Goal: Task Accomplishment & Management: Use online tool/utility

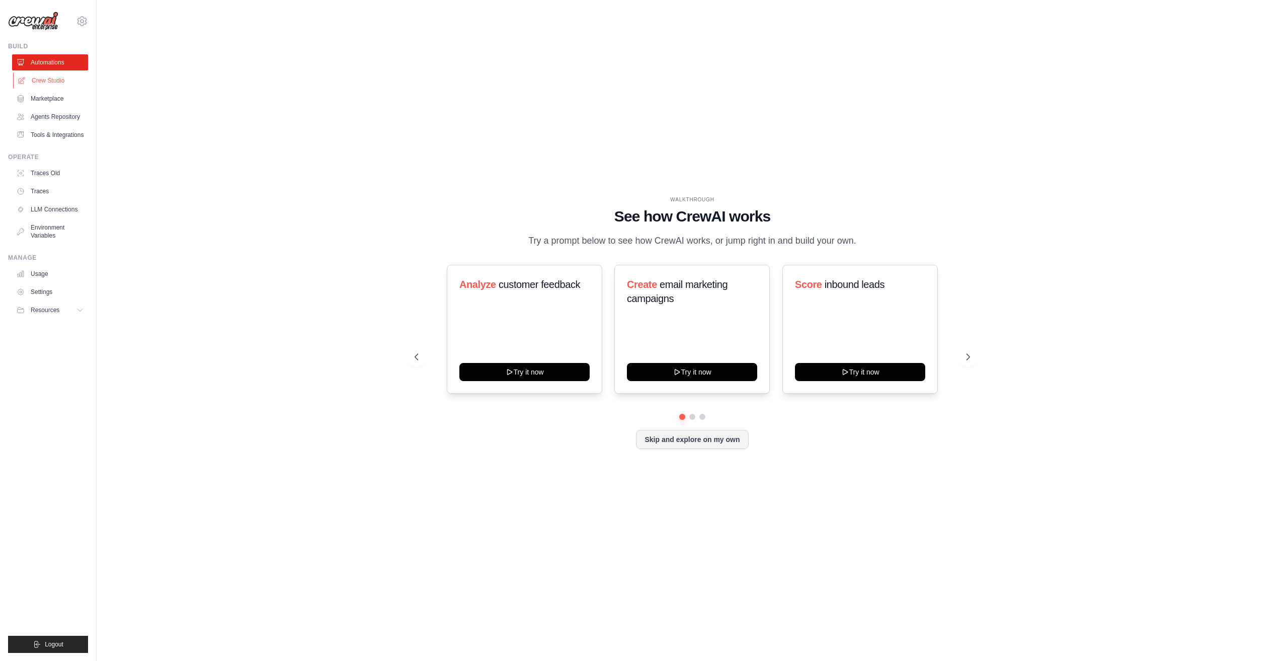
click at [50, 82] on link "Crew Studio" at bounding box center [51, 80] width 76 height 16
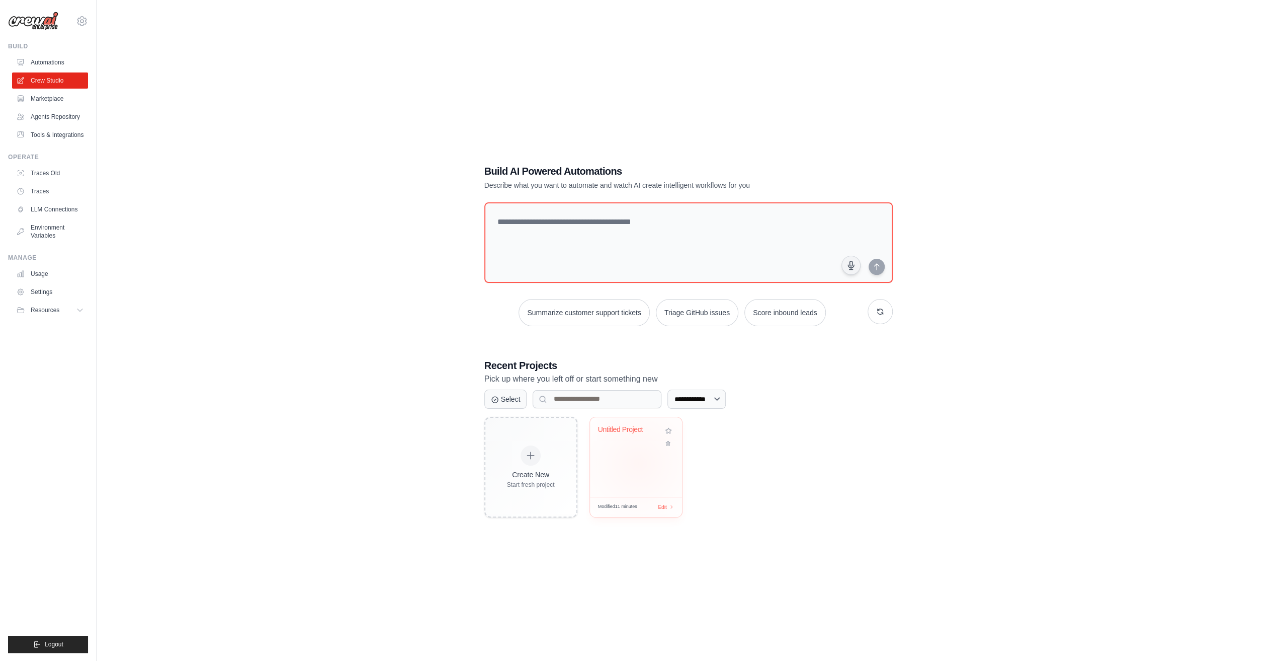
click at [638, 462] on div "Untitled Project" at bounding box center [636, 456] width 92 height 79
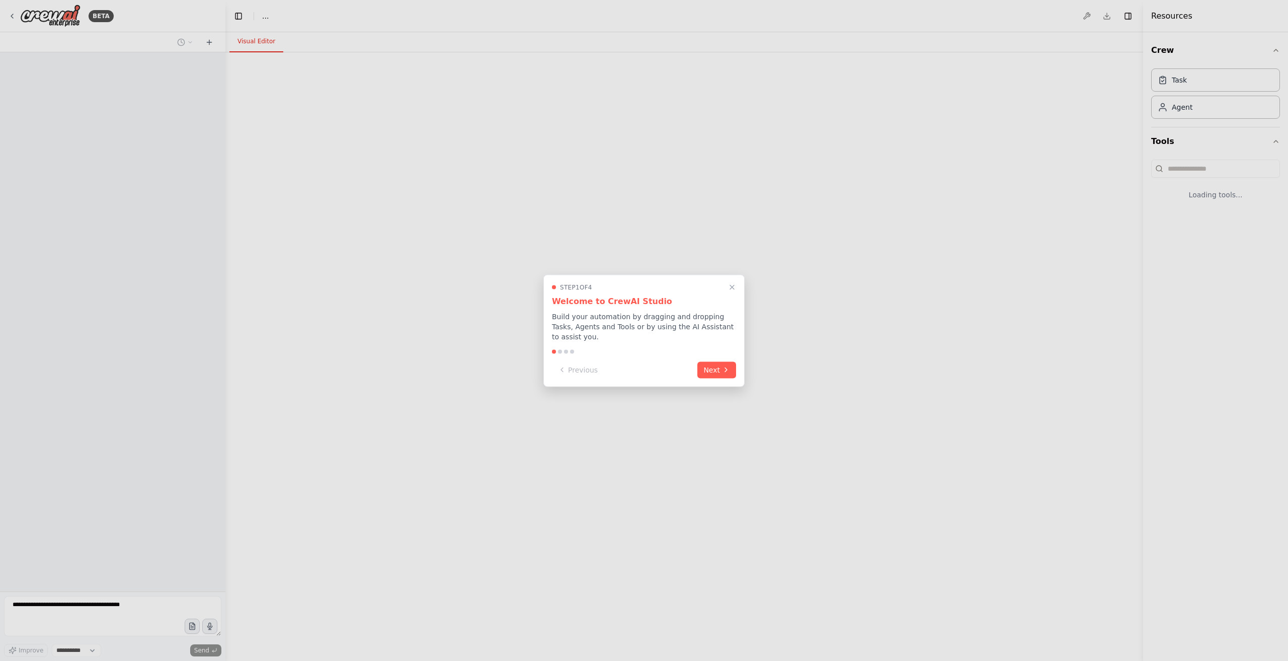
select select "****"
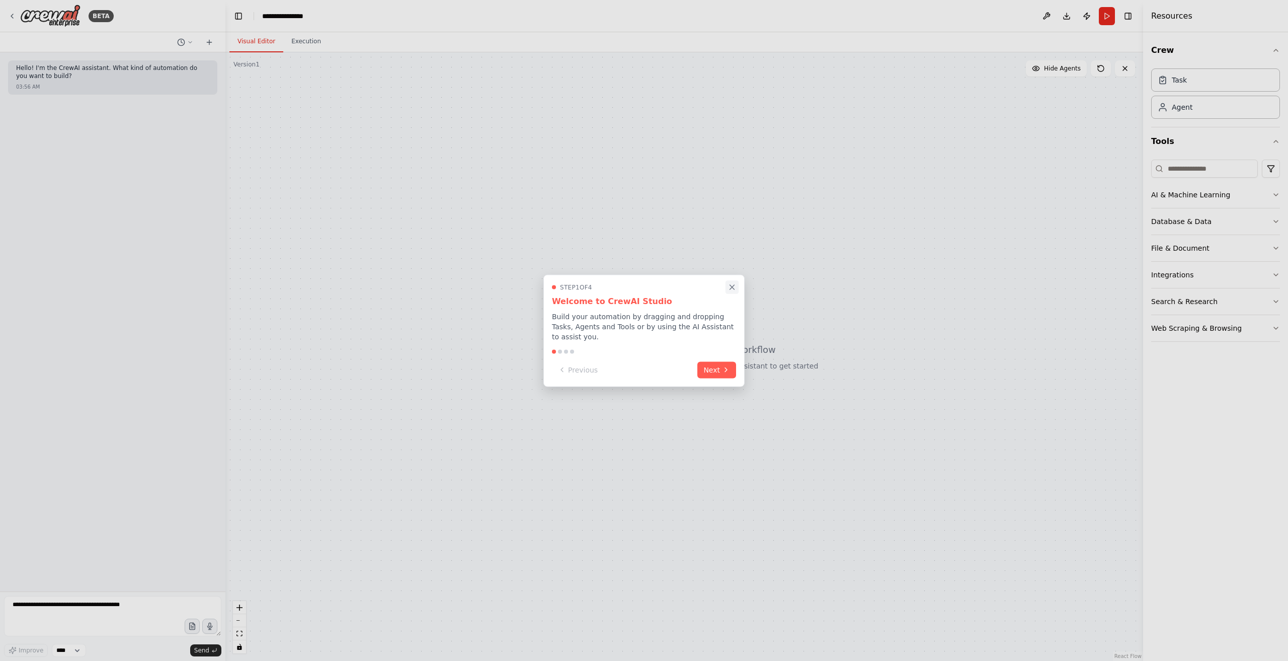
click at [731, 291] on icon "Close walkthrough" at bounding box center [732, 286] width 9 height 9
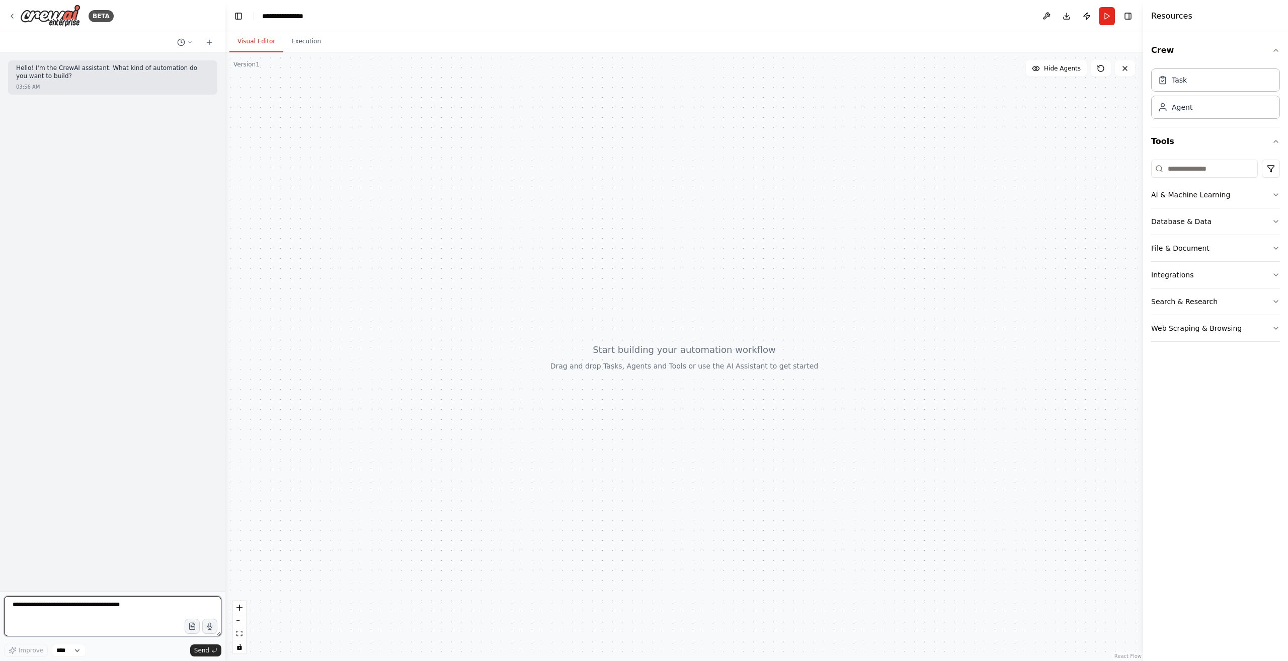
click at [86, 604] on textarea at bounding box center [112, 616] width 217 height 40
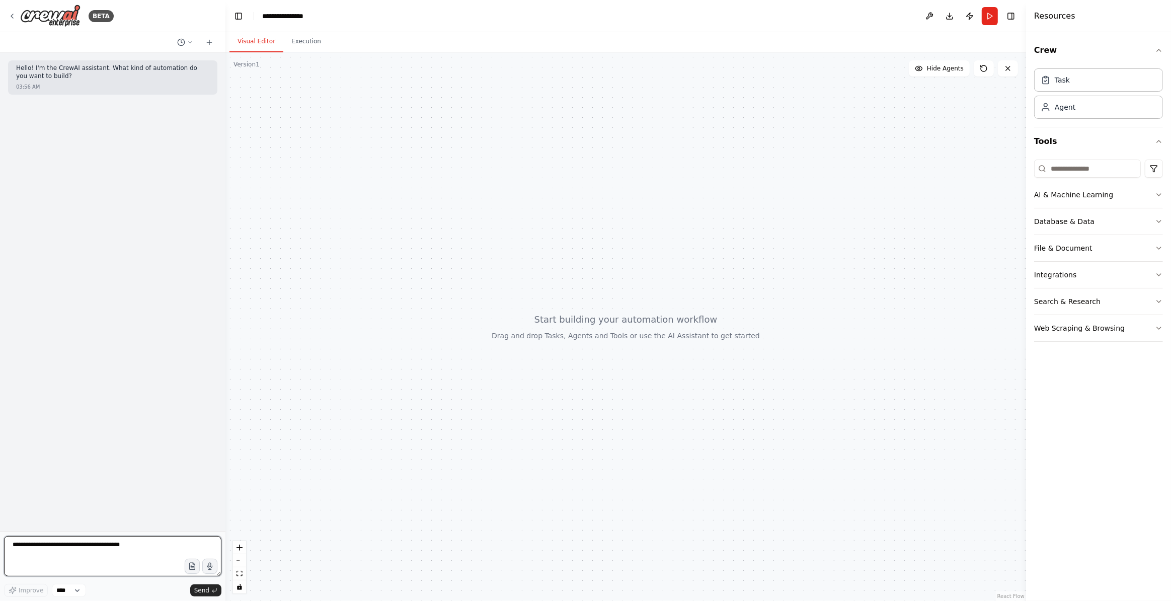
click at [135, 555] on textarea at bounding box center [112, 556] width 217 height 40
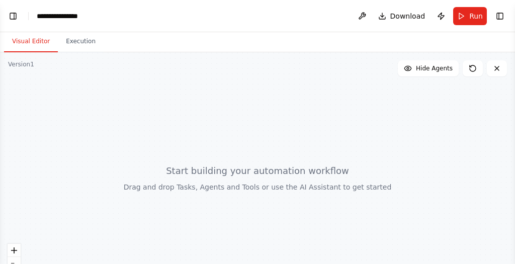
click at [171, 29] on header "**********" at bounding box center [257, 16] width 515 height 32
click at [49, 7] on header "**********" at bounding box center [257, 16] width 515 height 32
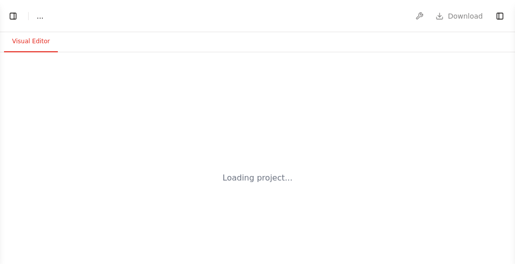
select select "****"
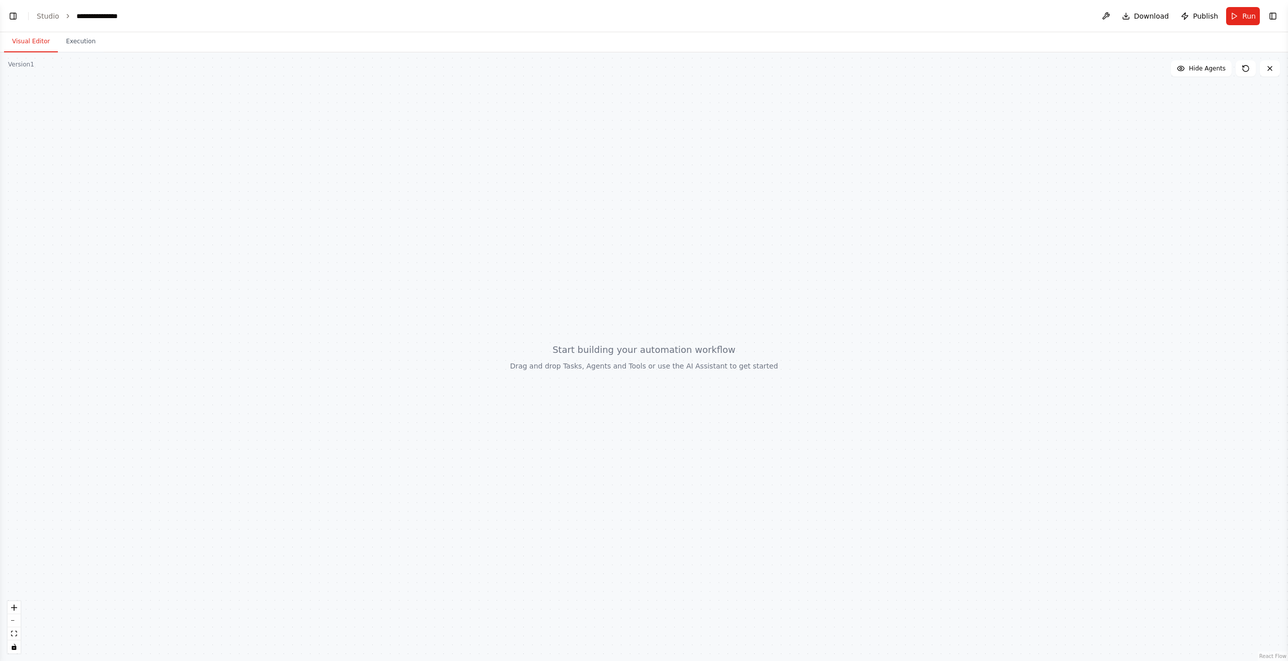
click at [8, 20] on button "Toggle Left Sidebar" at bounding box center [13, 16] width 14 height 14
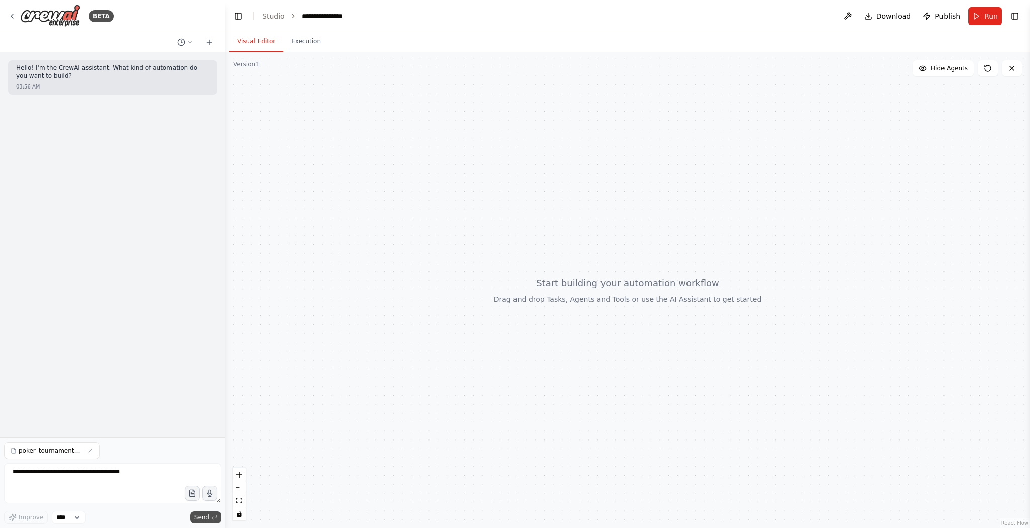
click at [213, 264] on icon "submit" at bounding box center [214, 518] width 6 height 6
click at [34, 264] on textarea at bounding box center [112, 483] width 217 height 40
drag, startPoint x: 146, startPoint y: 468, endPoint x: 165, endPoint y: 468, distance: 18.1
click at [147, 264] on textarea at bounding box center [112, 483] width 217 height 40
click at [104, 264] on textarea at bounding box center [112, 483] width 217 height 40
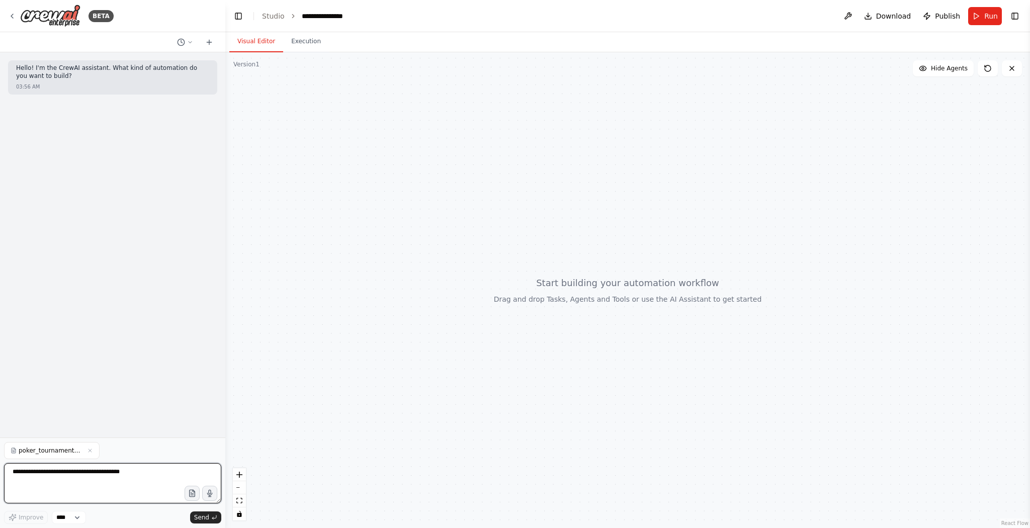
paste textarea "**********"
type textarea "**********"
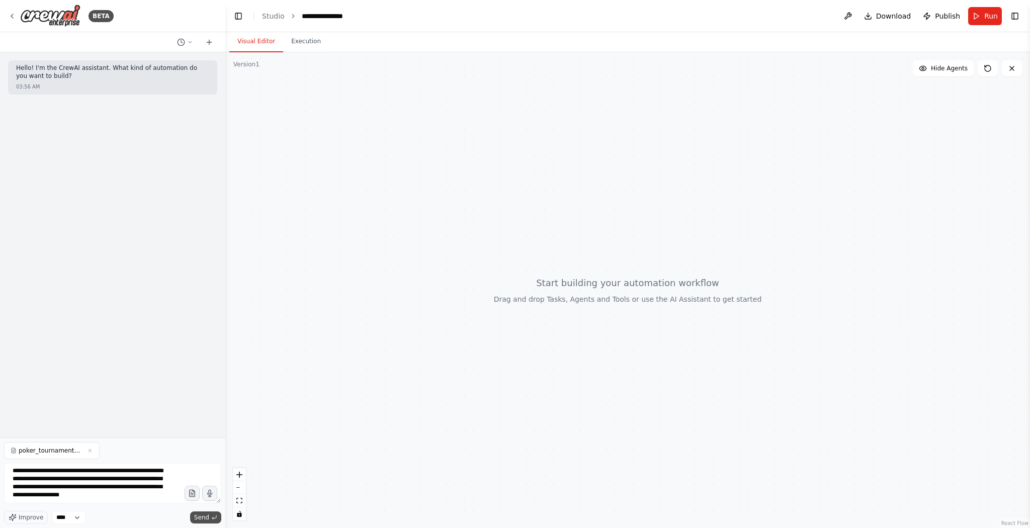
click at [198, 264] on span "Send" at bounding box center [201, 518] width 15 height 8
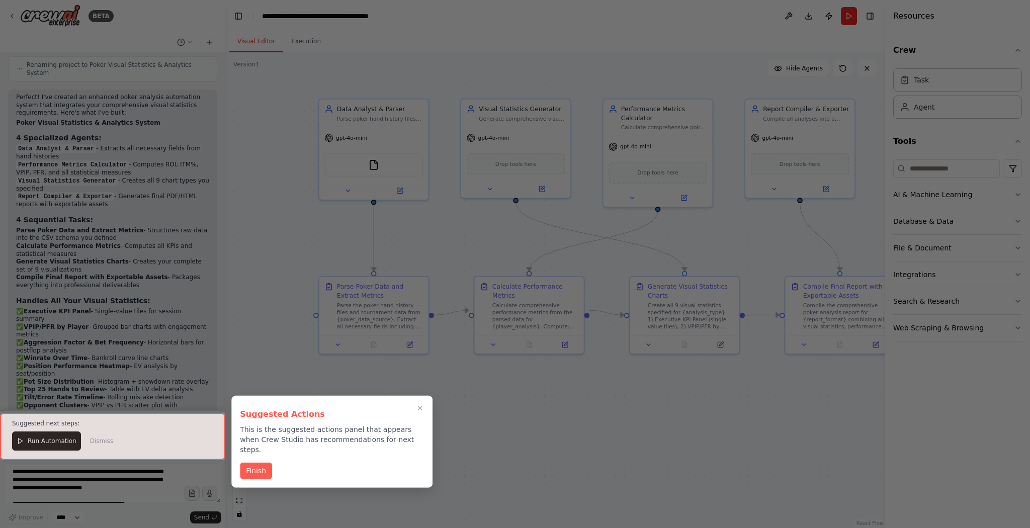
scroll to position [1441, 0]
click at [250, 264] on button "Finish" at bounding box center [256, 470] width 32 height 17
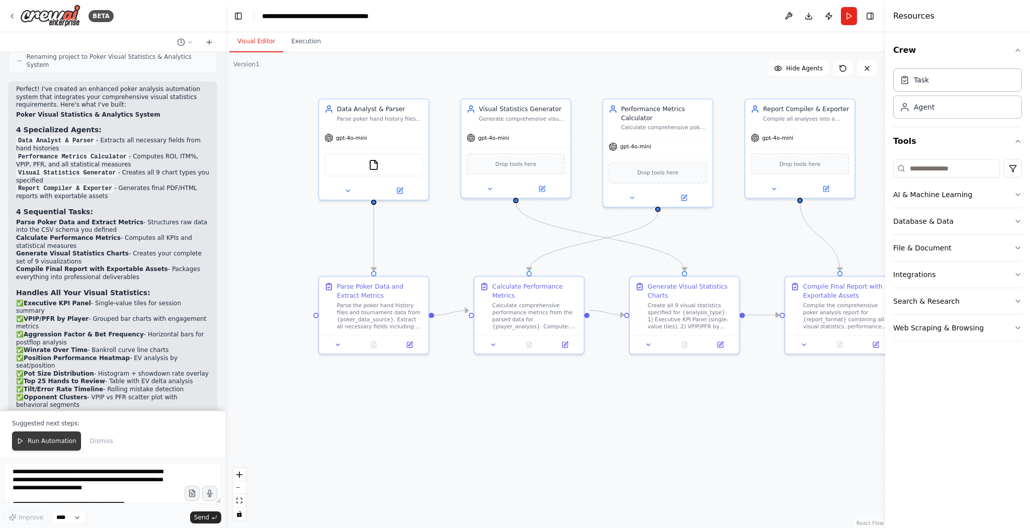
click at [27, 264] on button "Run Automation" at bounding box center [46, 441] width 69 height 19
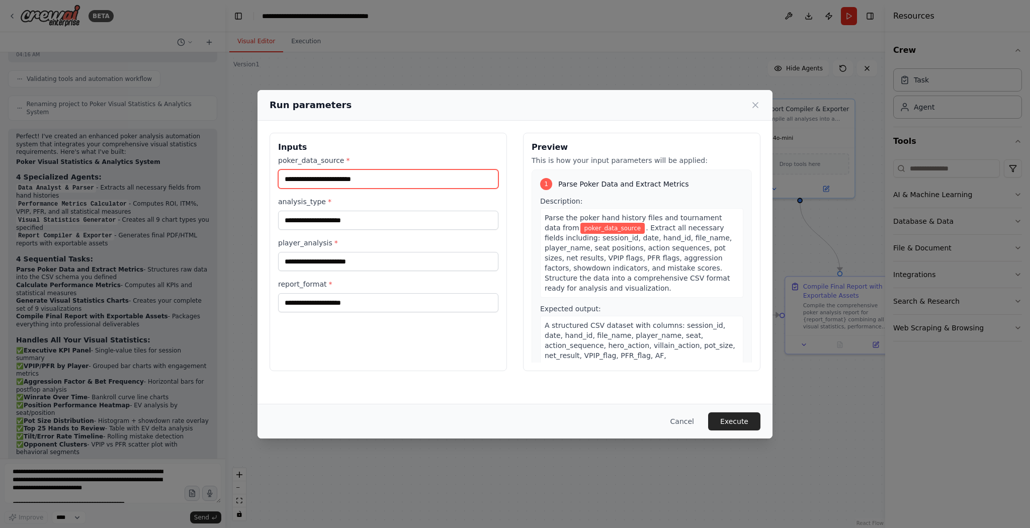
click at [311, 174] on input "poker_data_source *" at bounding box center [388, 179] width 220 height 19
paste input "**********"
type input "**********"
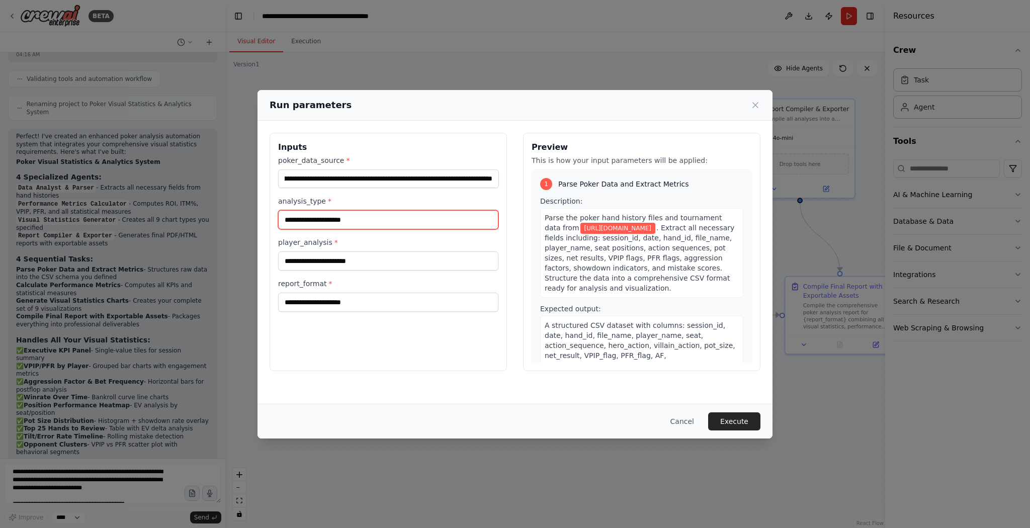
click at [364, 222] on input "analysis_type *" at bounding box center [388, 219] width 220 height 19
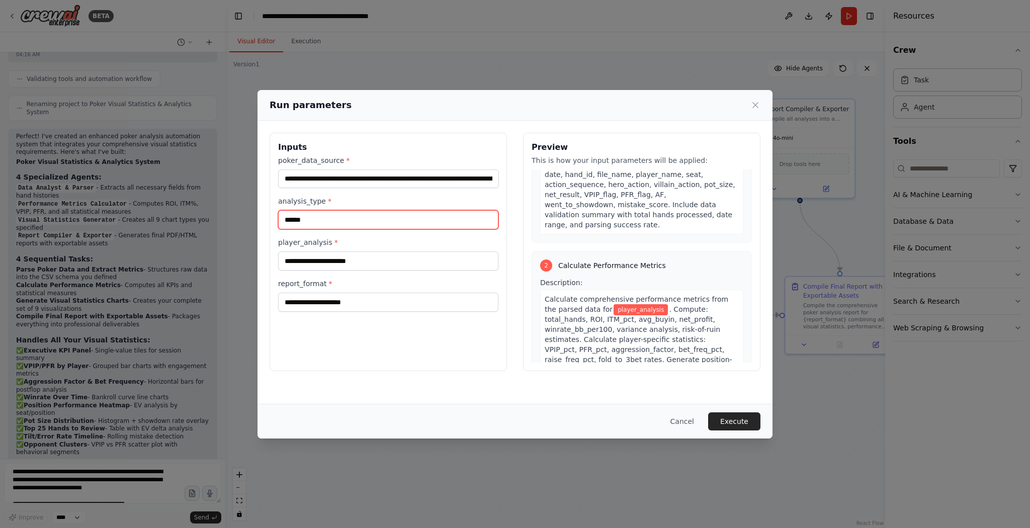
type input "******"
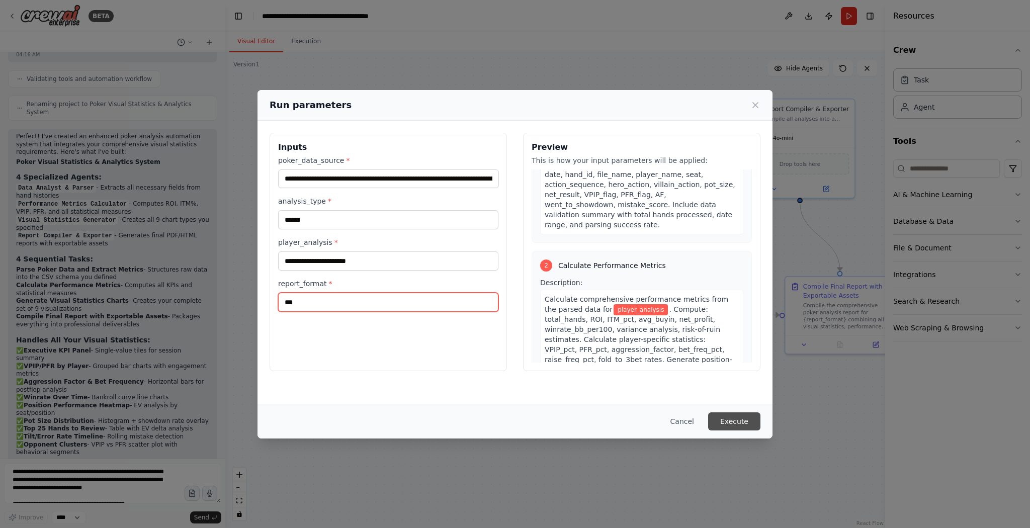
type input "***"
drag, startPoint x: 722, startPoint y: 417, endPoint x: 718, endPoint y: 422, distance: 6.1
click at [515, 264] on button "Execute" at bounding box center [734, 422] width 52 height 18
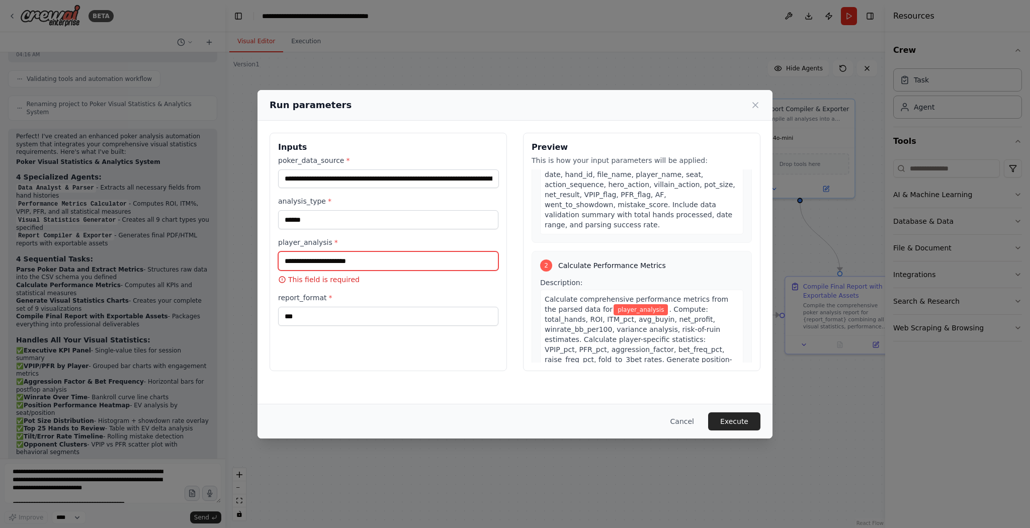
click at [376, 263] on input "player_analysis *" at bounding box center [388, 261] width 220 height 19
type input "****"
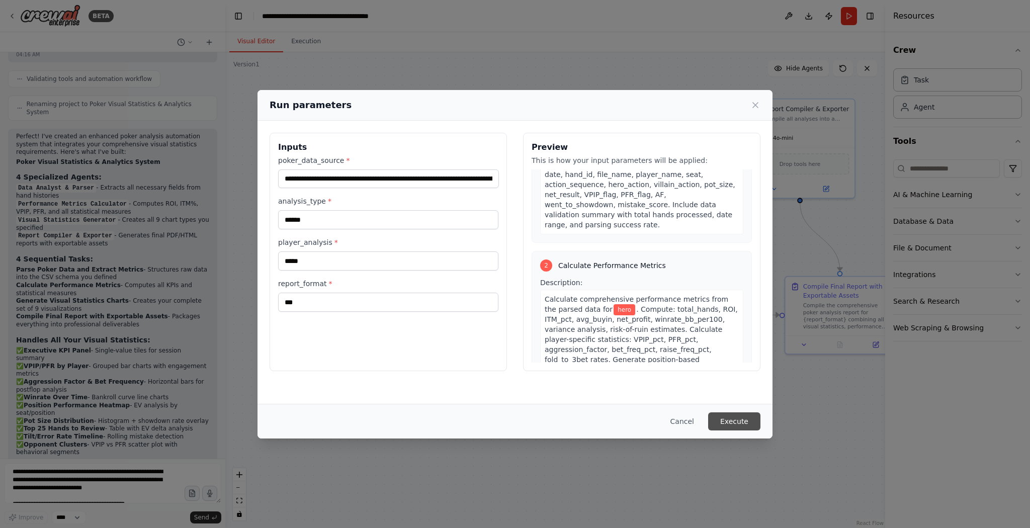
click at [515, 264] on button "Execute" at bounding box center [734, 422] width 52 height 18
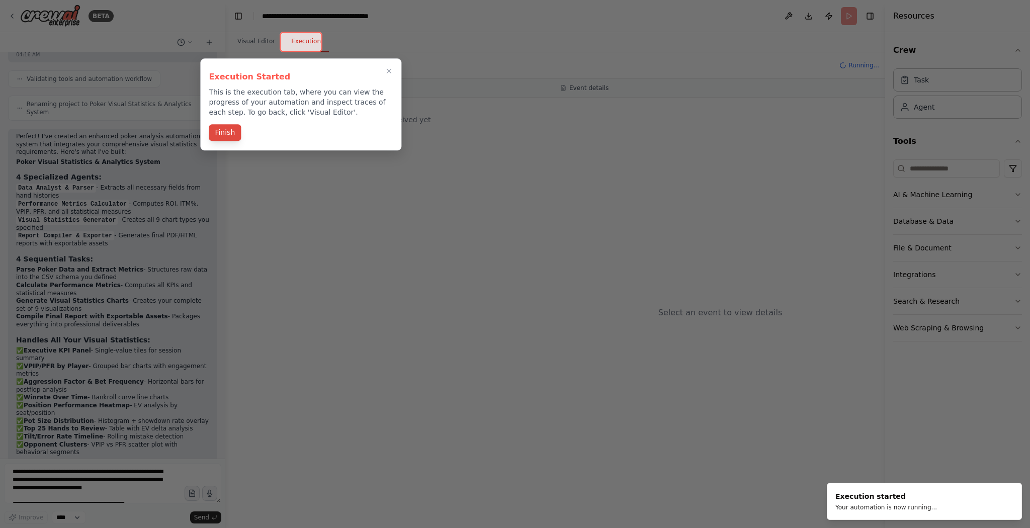
click at [224, 132] on button "Finish" at bounding box center [225, 132] width 32 height 17
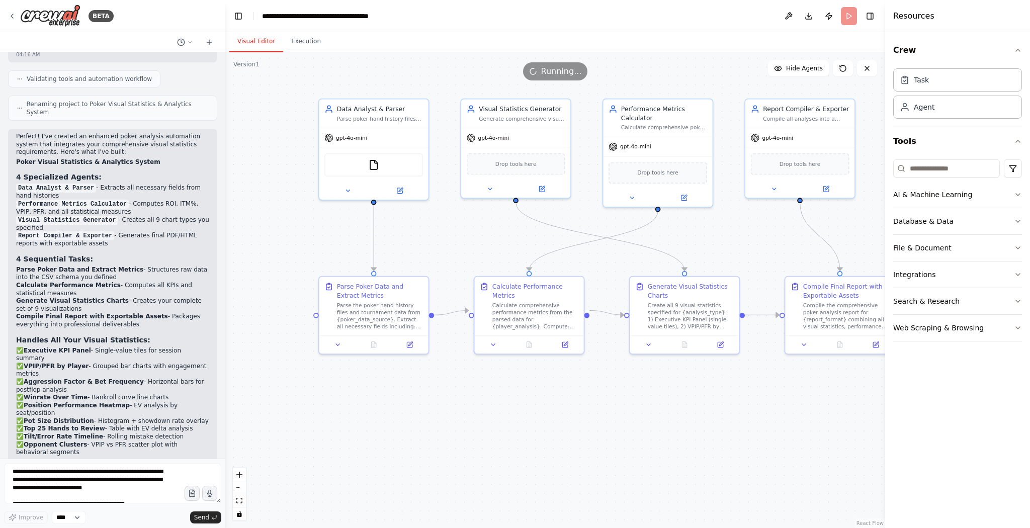
click at [260, 43] on button "Visual Editor" at bounding box center [256, 41] width 54 height 21
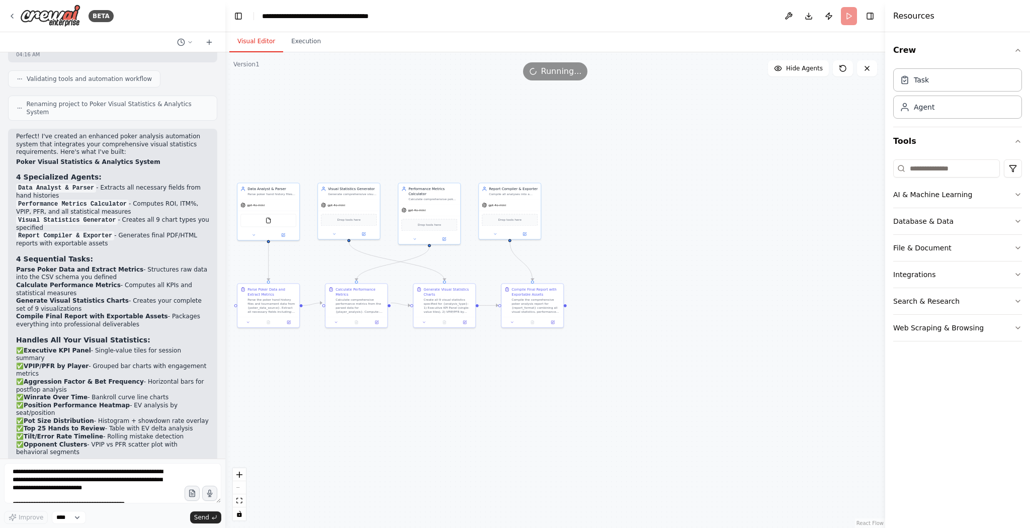
drag, startPoint x: 719, startPoint y: 471, endPoint x: 501, endPoint y: 410, distance: 227.0
click at [487, 264] on div ".deletable-edge-delete-btn { width: 20px; height: 20px; border: 0px solid #ffff…" at bounding box center [555, 290] width 660 height 476
drag, startPoint x: 383, startPoint y: 375, endPoint x: 447, endPoint y: 383, distance: 63.9
click at [449, 264] on div ".deletable-edge-delete-btn { width: 20px; height: 20px; border: 0px solid #ffff…" at bounding box center [555, 290] width 660 height 476
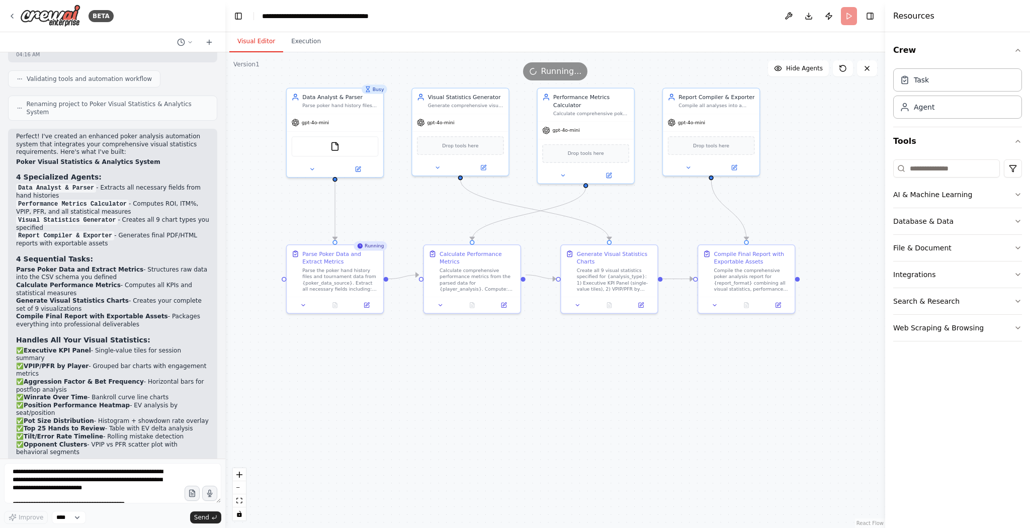
drag, startPoint x: 400, startPoint y: 373, endPoint x: 463, endPoint y: 376, distance: 63.5
click at [463, 264] on div ".deletable-edge-delete-btn { width: 20px; height: 20px; border: 0px solid #ffff…" at bounding box center [555, 290] width 660 height 476
click at [22, 264] on textarea at bounding box center [112, 483] width 217 height 40
click at [100, 264] on textarea at bounding box center [112, 483] width 217 height 40
paste textarea "**********"
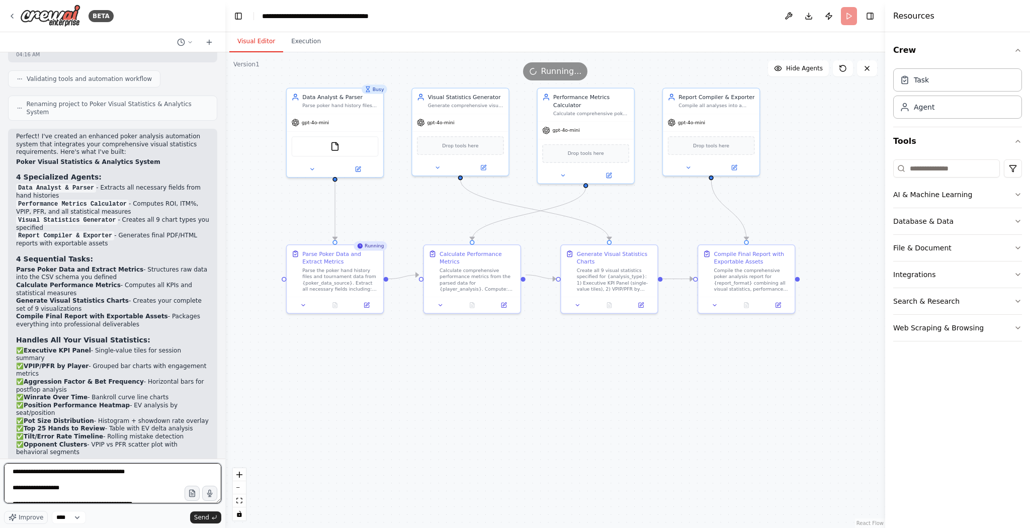
scroll to position [930, 0]
click at [146, 264] on textarea at bounding box center [112, 483] width 217 height 40
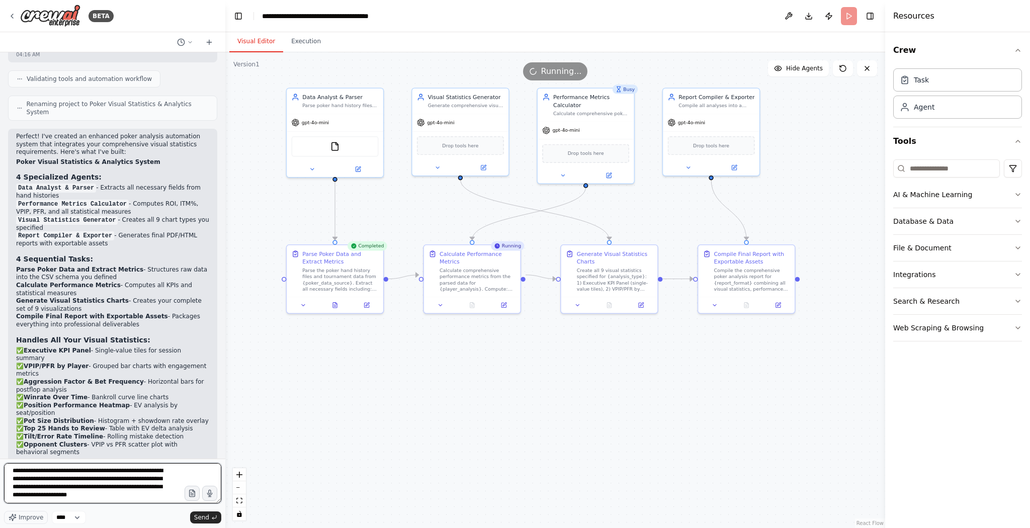
paste textarea "**********"
type textarea "**********"
drag, startPoint x: 196, startPoint y: 516, endPoint x: 202, endPoint y: 511, distance: 7.5
click at [196, 264] on span "Send" at bounding box center [201, 518] width 15 height 8
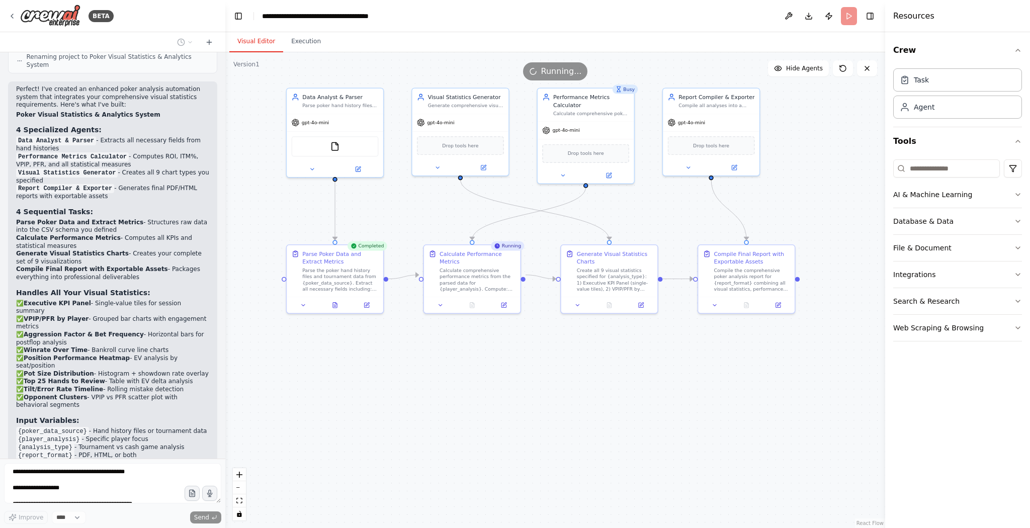
scroll to position [2985, 0]
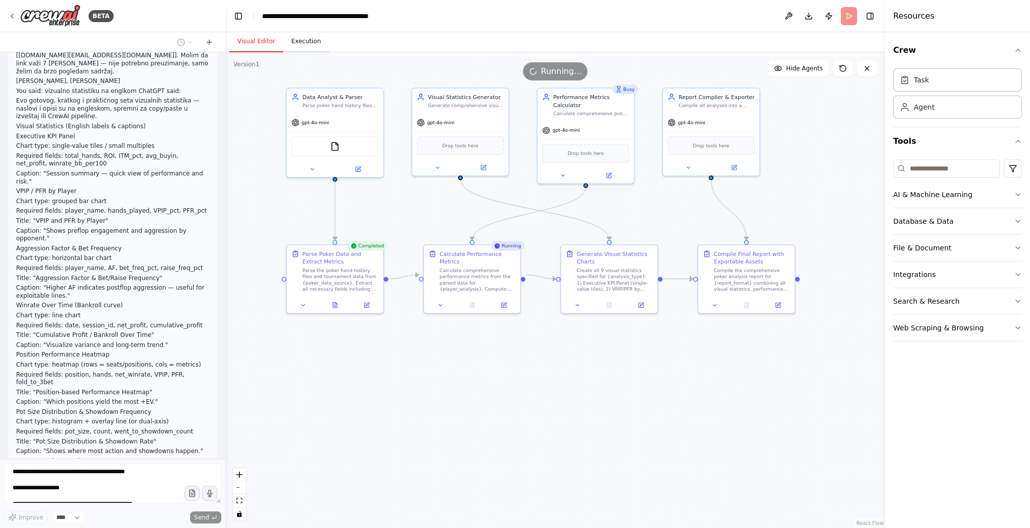
click at [300, 47] on button "Execution" at bounding box center [306, 41] width 46 height 21
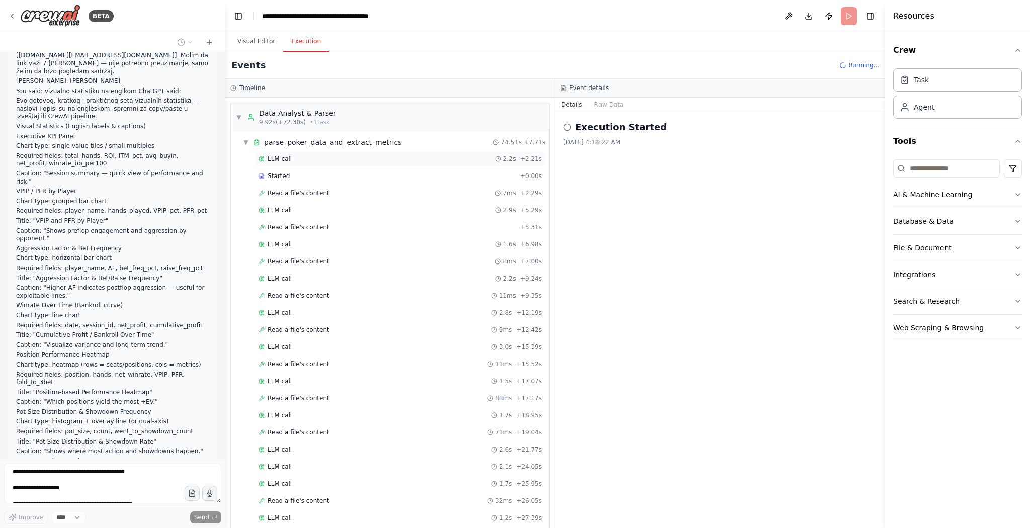
click at [297, 159] on div "LLM call 2.2s + 2.21s" at bounding box center [400, 159] width 283 height 8
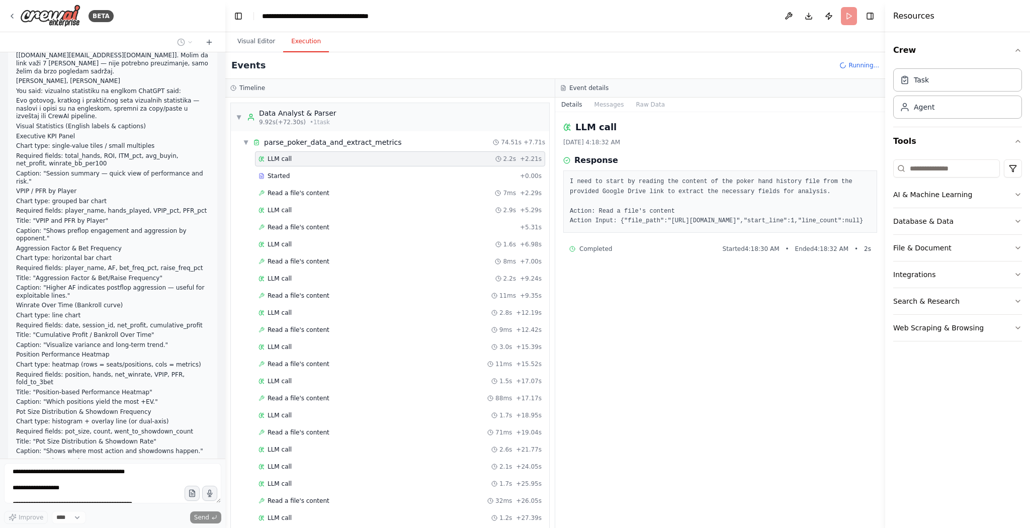
drag, startPoint x: 297, startPoint y: 154, endPoint x: 728, endPoint y: 344, distance: 470.1
click at [515, 264] on div "LLM call 9/24/2025, 4:18:32 AM Response I need to start by reading the content …" at bounding box center [720, 320] width 330 height 416
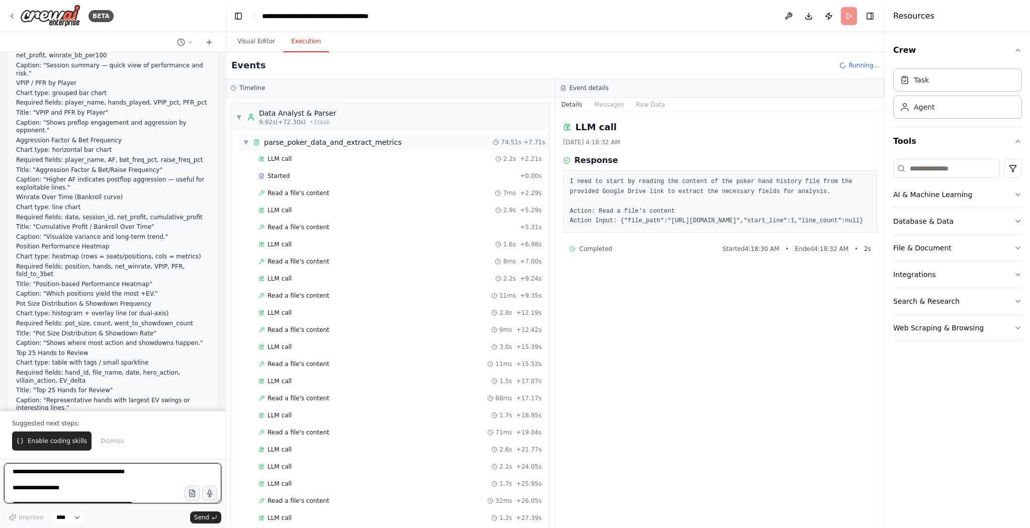
scroll to position [3093, 0]
click at [245, 139] on span "▼" at bounding box center [246, 142] width 6 height 8
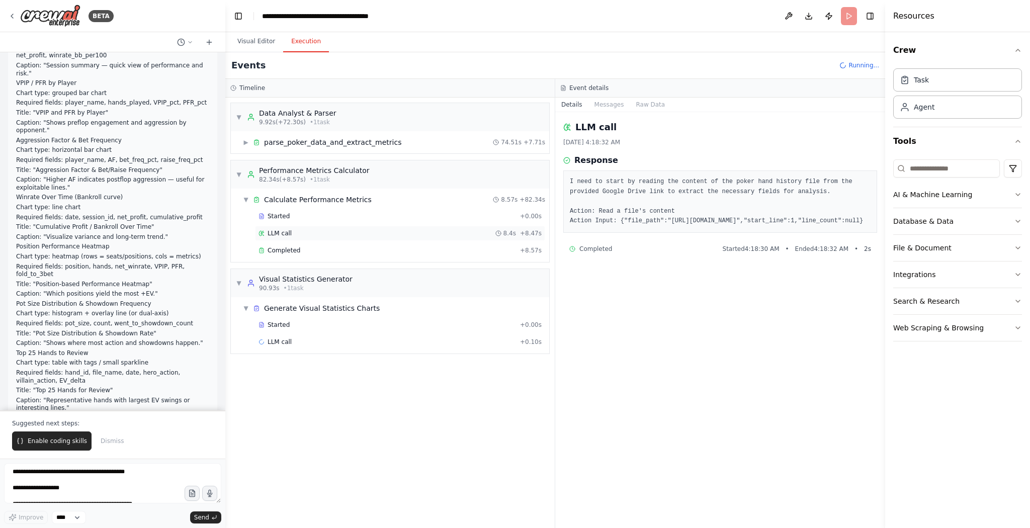
click at [299, 229] on div "LLM call 8.4s + 8.47s" at bounding box center [400, 233] width 283 height 8
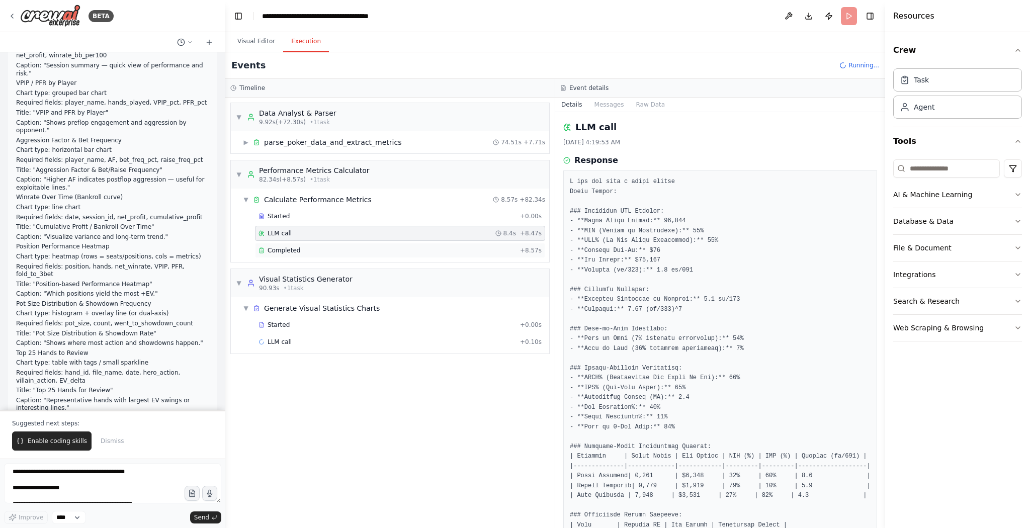
click at [299, 244] on div "Completed + 8.57s" at bounding box center [400, 250] width 290 height 15
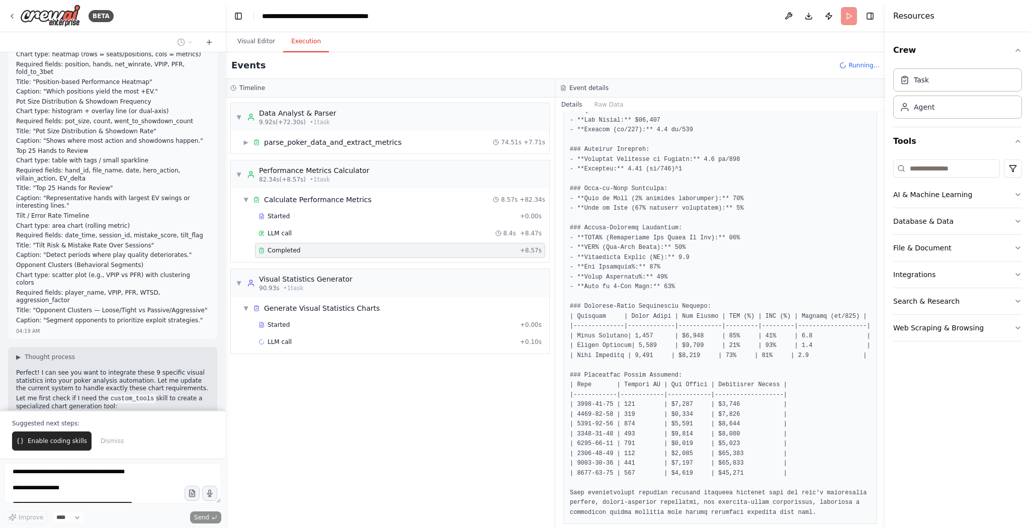
scroll to position [3303, 0]
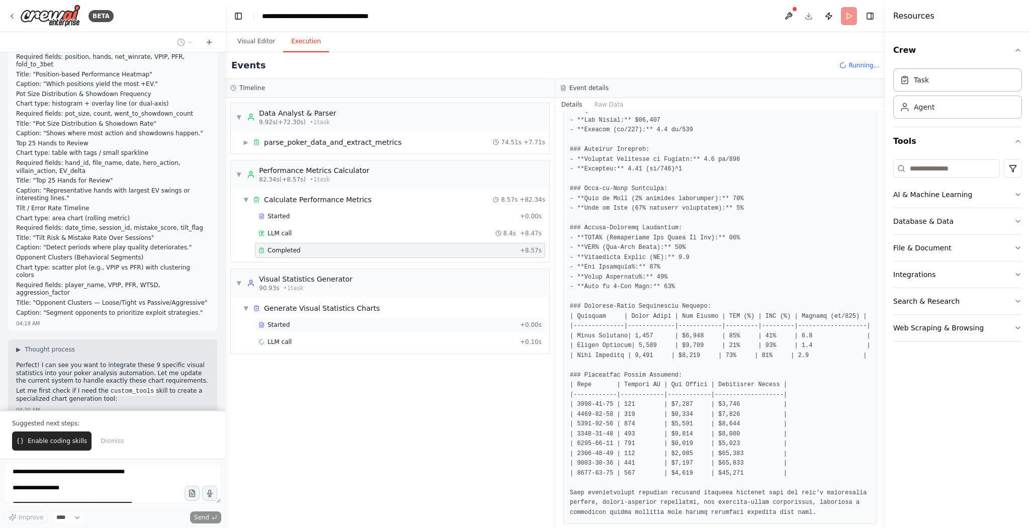
click at [354, 264] on div "Started + 0.00s" at bounding box center [400, 324] width 290 height 15
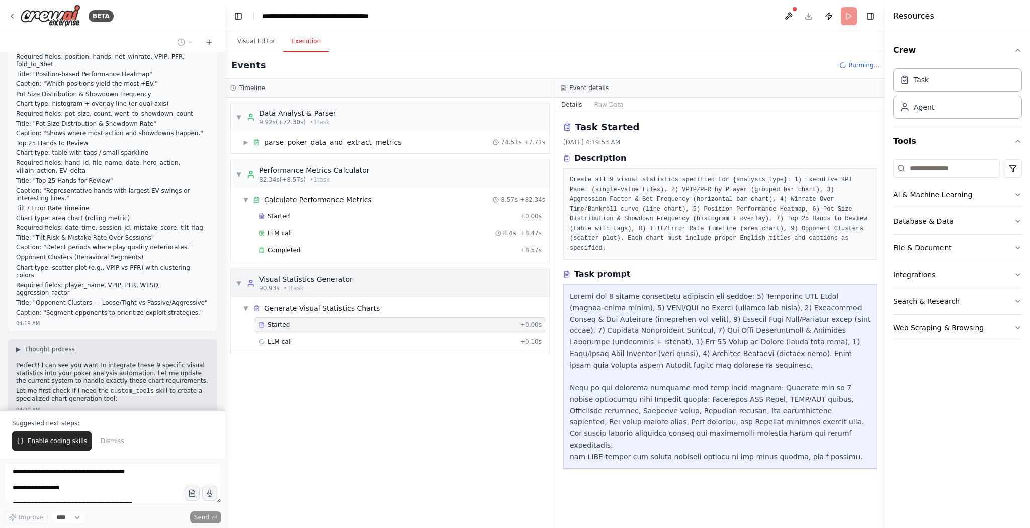
scroll to position [3335, 0]
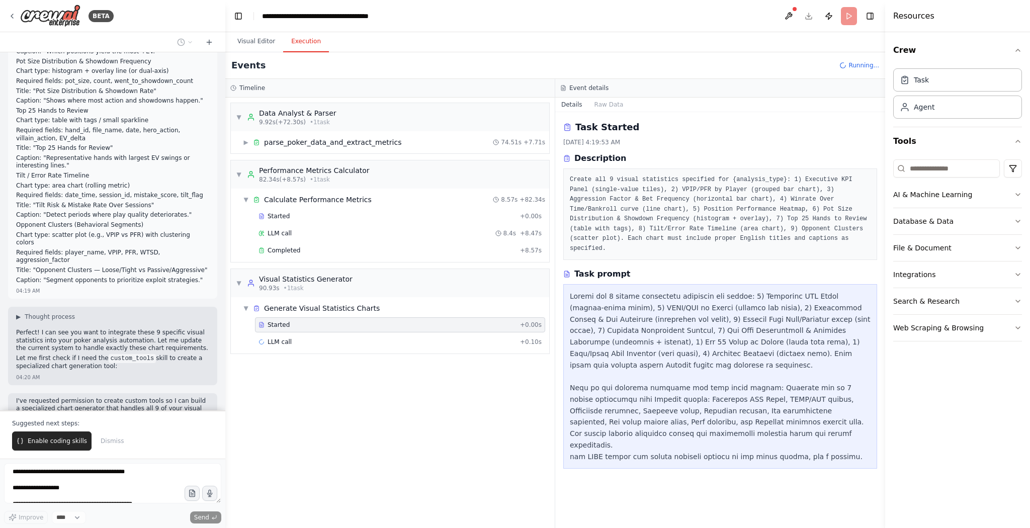
click at [339, 258] on div "▼ Calculate Performance Metrics 8.57s + 82.34s Started + 0.00s LLM call 8.4s + …" at bounding box center [390, 225] width 318 height 73
click at [323, 229] on div "LLM call 8.4s + 8.47s" at bounding box center [400, 233] width 283 height 8
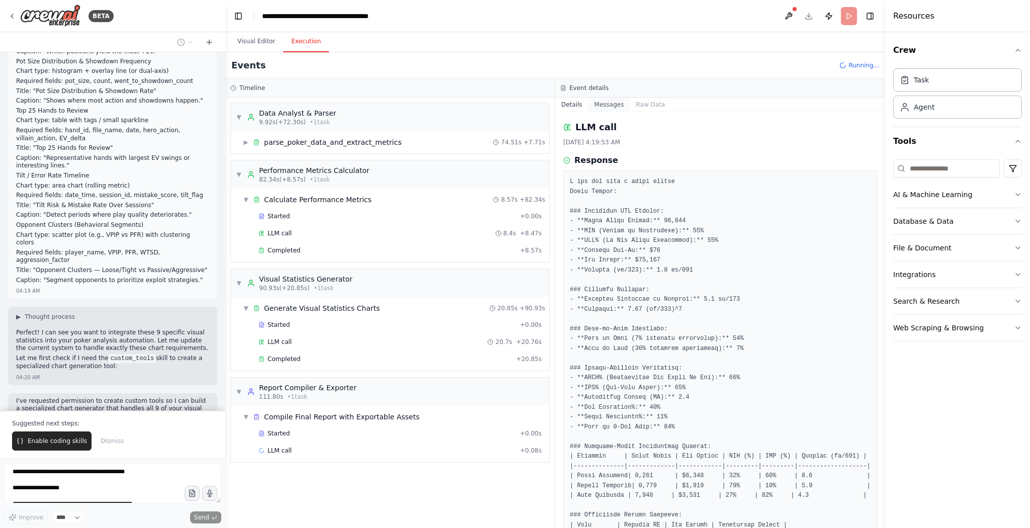
click at [515, 105] on button "Messages" at bounding box center [610, 105] width 42 height 14
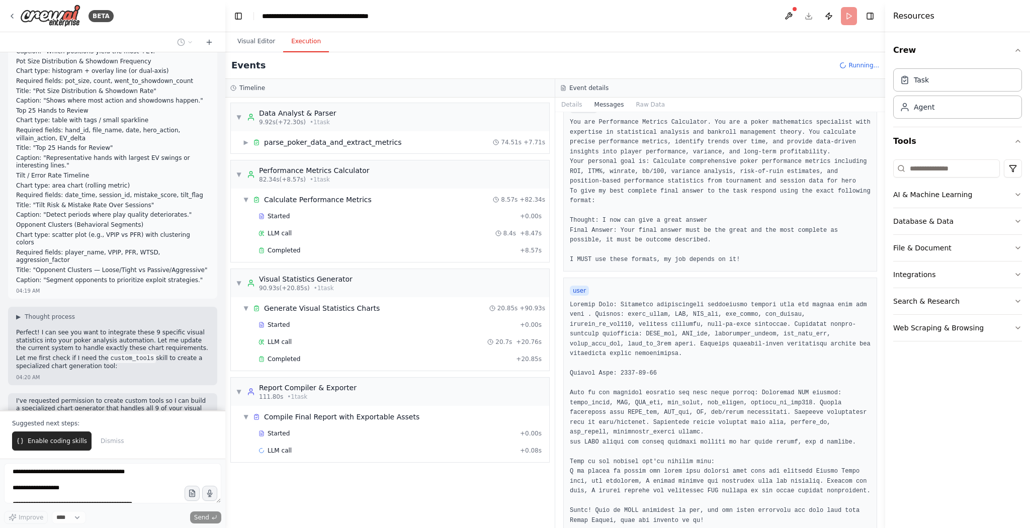
scroll to position [65, 0]
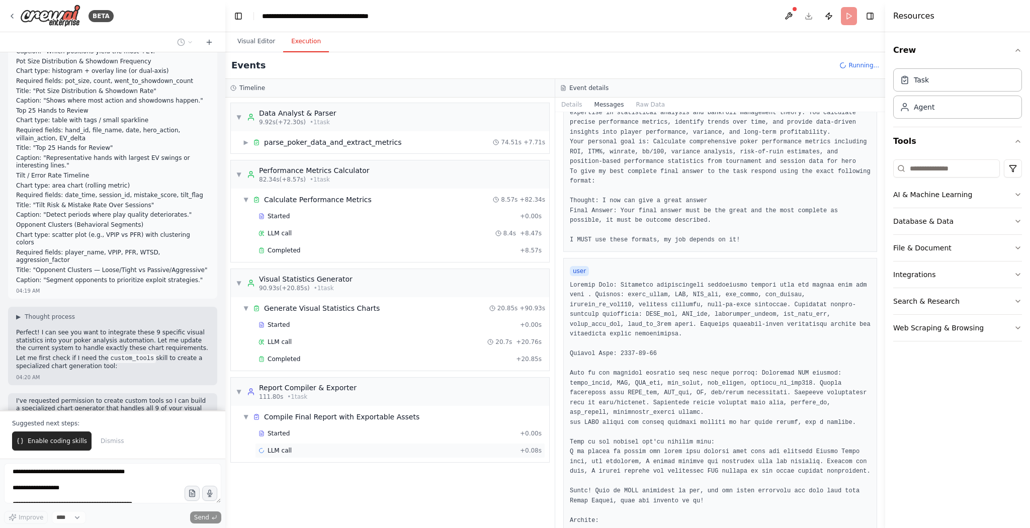
click at [286, 264] on span "LLM call" at bounding box center [280, 451] width 24 height 8
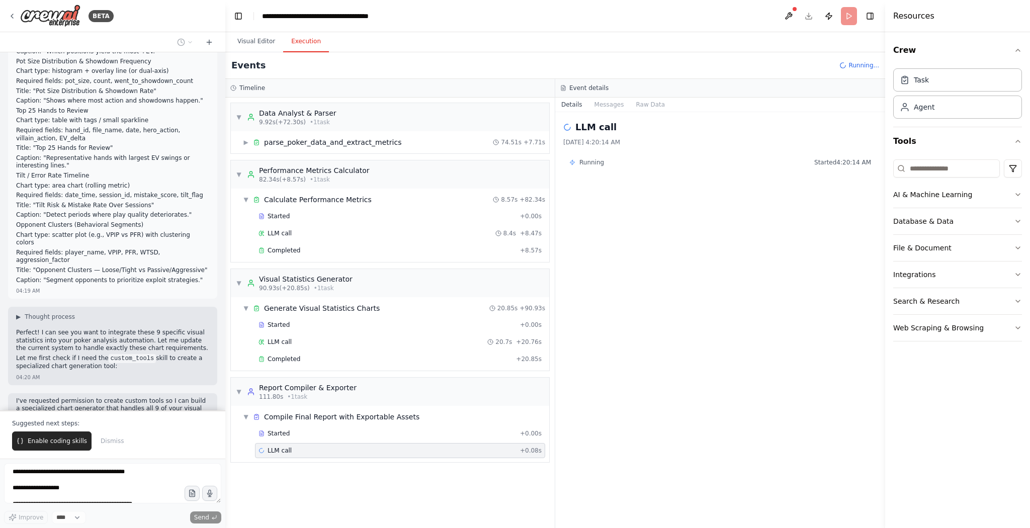
click at [48, 264] on button "Enable coding skills" at bounding box center [51, 441] width 79 height 19
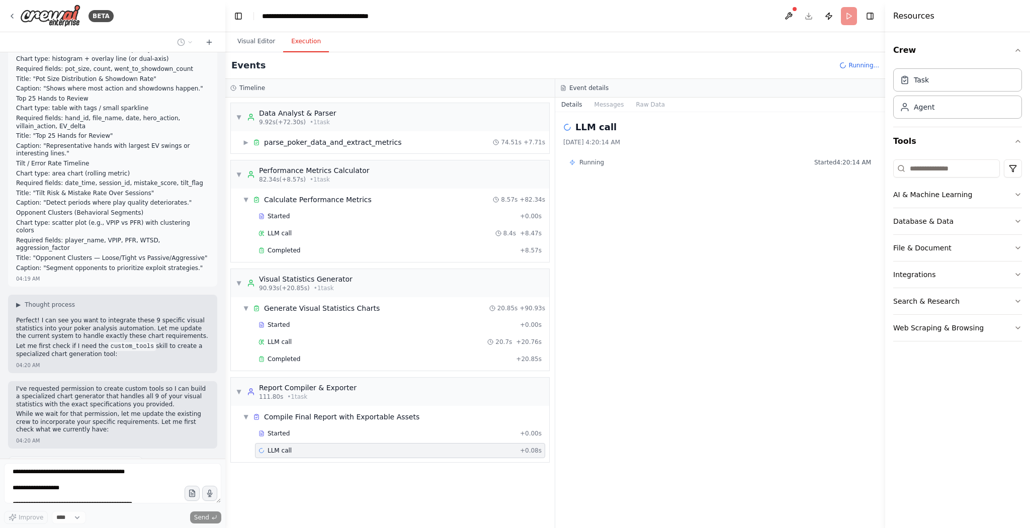
scroll to position [3355, 0]
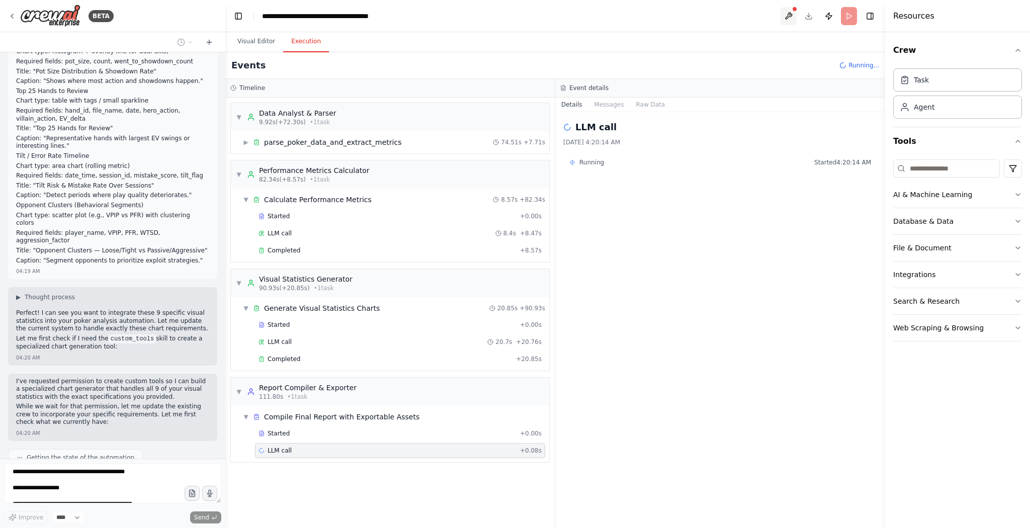
click at [515, 20] on button at bounding box center [789, 16] width 16 height 18
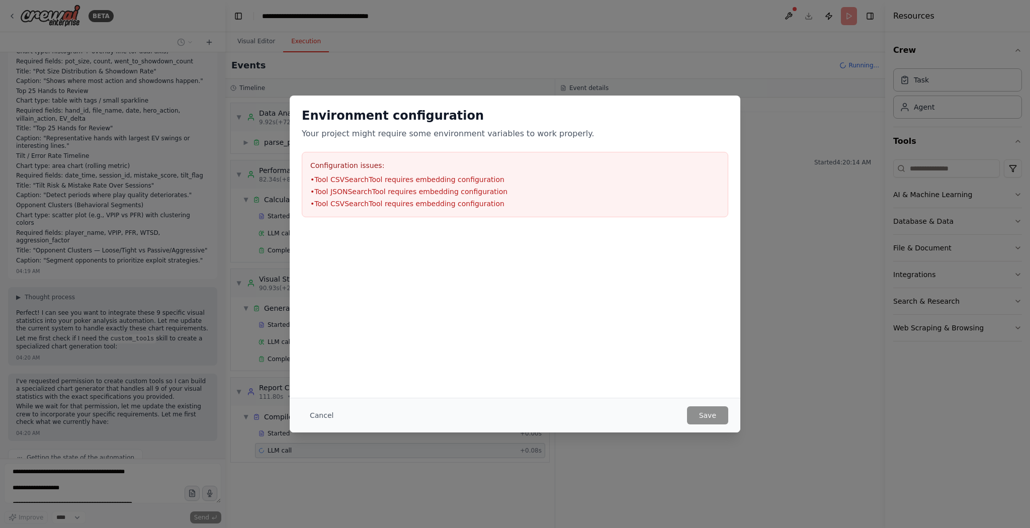
drag, startPoint x: 311, startPoint y: 419, endPoint x: 335, endPoint y: 478, distance: 63.7
click at [311, 264] on button "Cancel" at bounding box center [322, 416] width 40 height 18
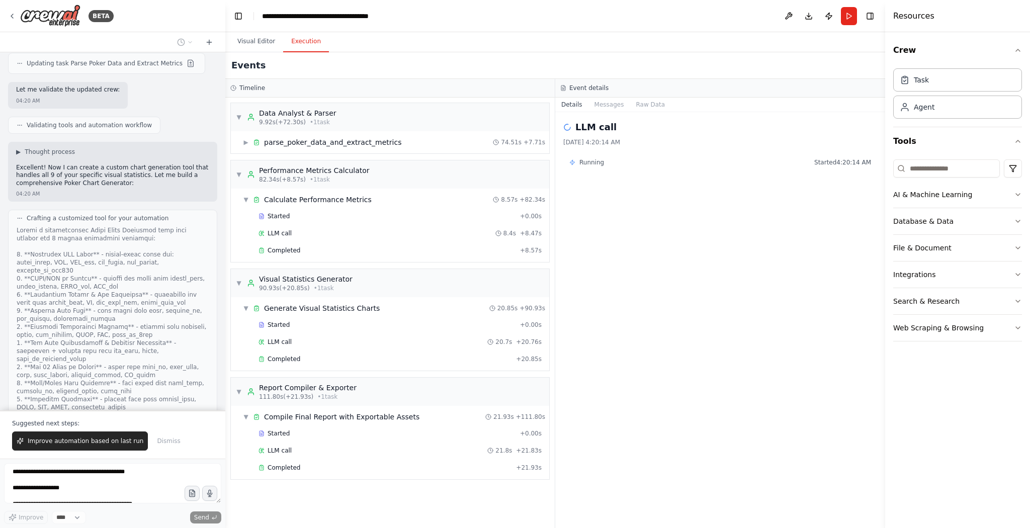
scroll to position [4040, 0]
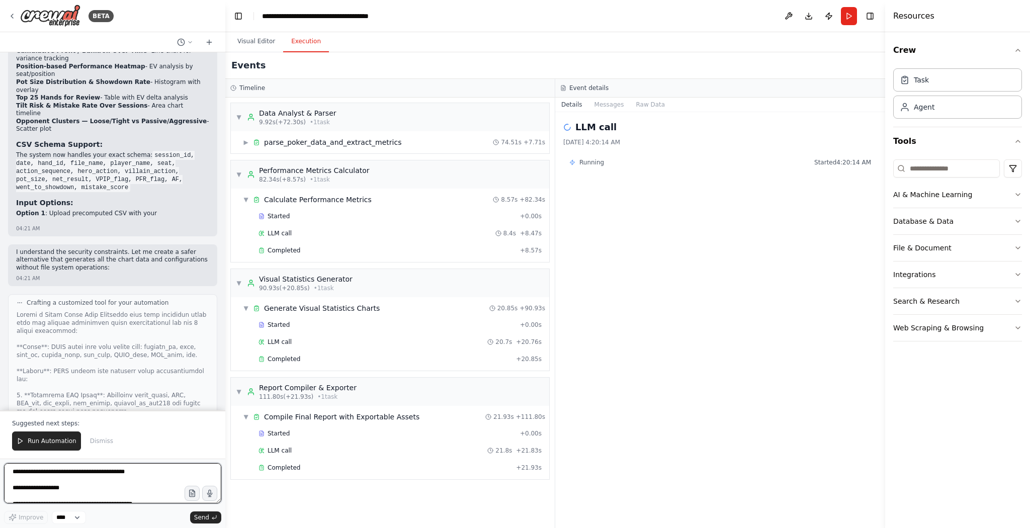
drag, startPoint x: 173, startPoint y: 364, endPoint x: 150, endPoint y: 350, distance: 27.1
click at [150, 264] on div at bounding box center [113, 512] width 192 height 403
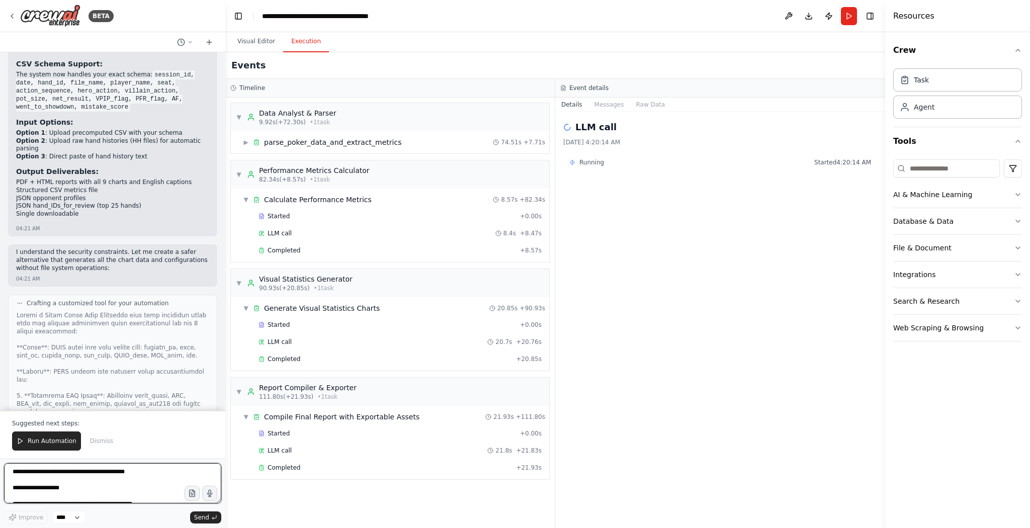
scroll to position [4841, 0]
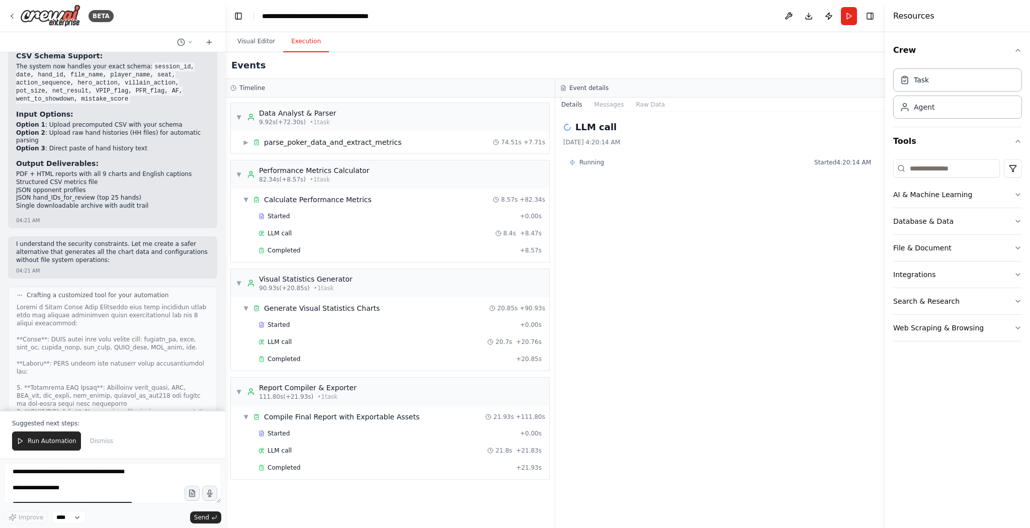
click at [185, 264] on div at bounding box center [113, 504] width 192 height 403
drag, startPoint x: 180, startPoint y: 268, endPoint x: 200, endPoint y: 231, distance: 41.9
click at [200, 264] on div at bounding box center [113, 504] width 192 height 403
click at [47, 264] on span "Run Automation" at bounding box center [52, 441] width 49 height 8
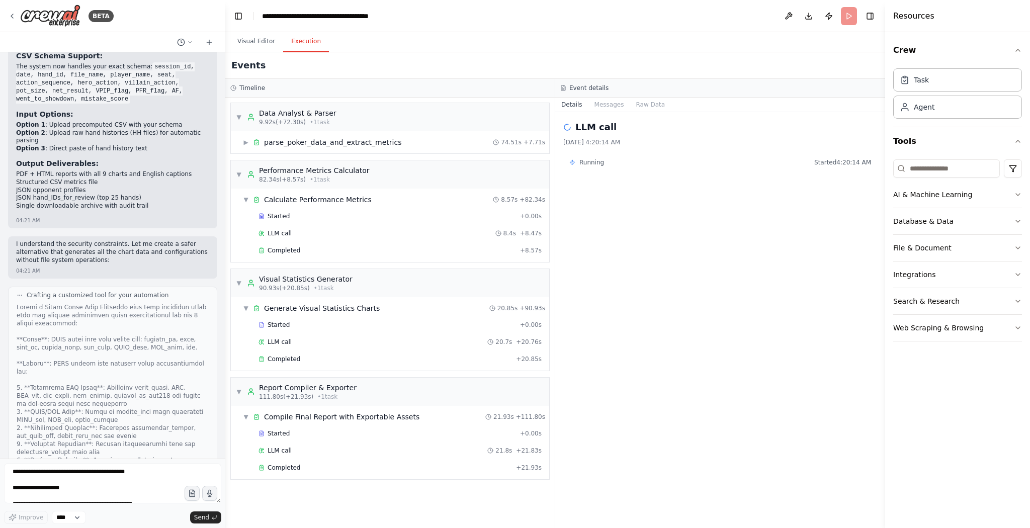
scroll to position [4793, 0]
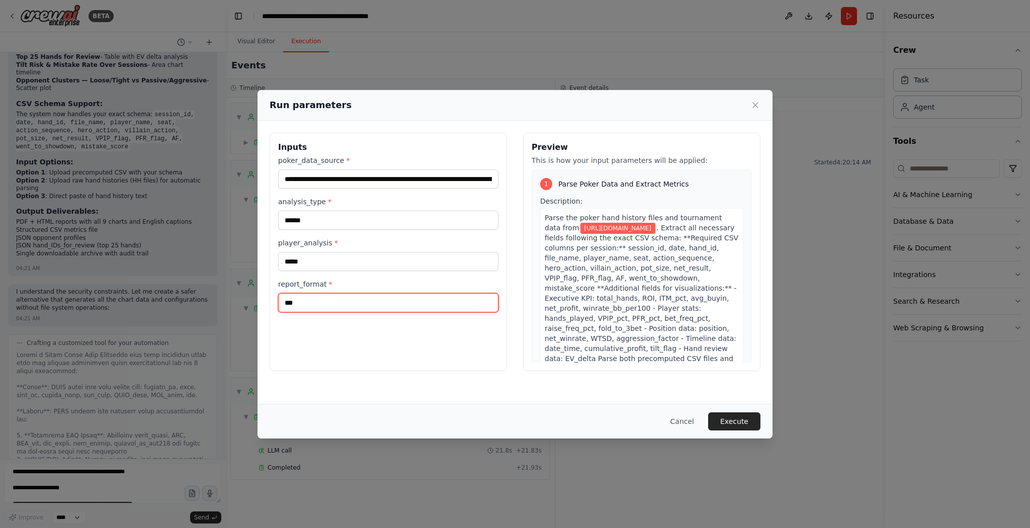
click at [347, 264] on input "***" at bounding box center [388, 302] width 220 height 19
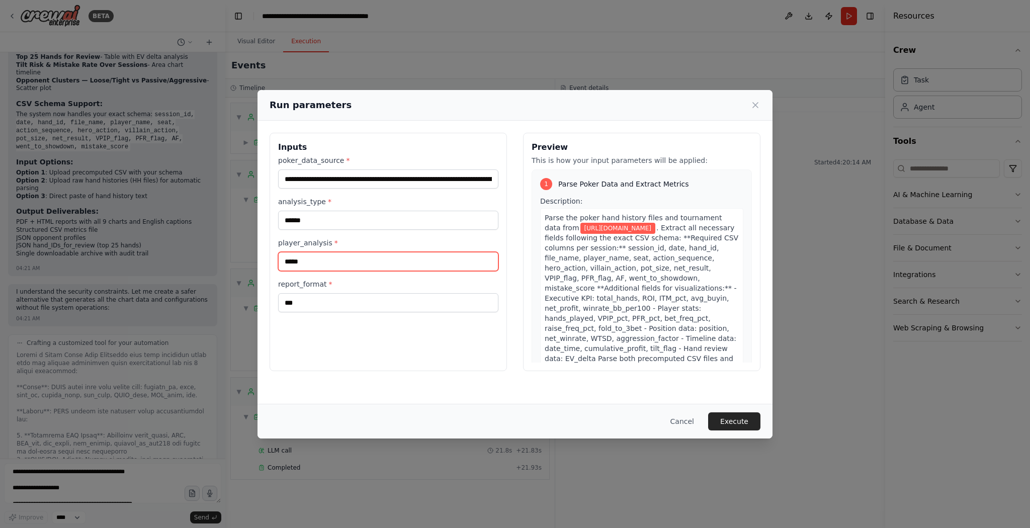
click at [342, 258] on input "****" at bounding box center [388, 261] width 220 height 19
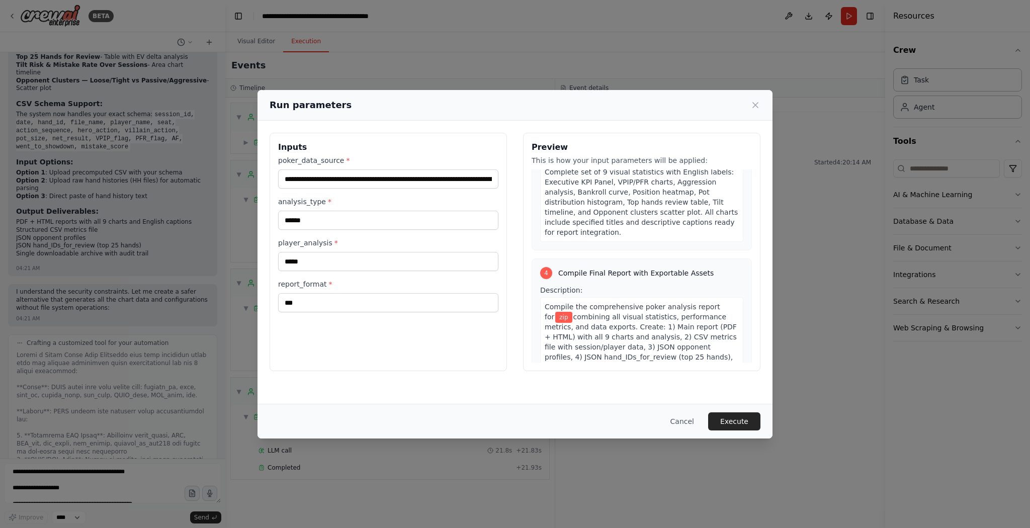
scroll to position [4892, 0]
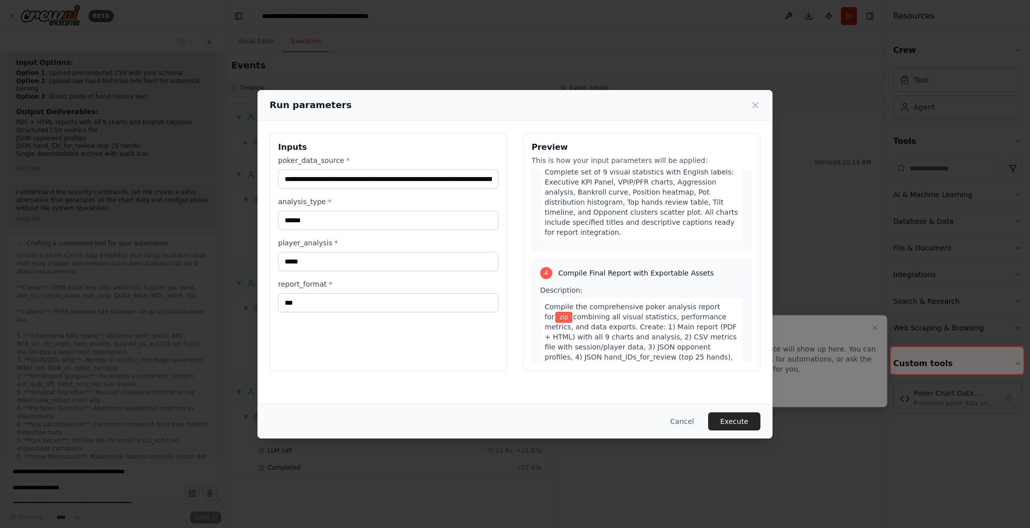
drag, startPoint x: 485, startPoint y: 389, endPoint x: 470, endPoint y: 366, distance: 27.8
click at [485, 264] on div "**********" at bounding box center [515, 262] width 515 height 283
drag, startPoint x: 679, startPoint y: 420, endPoint x: 664, endPoint y: 427, distance: 16.2
click at [515, 264] on button "Cancel" at bounding box center [683, 422] width 40 height 18
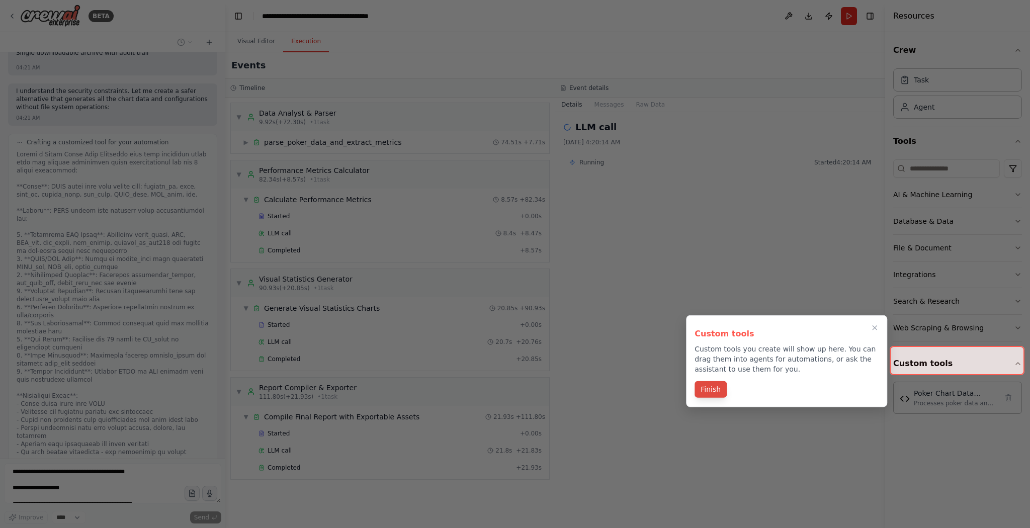
click at [515, 264] on button "Finish" at bounding box center [711, 389] width 32 height 17
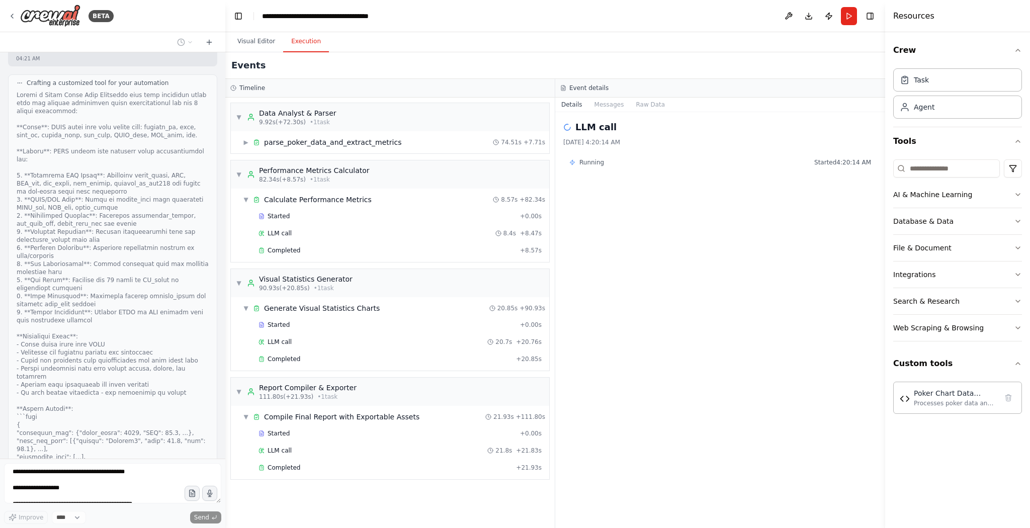
scroll to position [5061, 0]
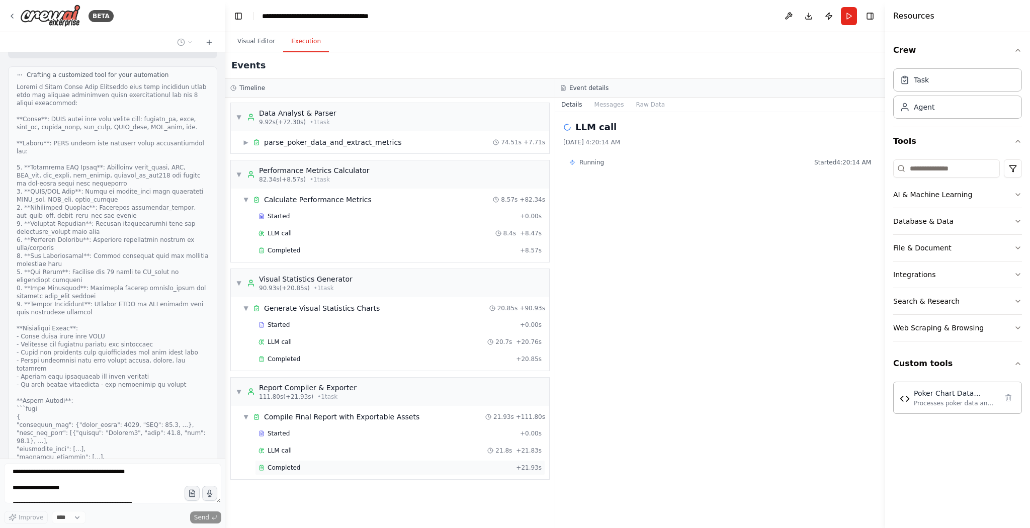
click at [325, 264] on div "Completed + 21.93s" at bounding box center [400, 467] width 290 height 15
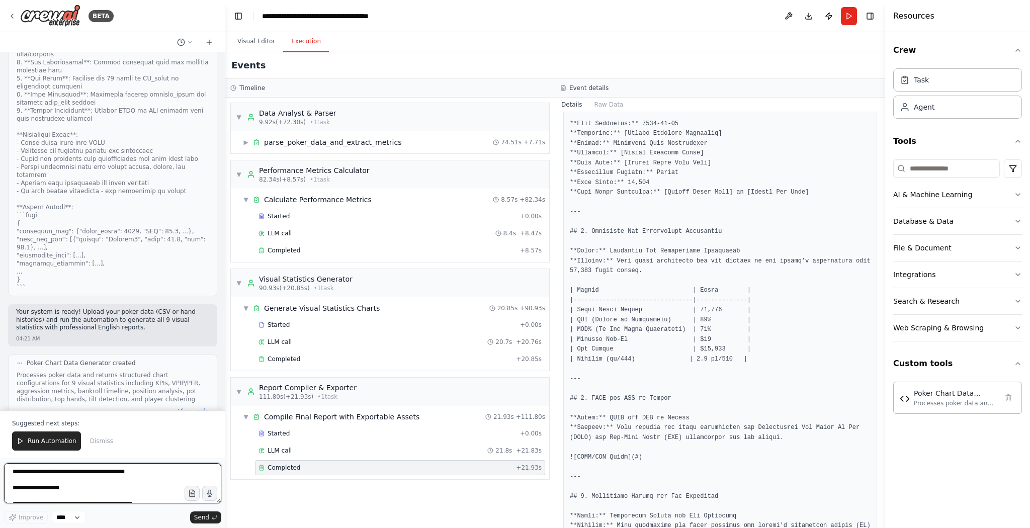
scroll to position [322, 0]
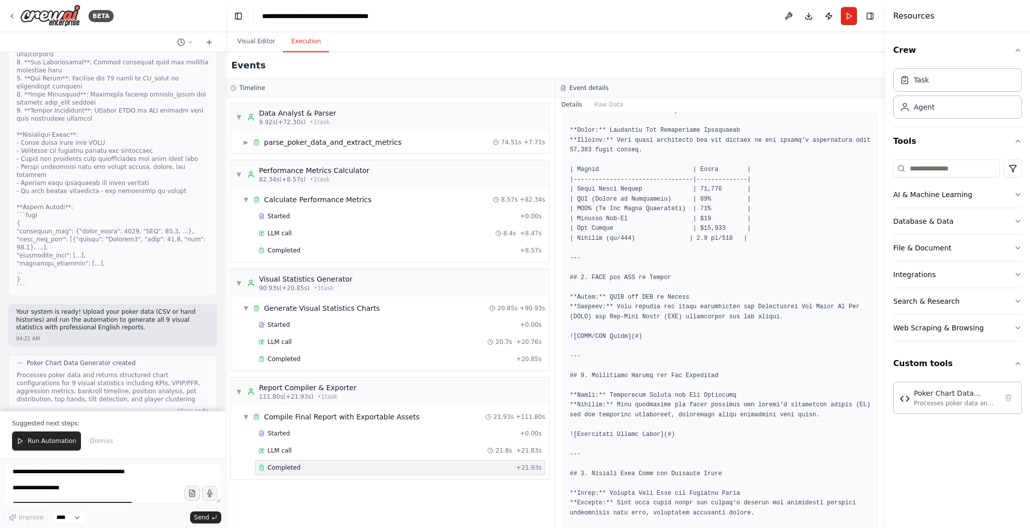
drag, startPoint x: 809, startPoint y: 488, endPoint x: 714, endPoint y: 272, distance: 235.2
click at [50, 264] on span "Run Automation" at bounding box center [52, 441] width 49 height 8
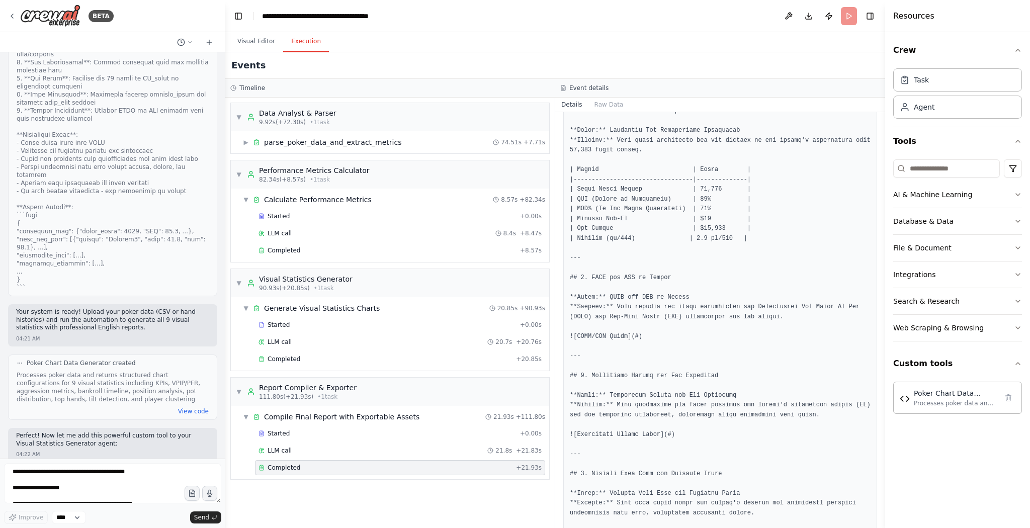
scroll to position [5207, 0]
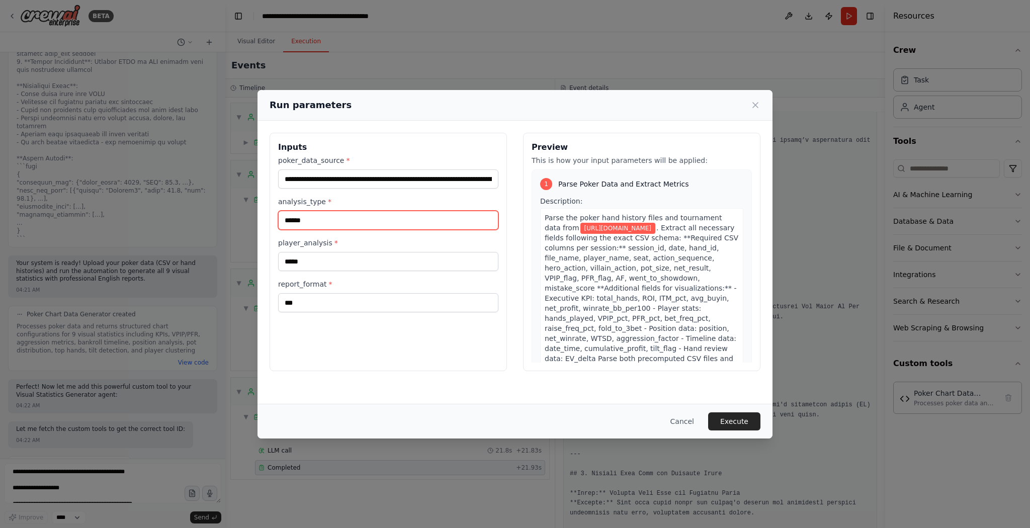
click at [378, 221] on input "******" at bounding box center [388, 220] width 220 height 19
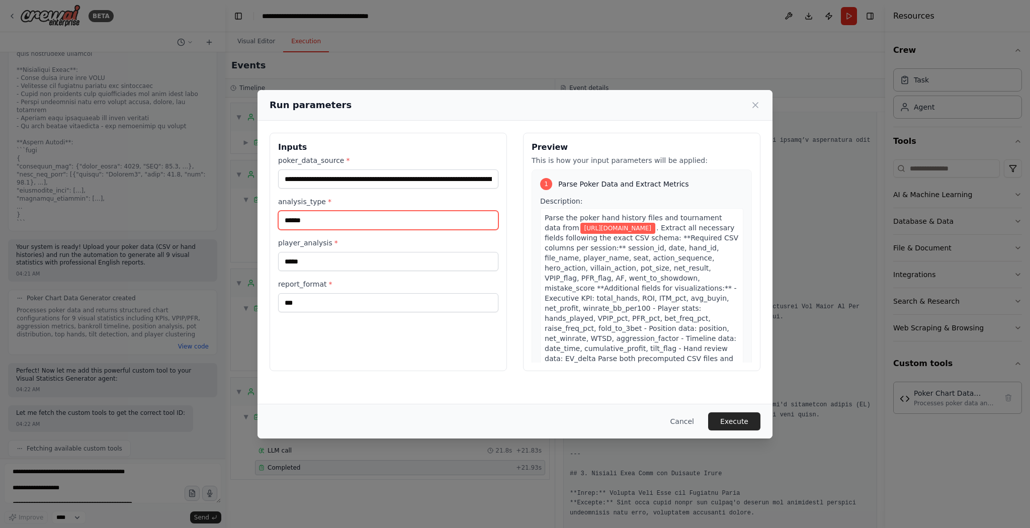
click at [378, 221] on input "******" at bounding box center [388, 220] width 220 height 19
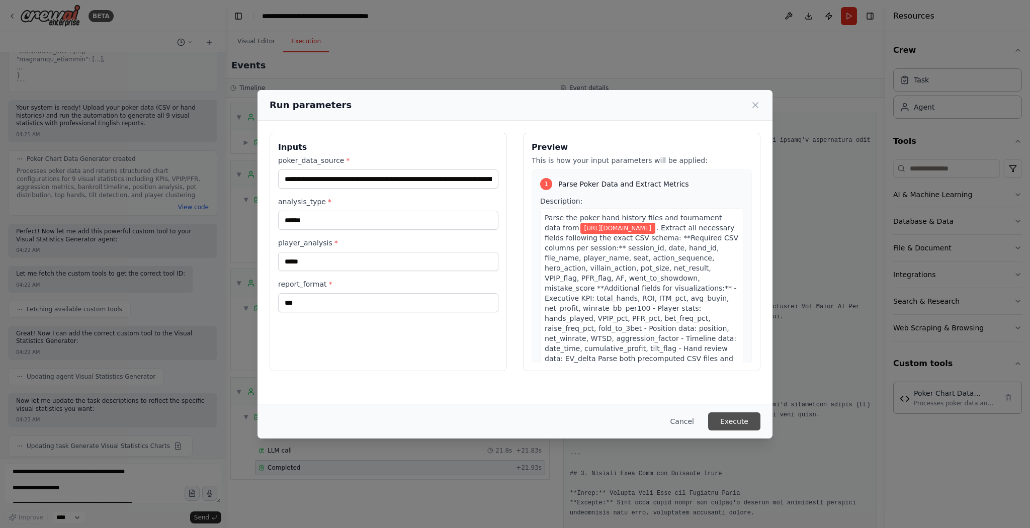
click at [515, 264] on button "Execute" at bounding box center [734, 422] width 52 height 18
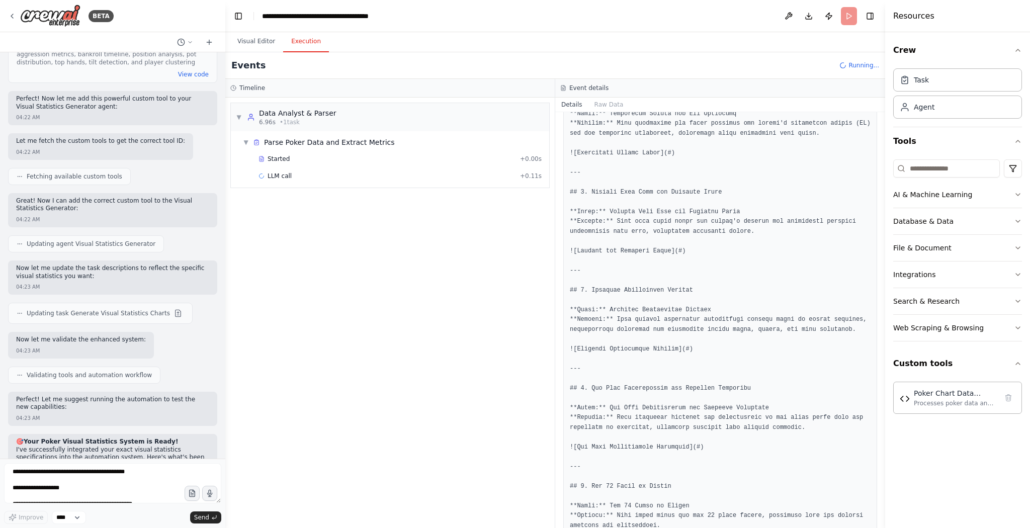
scroll to position [403, 0]
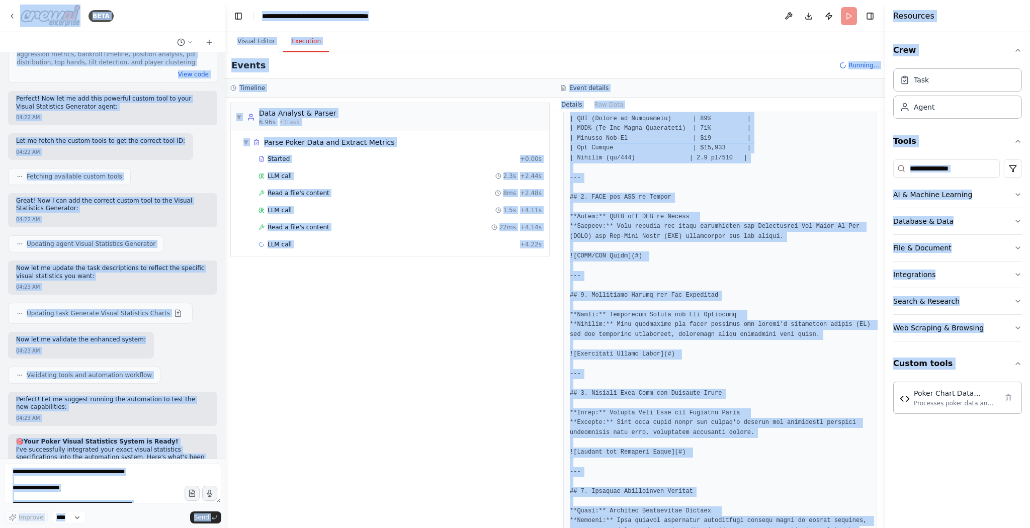
copy body "BETA Hello! I'm the CrewAI assistant. What kind of automation do you want to bu…"
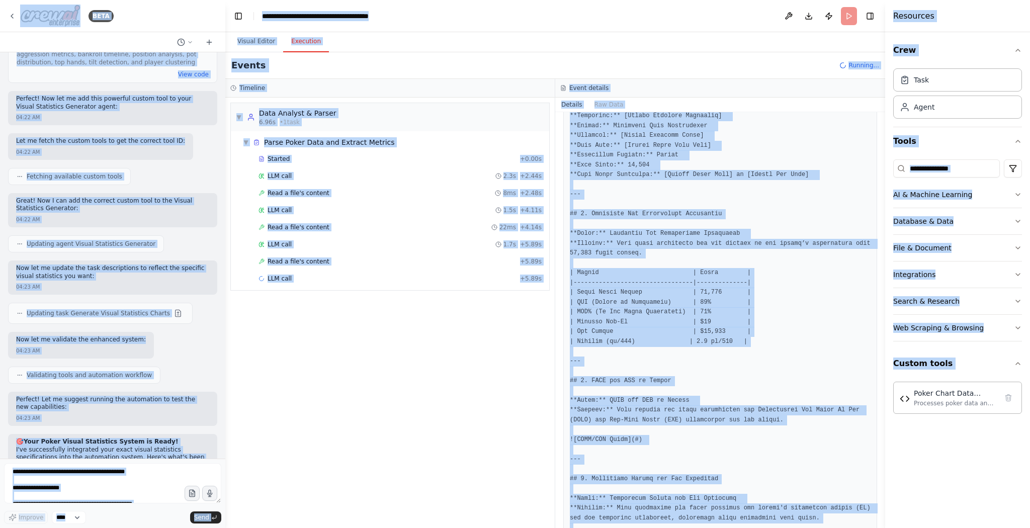
scroll to position [80, 0]
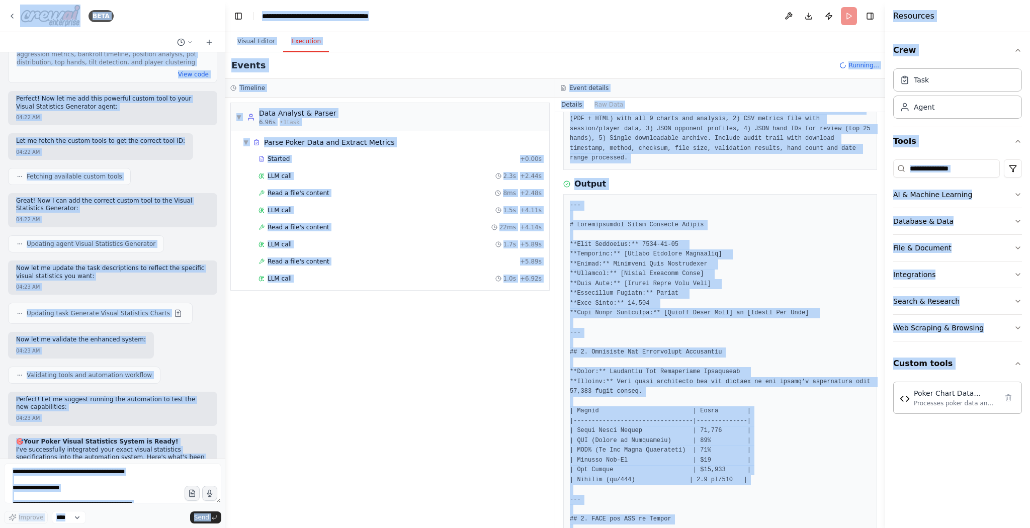
click at [515, 133] on pre "Compile the comprehensive poker analysis report for {report_format} combining a…" at bounding box center [720, 129] width 301 height 69
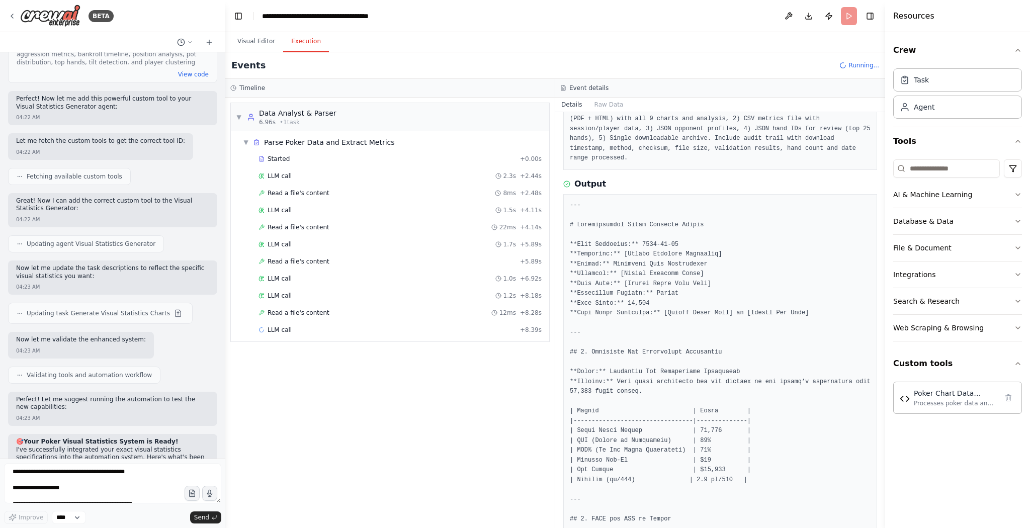
drag, startPoint x: 567, startPoint y: 109, endPoint x: 588, endPoint y: 123, distance: 25.8
click at [515, 123] on div "Details Raw Data Completed 9/24/2025, 4:20:36 AM Description Compile the compre…" at bounding box center [720, 313] width 330 height 431
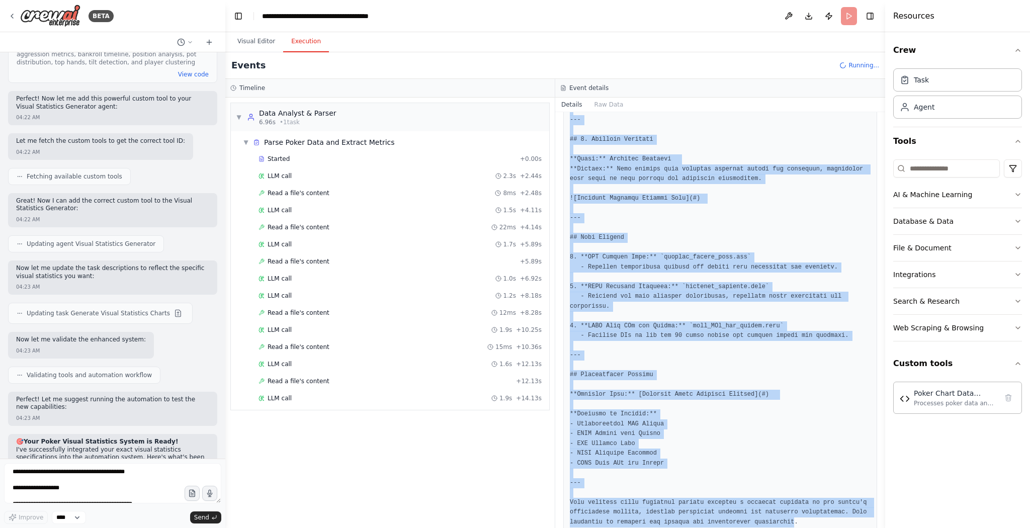
scroll to position [1196, 0]
drag, startPoint x: 571, startPoint y: 118, endPoint x: 851, endPoint y: 516, distance: 487.2
click at [515, 264] on div "Completed 9/24/2025, 4:20:36 AM Description Compile the comprehensive poker ana…" at bounding box center [720, 320] width 330 height 416
copy div "with all 9 charts and analysis, 2) CSV metrics file with session/player data, 3…"
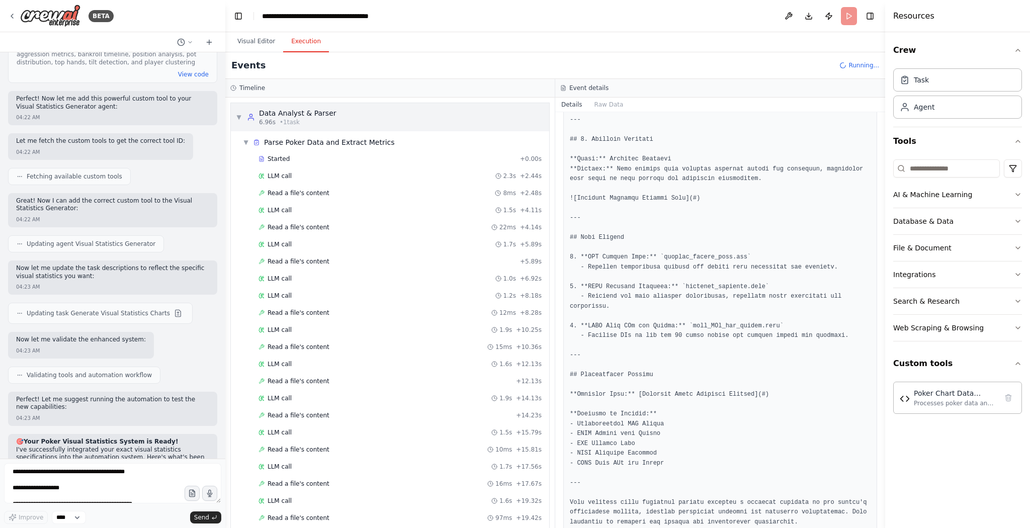
drag, startPoint x: 251, startPoint y: 139, endPoint x: 246, endPoint y: 122, distance: 18.3
click at [251, 139] on div "▼ Parse Poker Data and Extract Metrics" at bounding box center [319, 142] width 152 height 10
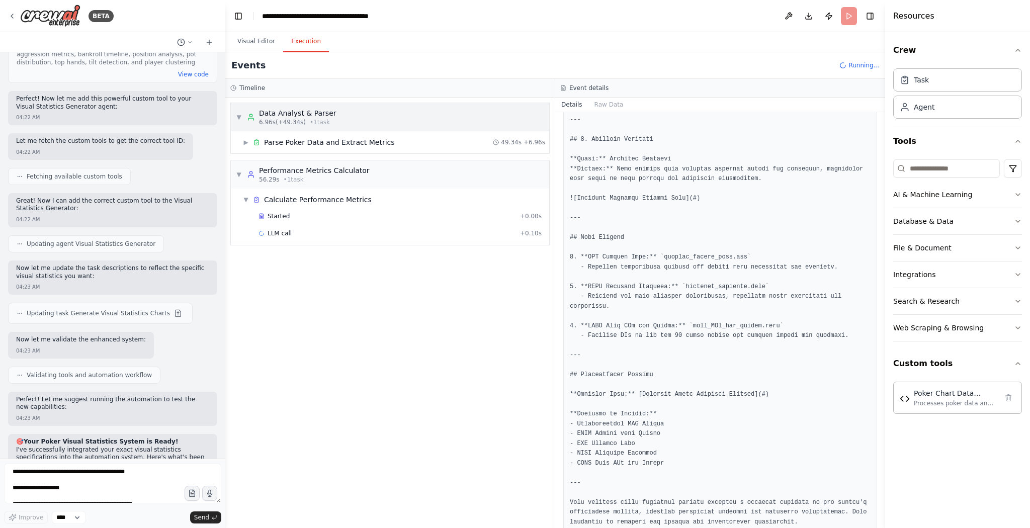
click at [238, 118] on span "▼" at bounding box center [239, 117] width 6 height 8
click at [246, 173] on div "▼ Calculate Performance Metrics" at bounding box center [307, 178] width 129 height 10
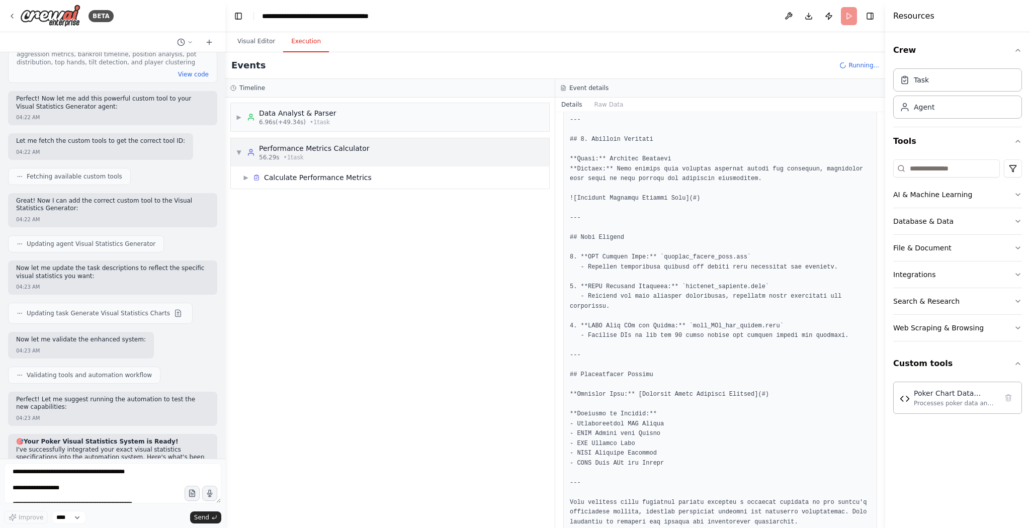
drag, startPoint x: 236, startPoint y: 159, endPoint x: 225, endPoint y: 238, distance: 79.8
click at [236, 159] on div "▼ Performance Metrics Calculator 56.29s • 1 task" at bounding box center [303, 152] width 134 height 18
click at [263, 41] on button "Visual Editor" at bounding box center [256, 41] width 54 height 21
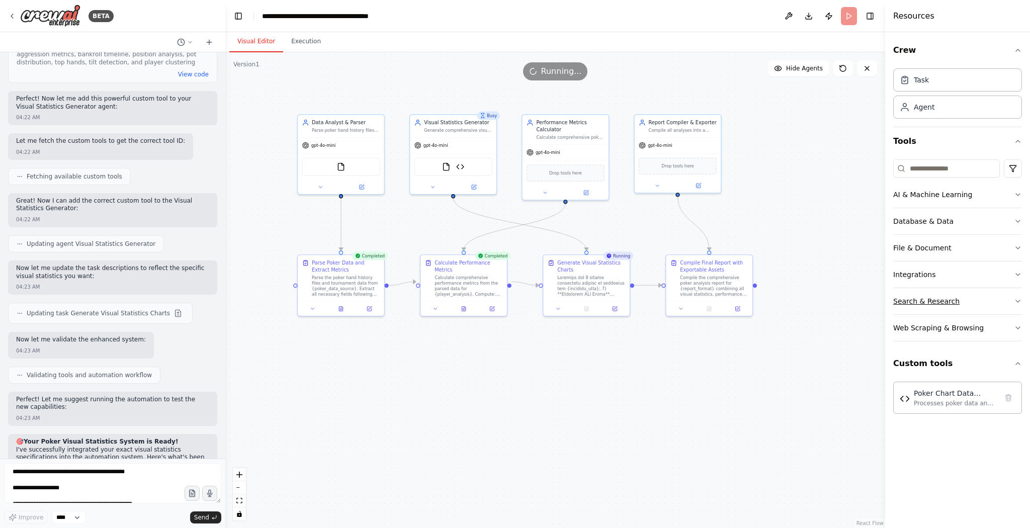
click at [515, 264] on button "Search & Research" at bounding box center [958, 301] width 129 height 26
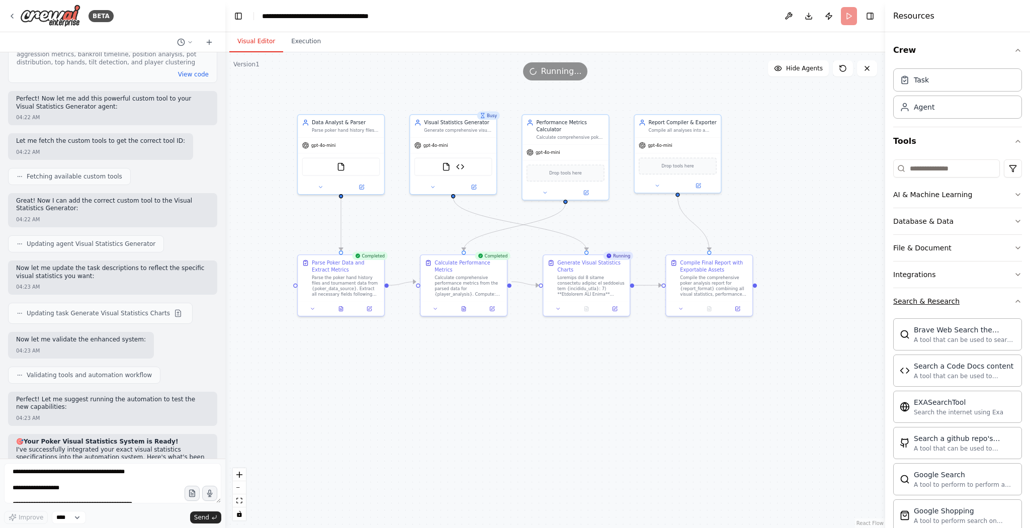
drag, startPoint x: 932, startPoint y: 294, endPoint x: 900, endPoint y: 292, distance: 32.2
click at [515, 264] on button "Search & Research" at bounding box center [958, 301] width 129 height 26
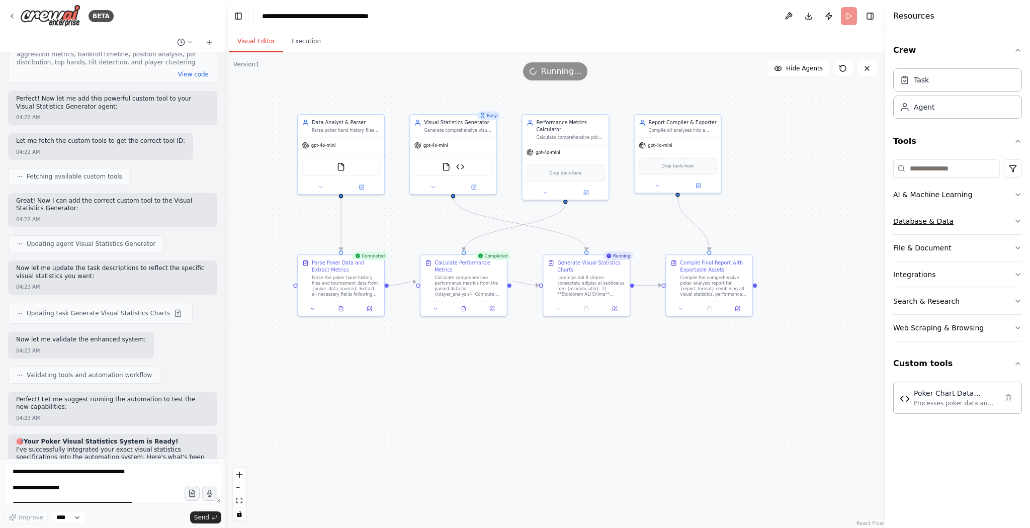
click at [515, 225] on button "Database & Data" at bounding box center [958, 221] width 129 height 26
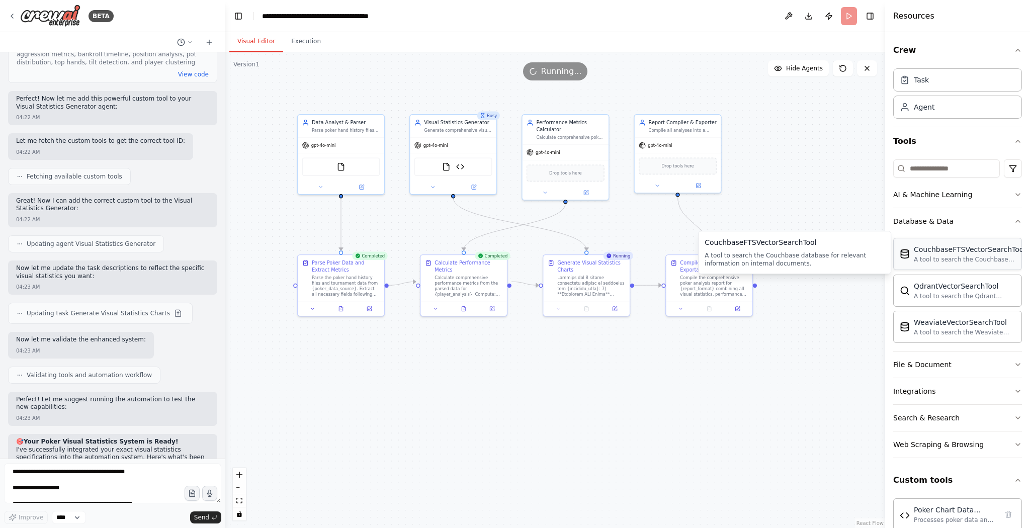
click at [515, 257] on div "A tool to search the Couchbase database for relevant information on internal do…" at bounding box center [970, 260] width 112 height 8
click at [293, 36] on button "Execution" at bounding box center [306, 41] width 46 height 21
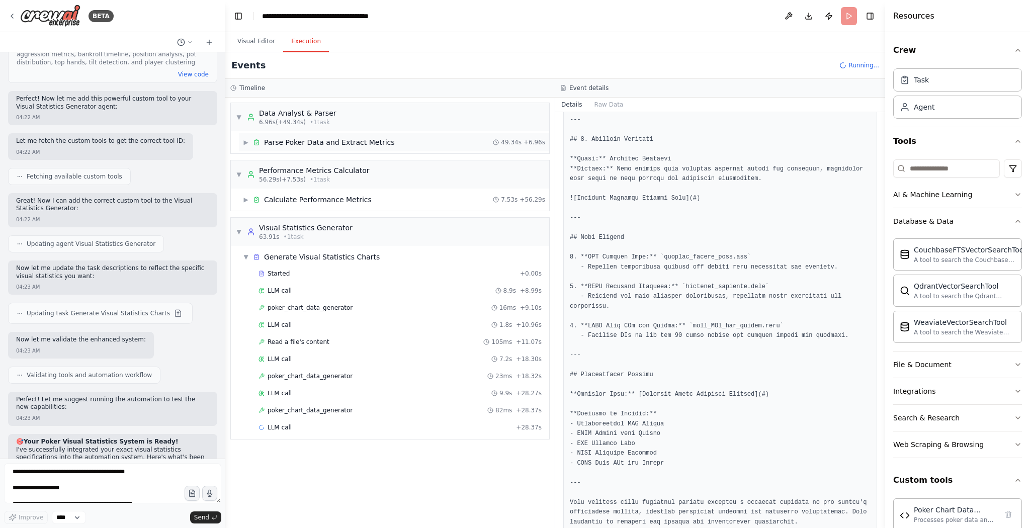
click at [244, 141] on span "▶" at bounding box center [246, 142] width 6 height 8
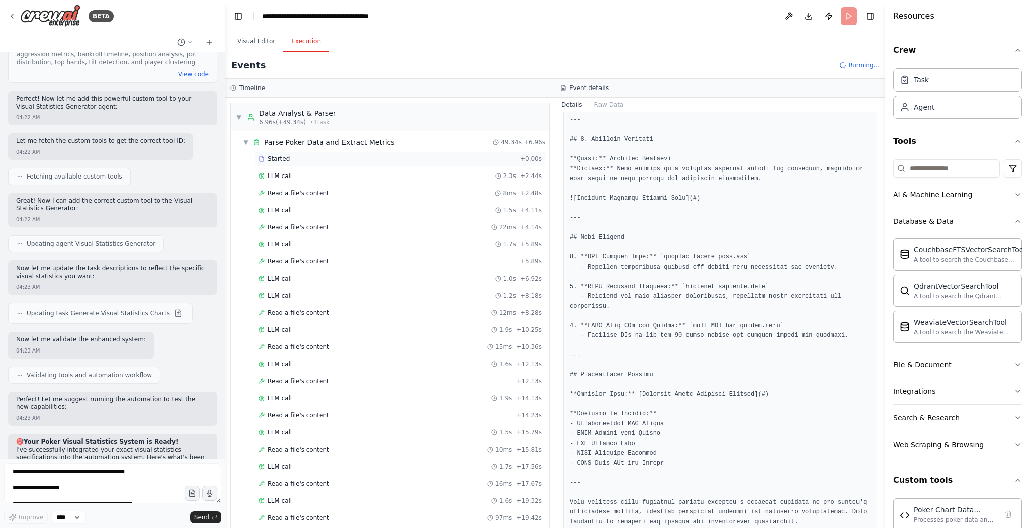
click at [293, 156] on div "Started" at bounding box center [388, 159] width 258 height 8
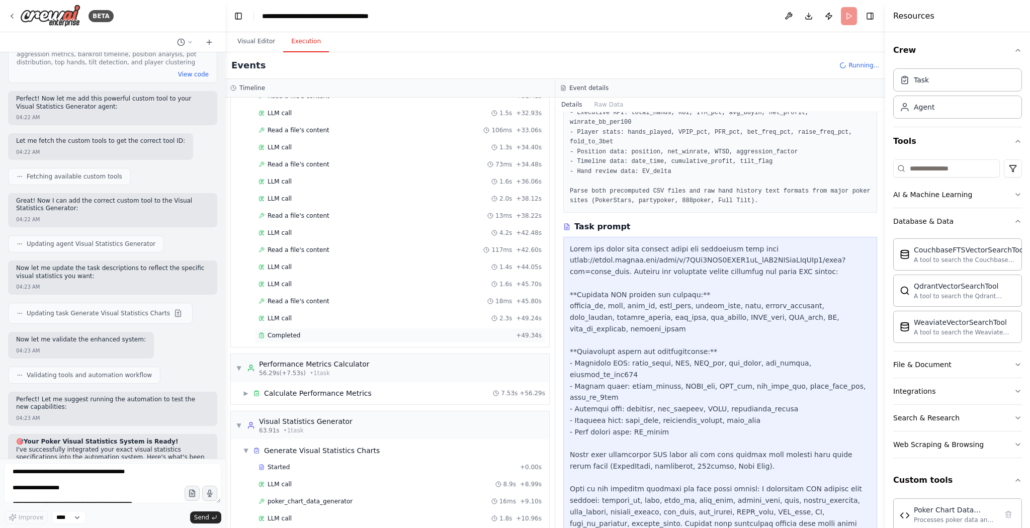
scroll to position [660, 0]
click at [288, 264] on span "Completed" at bounding box center [284, 337] width 33 height 8
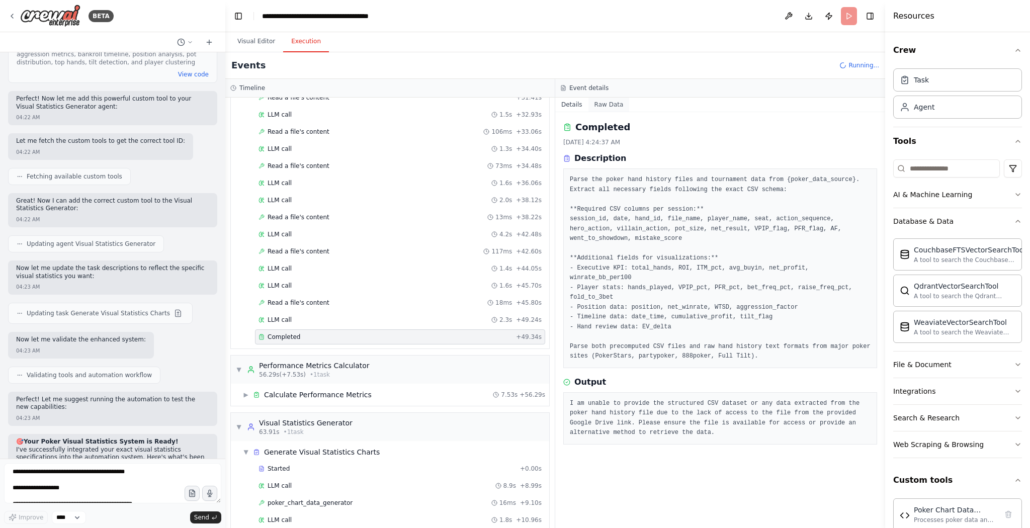
click at [515, 106] on button "Raw Data" at bounding box center [609, 105] width 41 height 14
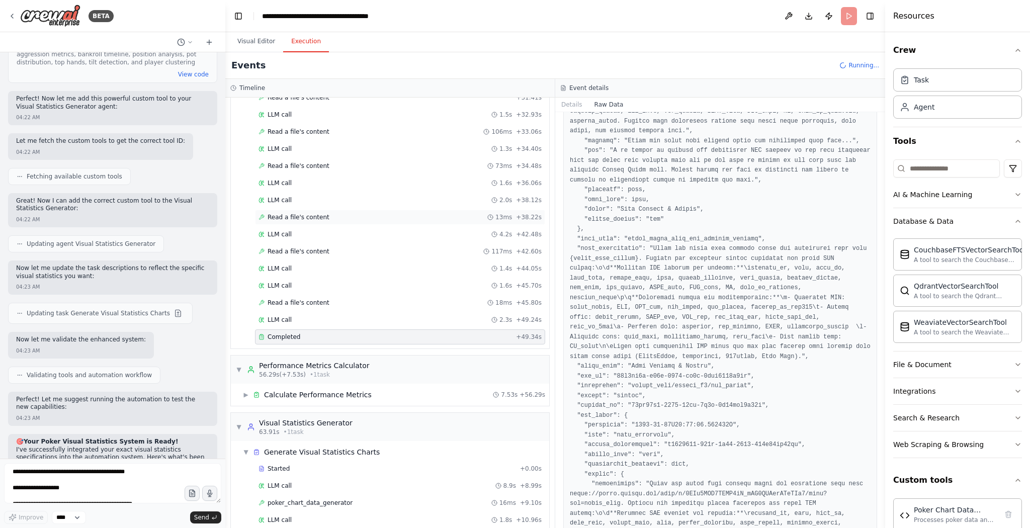
scroll to position [403, 0]
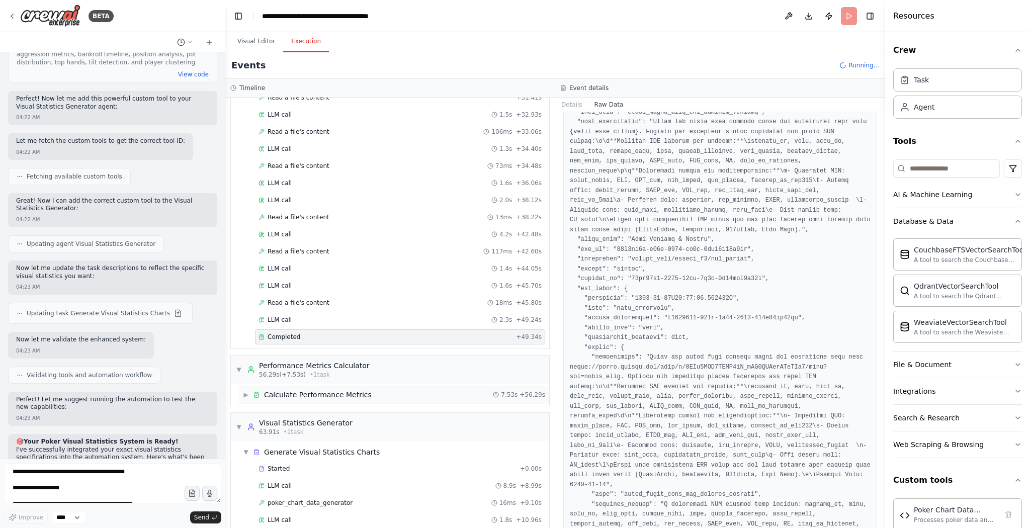
click at [316, 264] on div "Calculate Performance Metrics" at bounding box center [318, 395] width 108 height 10
click at [299, 264] on div "Completed + 7.53s" at bounding box center [400, 445] width 290 height 15
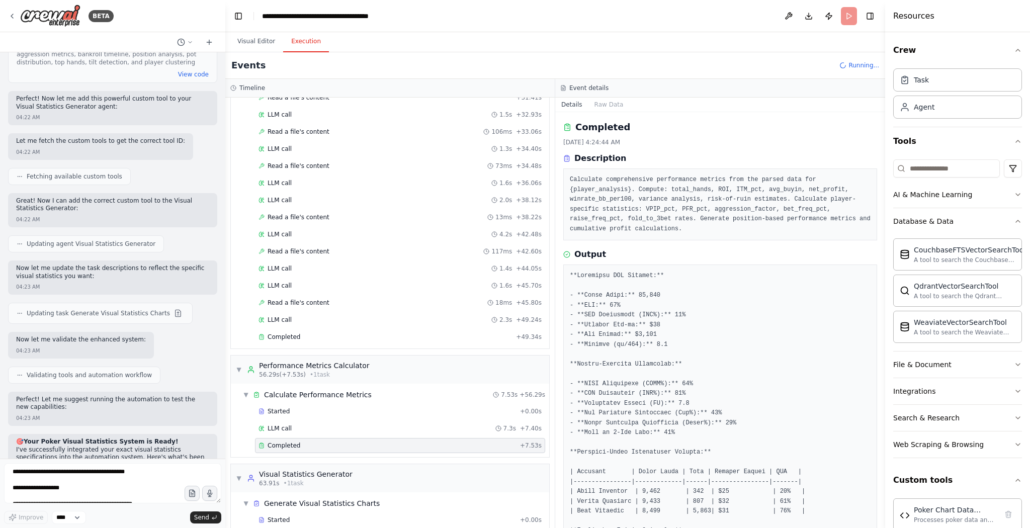
scroll to position [880, 0]
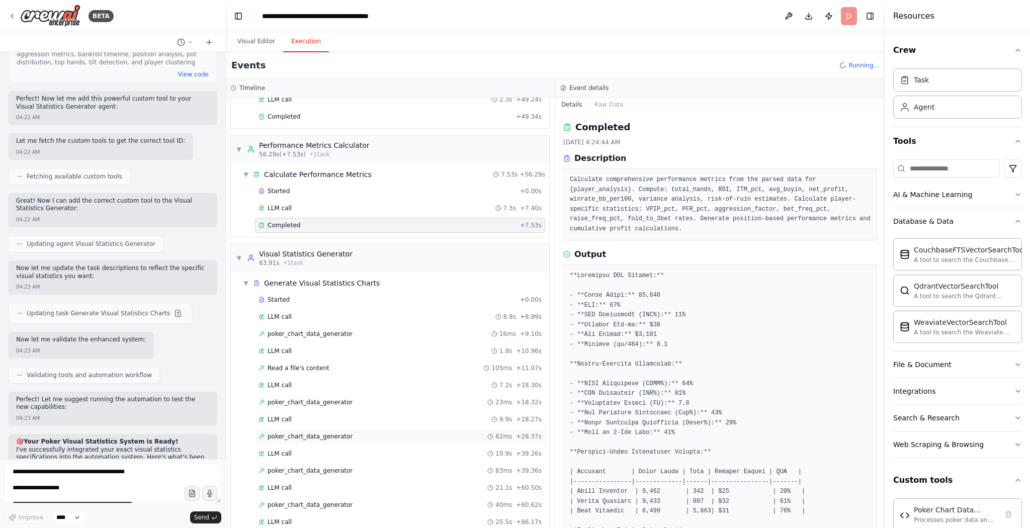
click at [342, 264] on div "poker_chart_data_generator 82ms + 28.37s" at bounding box center [400, 437] width 283 height 8
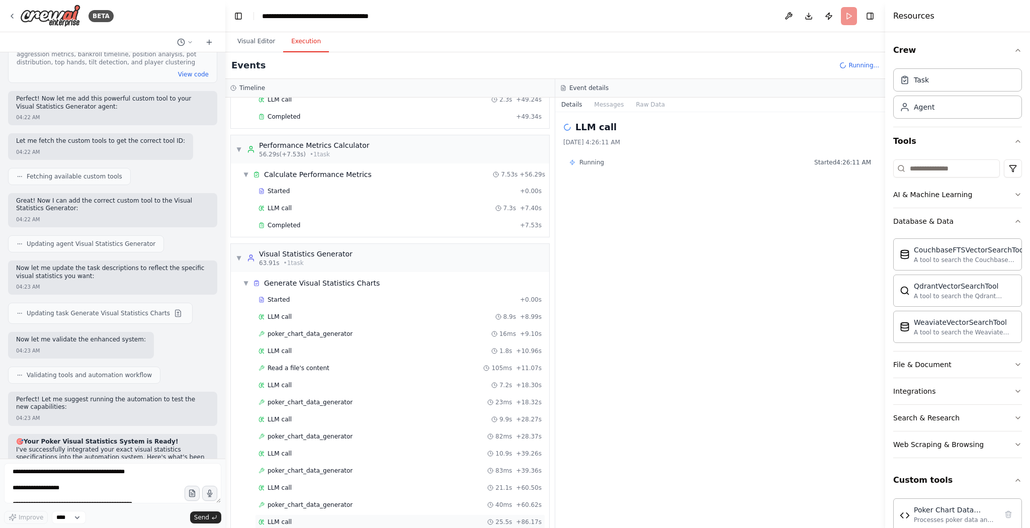
click at [317, 264] on div "LLM call 25.5s + 86.17s" at bounding box center [400, 522] width 283 height 8
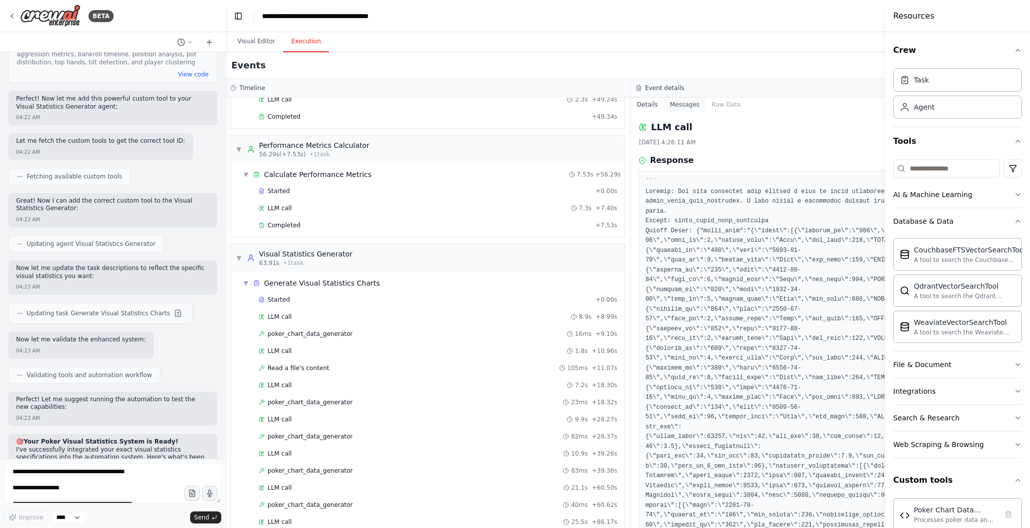
click at [515, 108] on button "Messages" at bounding box center [685, 105] width 42 height 14
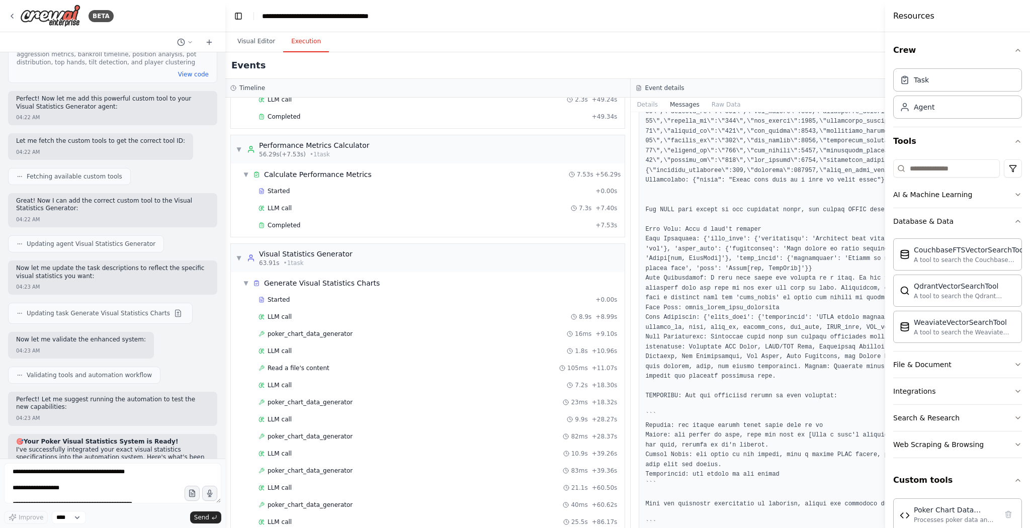
scroll to position [3207, 0]
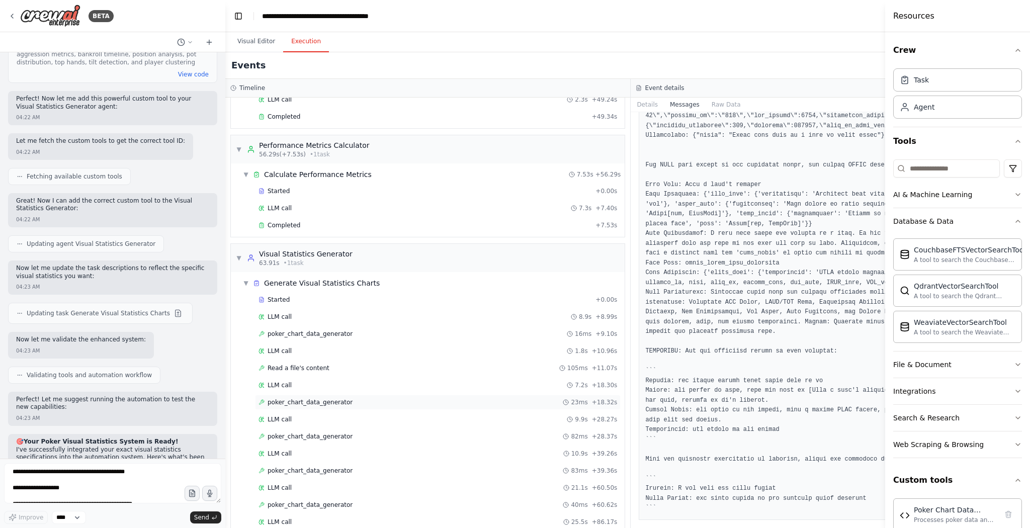
click at [454, 264] on div "poker_chart_data_generator 23ms + 18.32s" at bounding box center [438, 402] width 359 height 8
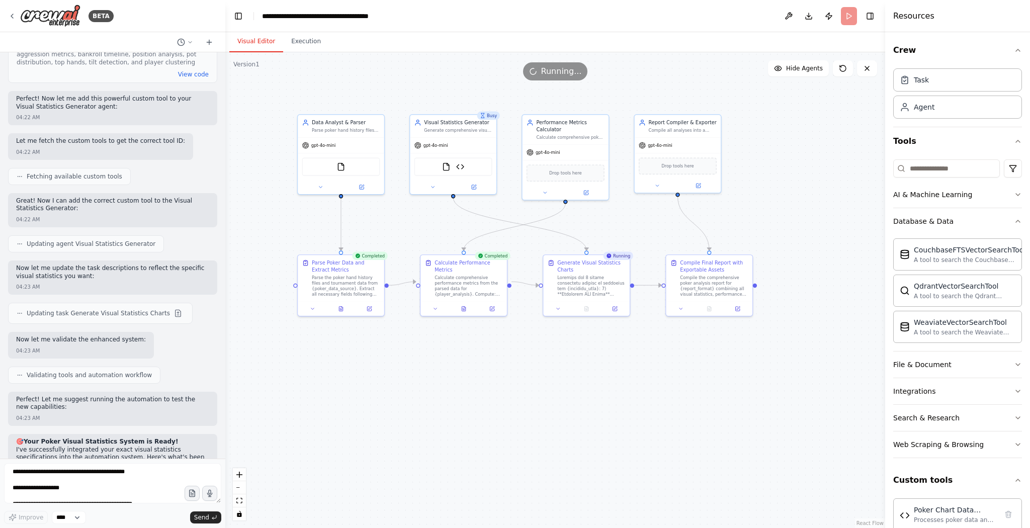
click at [235, 40] on button "Visual Editor" at bounding box center [256, 41] width 54 height 21
click at [515, 264] on div ".deletable-edge-delete-btn { width: 20px; height: 20px; border: 0px solid #ffff…" at bounding box center [555, 290] width 660 height 476
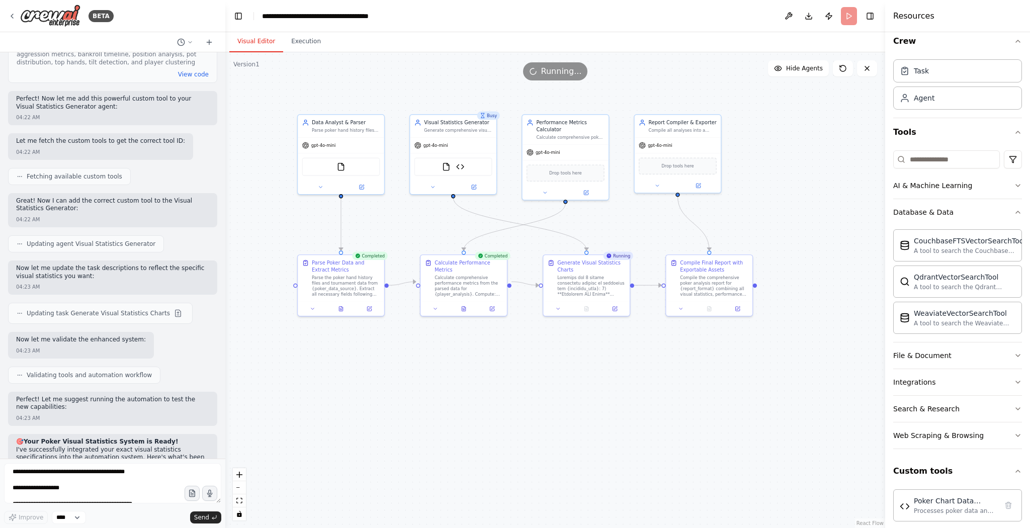
scroll to position [14, 0]
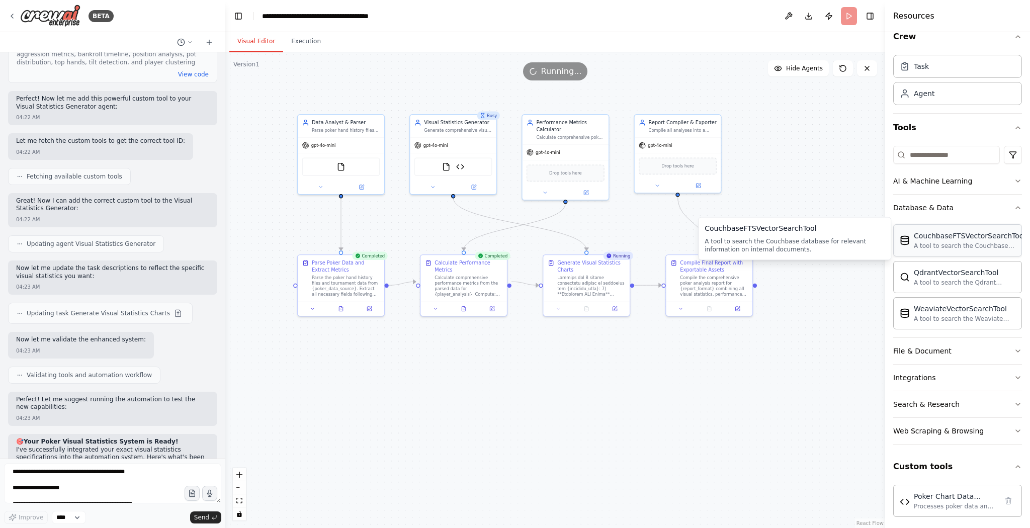
click at [515, 243] on div "A tool to search the Couchbase database for relevant information on internal do…" at bounding box center [970, 246] width 112 height 8
click at [515, 236] on div "CouchbaseFTSVectorSearchTool" at bounding box center [970, 236] width 112 height 10
drag, startPoint x: 967, startPoint y: 236, endPoint x: 810, endPoint y: 156, distance: 176.2
click at [515, 156] on div ".deletable-edge-delete-btn { width: 20px; height: 20px; border: 0px solid #ffff…" at bounding box center [555, 290] width 660 height 476
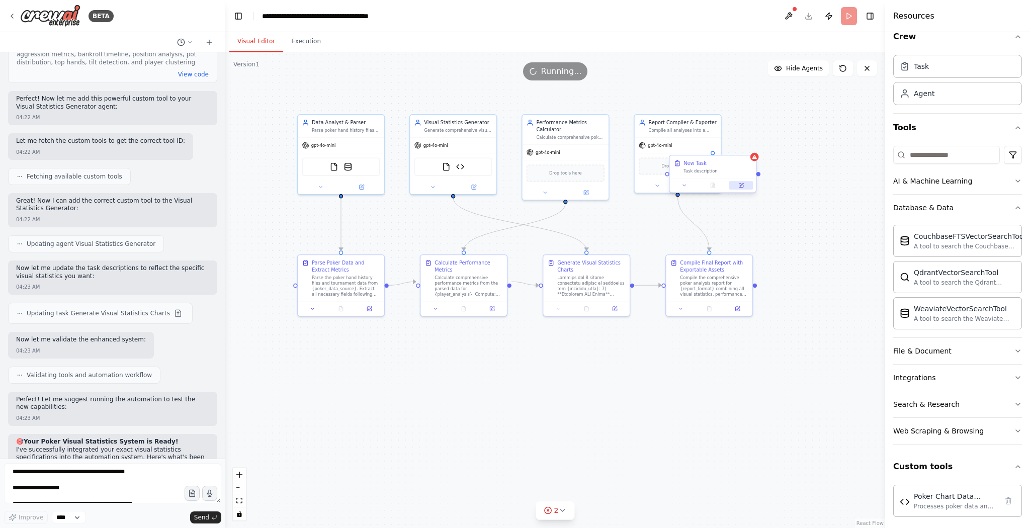
click at [515, 186] on button at bounding box center [742, 185] width 24 height 9
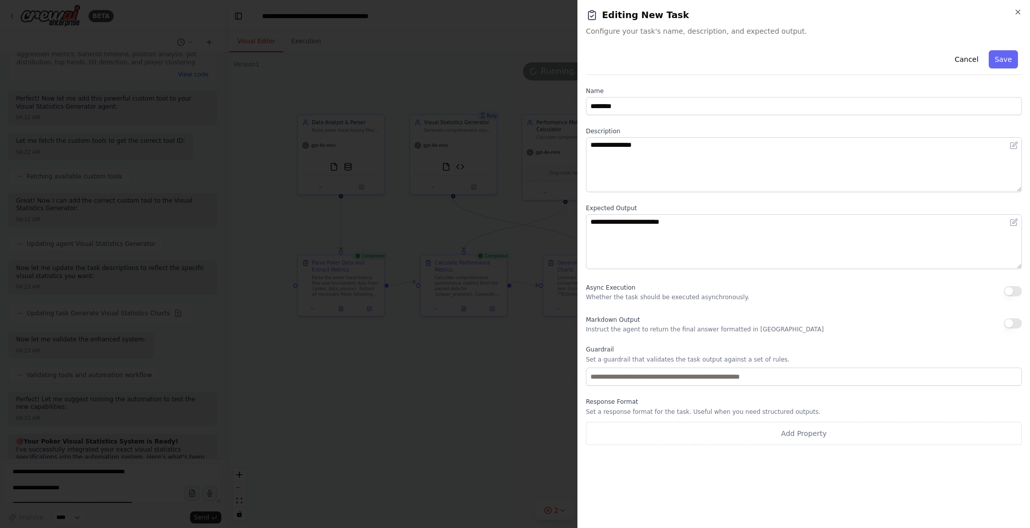
scroll to position [5592, 0]
click at [515, 61] on button "Cancel" at bounding box center [967, 59] width 36 height 18
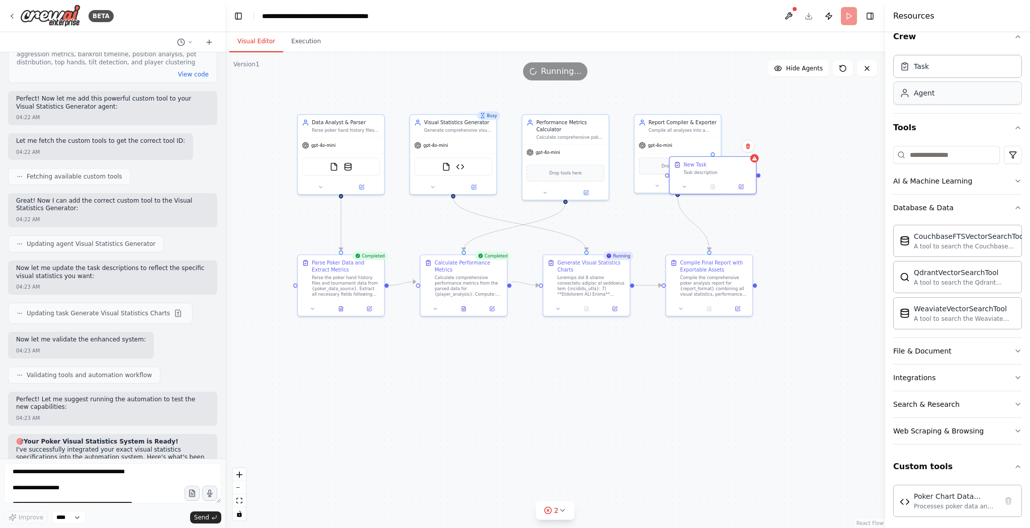
click at [515, 94] on div "Agent" at bounding box center [958, 93] width 129 height 23
click at [515, 172] on div "Task description" at bounding box center [718, 171] width 68 height 6
click at [515, 148] on icon at bounding box center [748, 146] width 4 height 6
click at [515, 142] on button "Confirm" at bounding box center [720, 146] width 36 height 12
click at [515, 101] on icon at bounding box center [825, 101] width 6 height 6
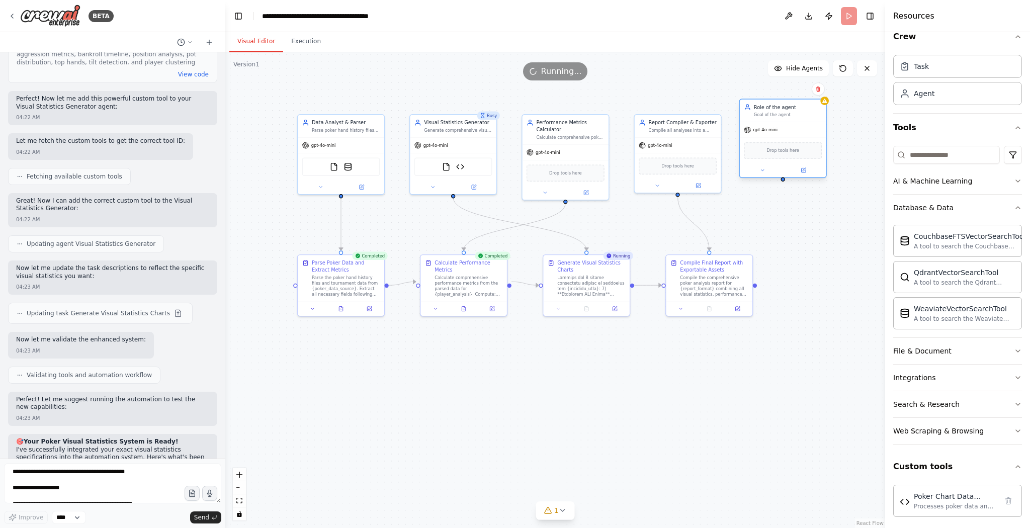
click at [515, 162] on div "Drop tools here" at bounding box center [783, 151] width 87 height 26
click at [515, 170] on button at bounding box center [763, 170] width 40 height 9
click at [515, 203] on input "**********" at bounding box center [810, 202] width 128 height 13
click at [515, 233] on button "Model" at bounding box center [810, 235] width 128 height 13
click at [515, 218] on button "Attributes" at bounding box center [810, 218] width 128 height 13
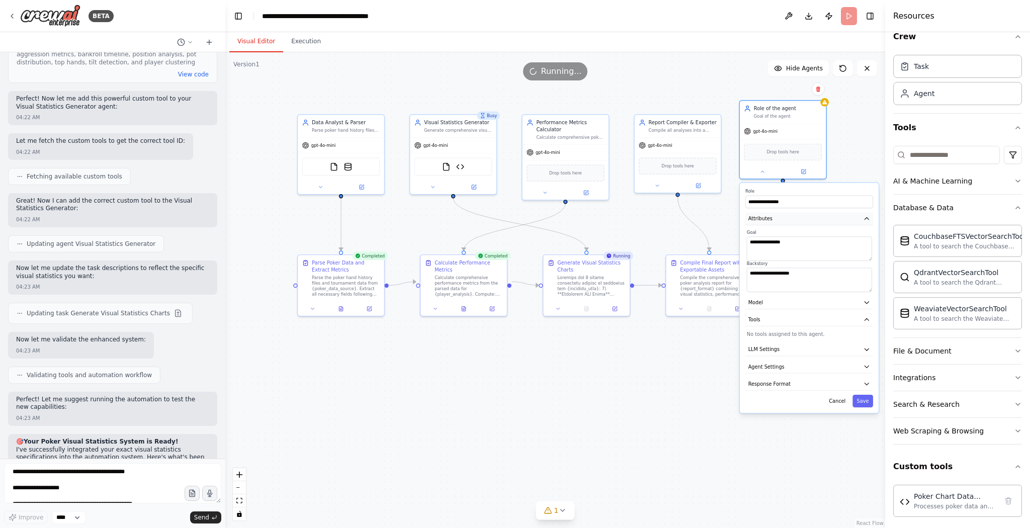
click at [515, 218] on button "Attributes" at bounding box center [810, 218] width 128 height 13
click at [515, 264] on button "Response Format" at bounding box center [810, 317] width 128 height 13
click at [515, 264] on span "Agent Settings" at bounding box center [767, 300] width 36 height 7
click at [515, 264] on button "button" at bounding box center [865, 317] width 13 height 7
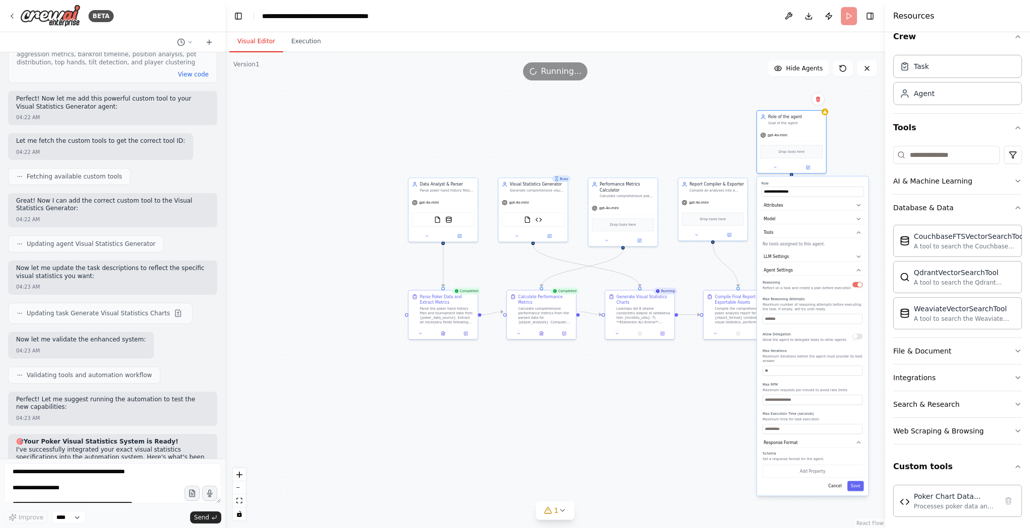
drag, startPoint x: 854, startPoint y: 461, endPoint x: 849, endPoint y: 401, distance: 60.1
click at [515, 264] on div "Reasoning Reflect on a task and create a plan before execution Max Reasoning At…" at bounding box center [813, 356] width 100 height 155
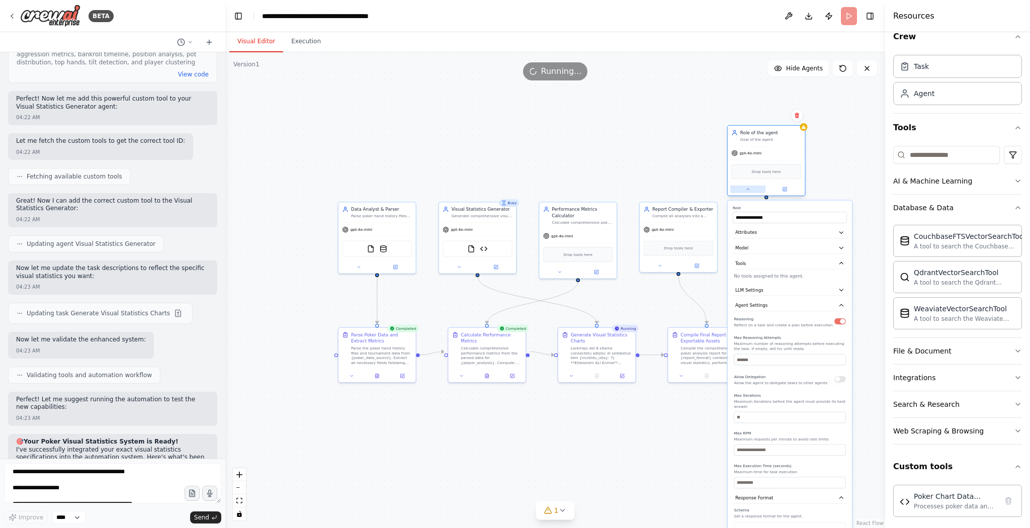
click at [515, 188] on button at bounding box center [749, 190] width 36 height 8
click at [515, 114] on icon at bounding box center [797, 115] width 6 height 6
click at [515, 114] on button "Confirm" at bounding box center [769, 115] width 36 height 12
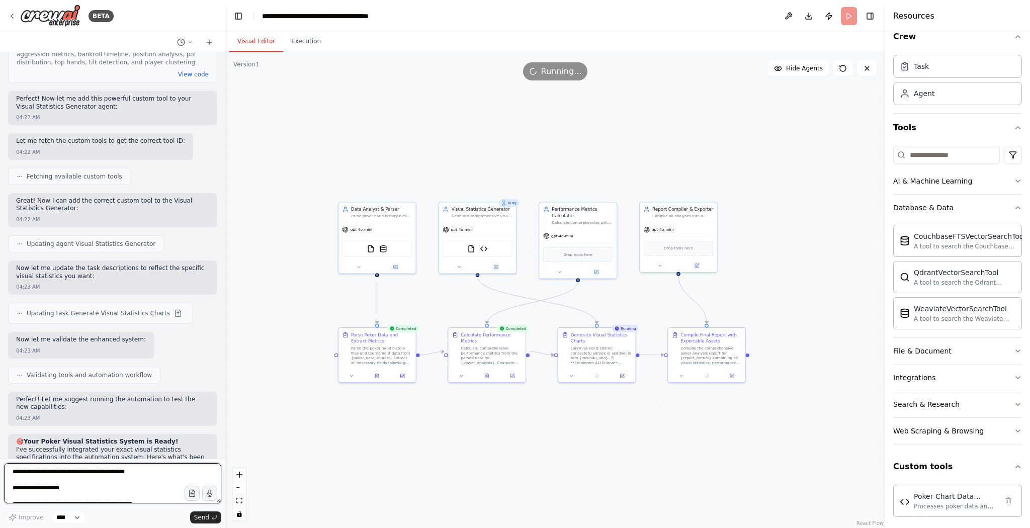
click at [151, 264] on textarea at bounding box center [112, 483] width 217 height 40
click at [307, 39] on button "Execution" at bounding box center [306, 41] width 46 height 21
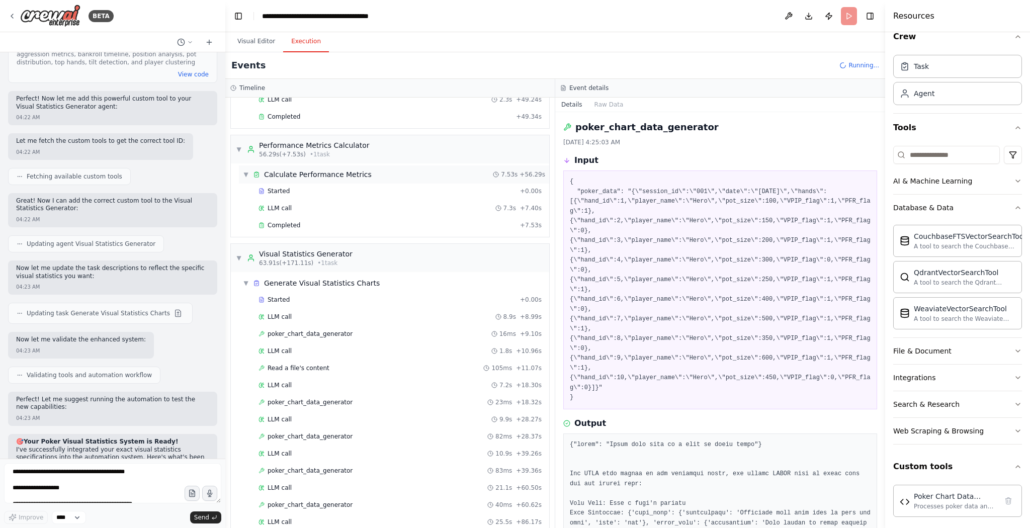
click at [247, 171] on span "▼" at bounding box center [246, 175] width 6 height 8
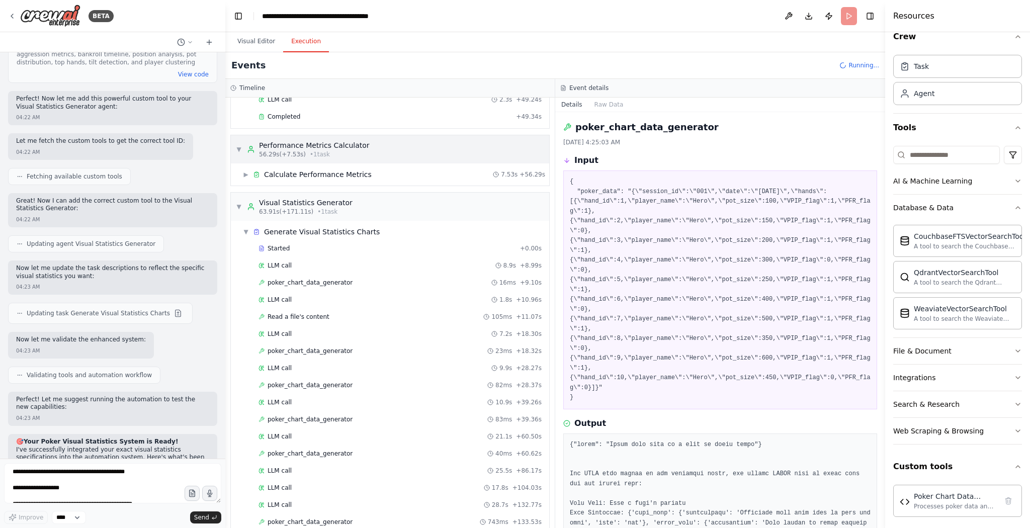
drag, startPoint x: 238, startPoint y: 124, endPoint x: 235, endPoint y: 130, distance: 6.1
click at [237, 145] on span "▼" at bounding box center [239, 149] width 6 height 8
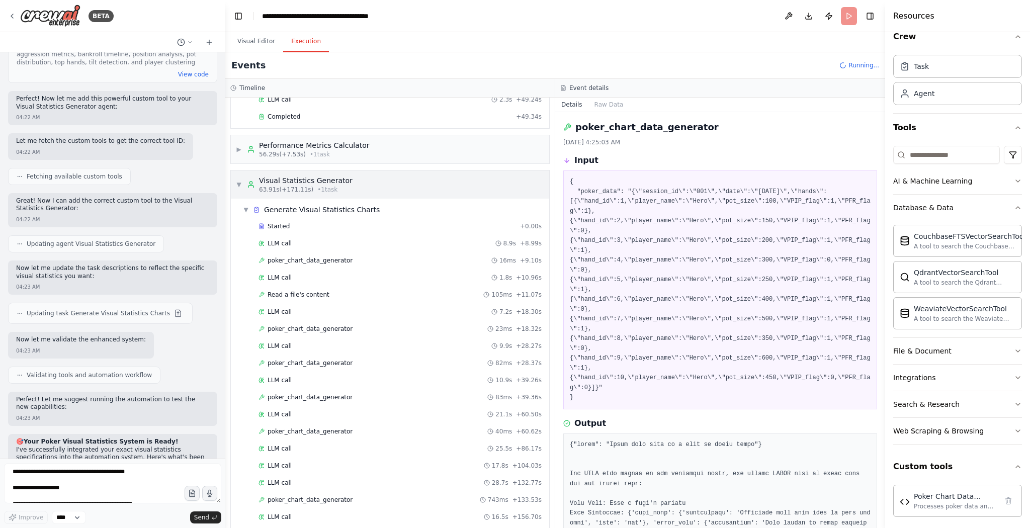
click at [237, 181] on span "▼" at bounding box center [239, 185] width 6 height 8
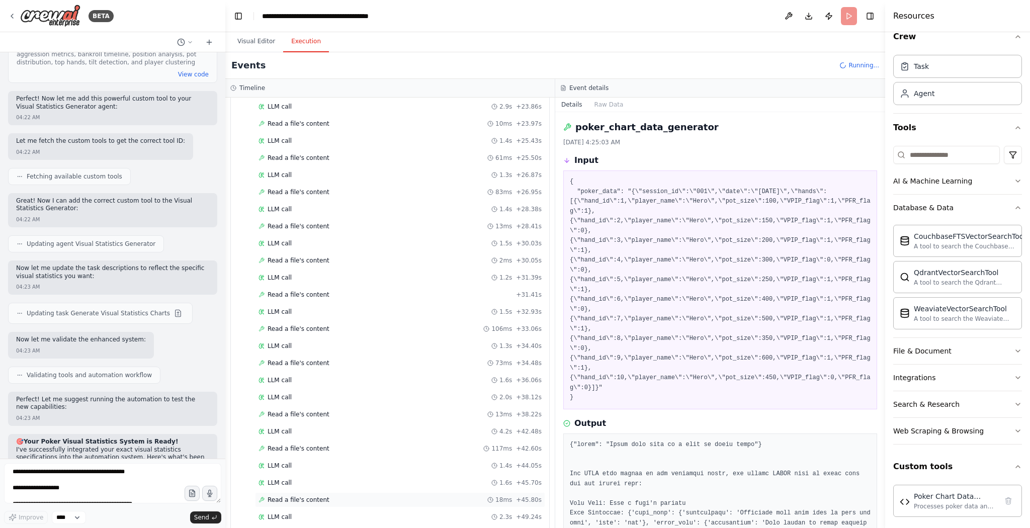
scroll to position [537, 0]
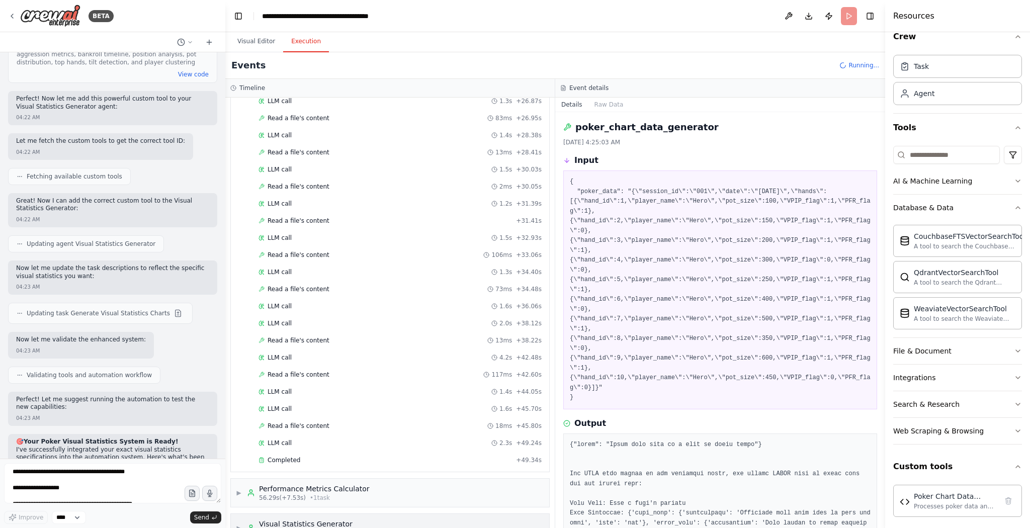
drag, startPoint x: 240, startPoint y: 503, endPoint x: 244, endPoint y: 514, distance: 12.1
click at [240, 264] on span "▶" at bounding box center [239, 528] width 6 height 8
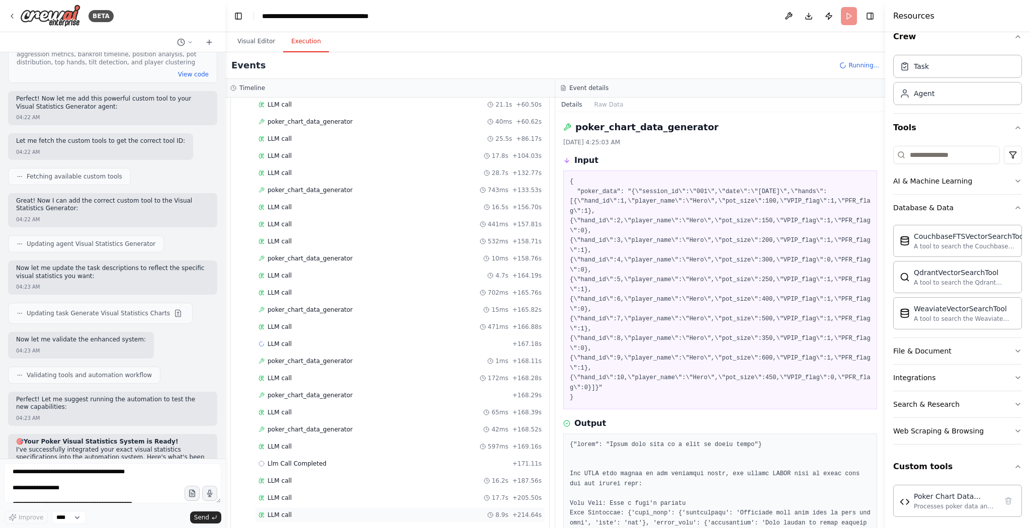
scroll to position [1191, 0]
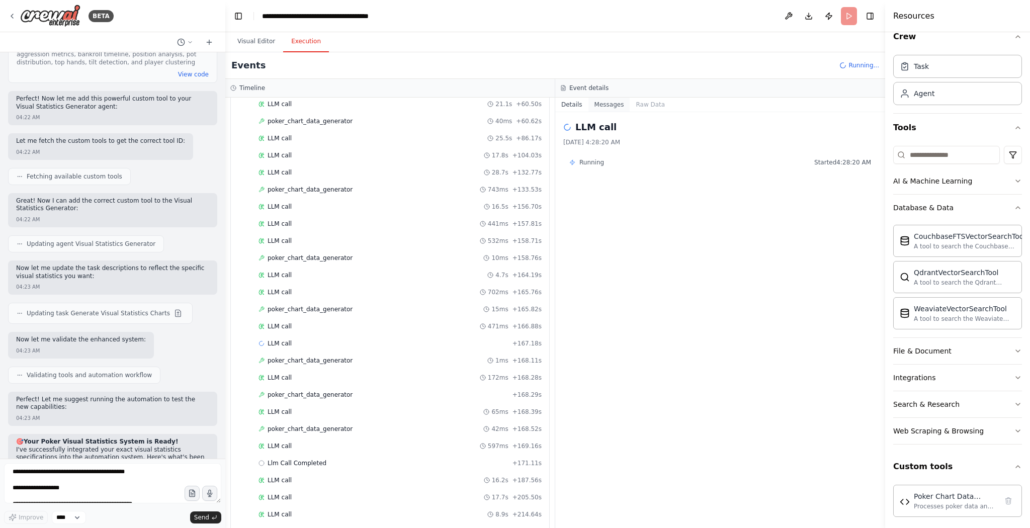
click at [515, 99] on button "Messages" at bounding box center [610, 105] width 42 height 14
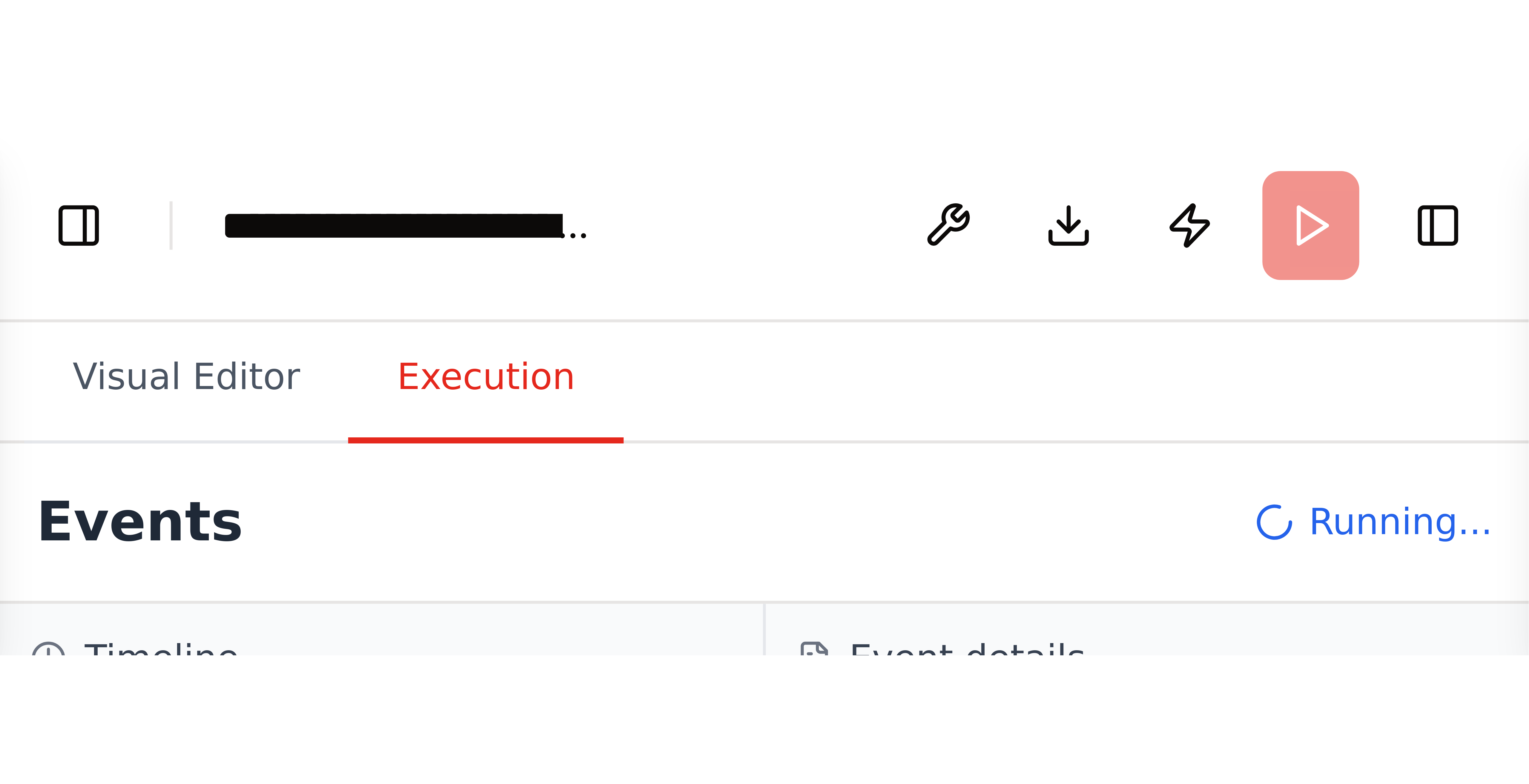
scroll to position [3519, 0]
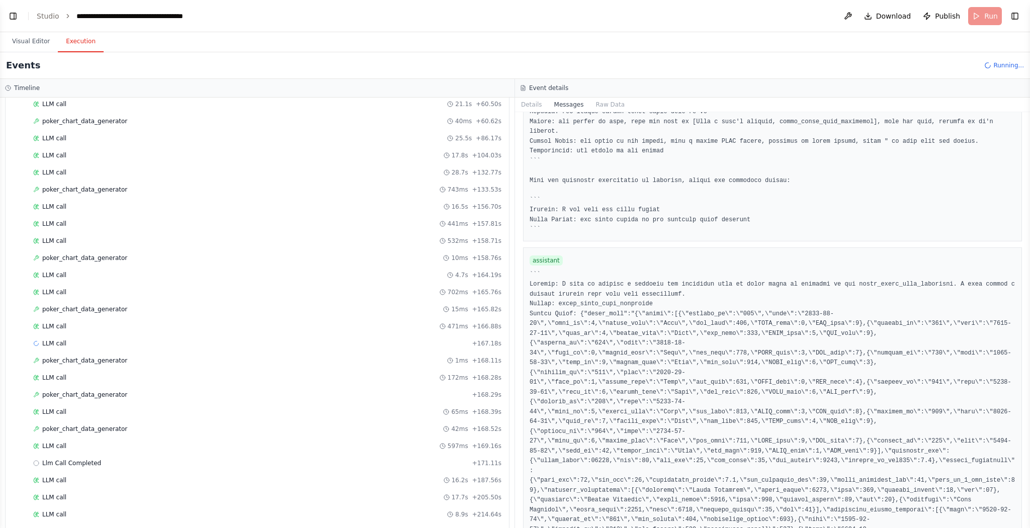
select select "****"
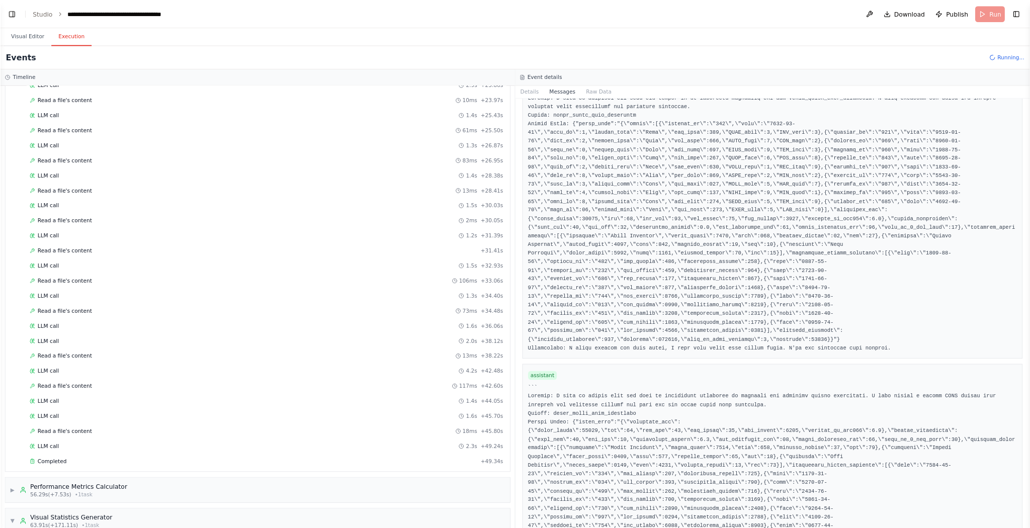
scroll to position [3464, 0]
click at [515, 60] on div "Events Running..." at bounding box center [585, 65] width 1171 height 27
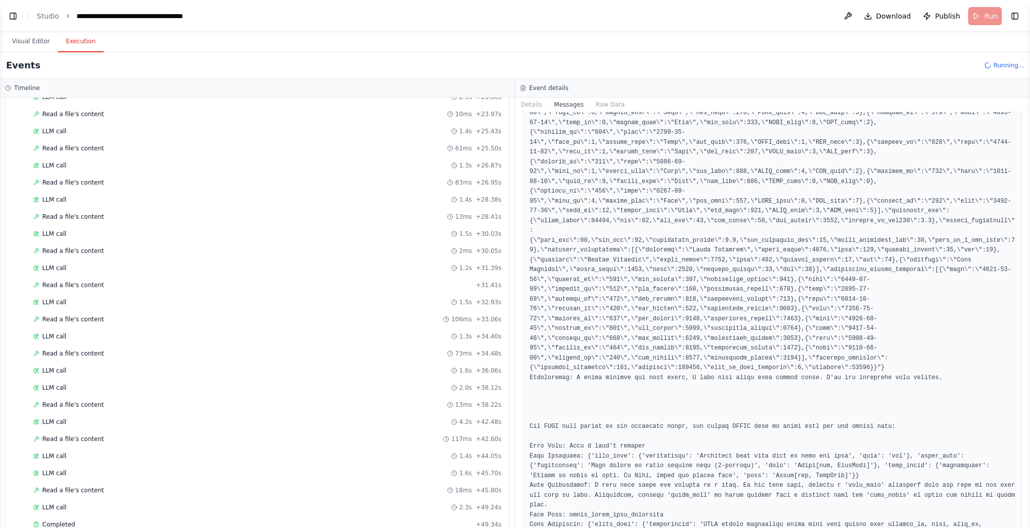
scroll to position [5477, 0]
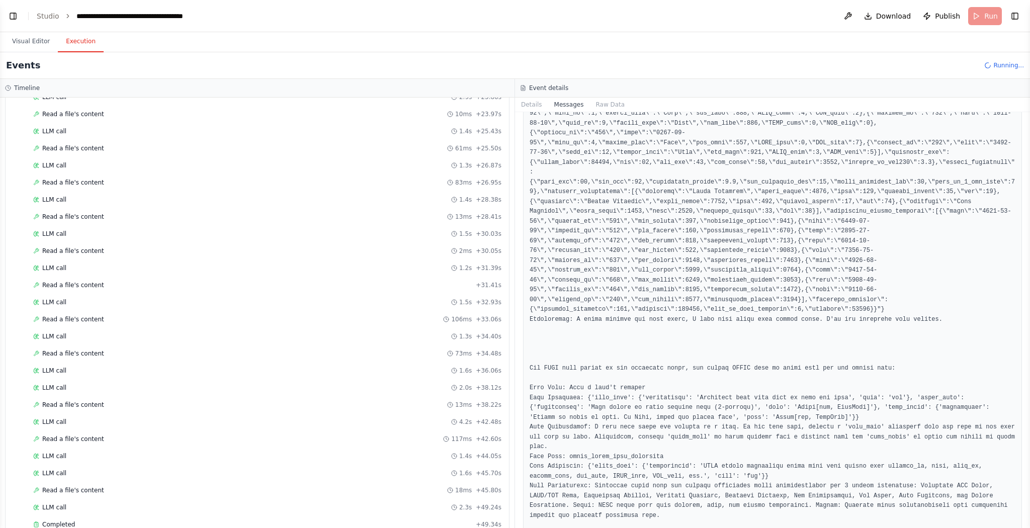
drag, startPoint x: 1028, startPoint y: 435, endPoint x: 1030, endPoint y: 458, distance: 22.7
click at [515, 264] on button "Toggle Sidebar" at bounding box center [1030, 264] width 8 height 528
drag, startPoint x: 1027, startPoint y: 439, endPoint x: 1025, endPoint y: 462, distance: 22.7
click at [515, 264] on div "**********" at bounding box center [515, 264] width 1030 height 528
click at [515, 264] on button "Toggle Sidebar" at bounding box center [1030, 264] width 8 height 528
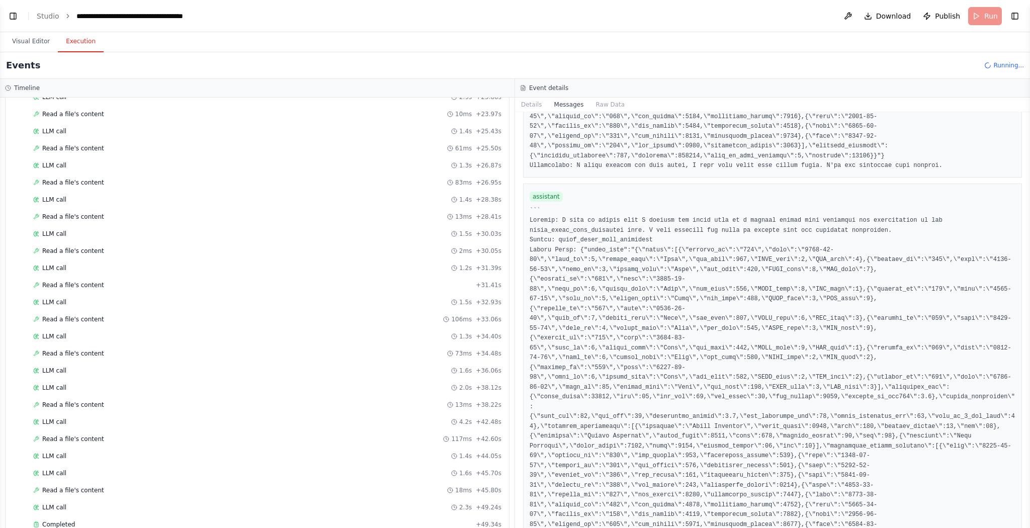
scroll to position [6773, 0]
click at [515, 105] on button "Details" at bounding box center [531, 105] width 33 height 14
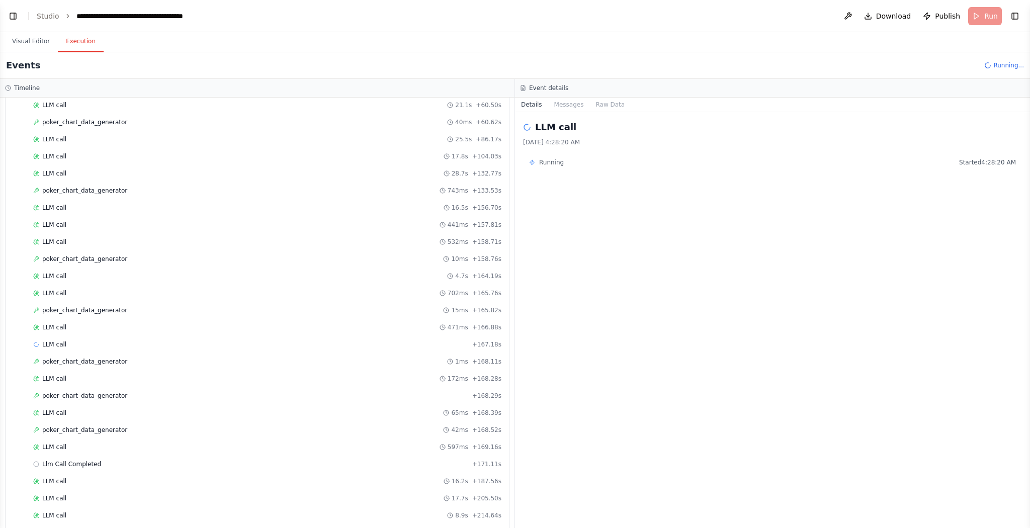
scroll to position [1191, 0]
click at [71, 264] on span "poker_chart_data_generator" at bounding box center [84, 532] width 85 height 8
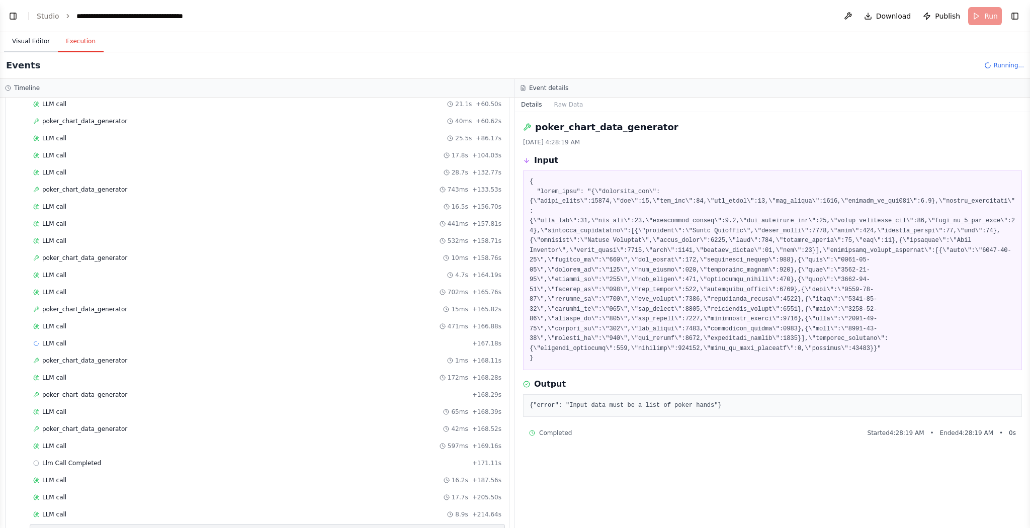
click at [33, 33] on button "Visual Editor" at bounding box center [31, 41] width 54 height 21
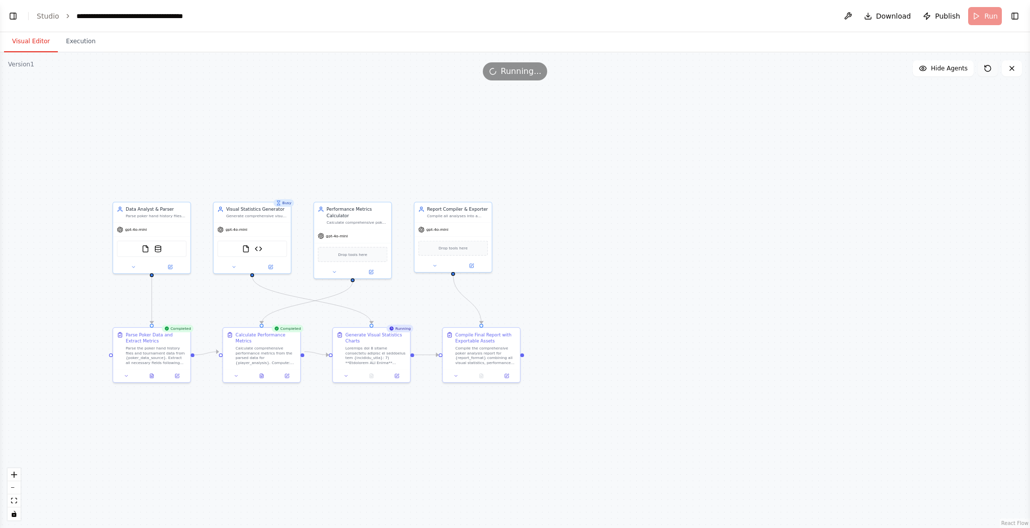
click at [515, 67] on button at bounding box center [988, 68] width 20 height 16
click at [515, 63] on button at bounding box center [1012, 68] width 20 height 16
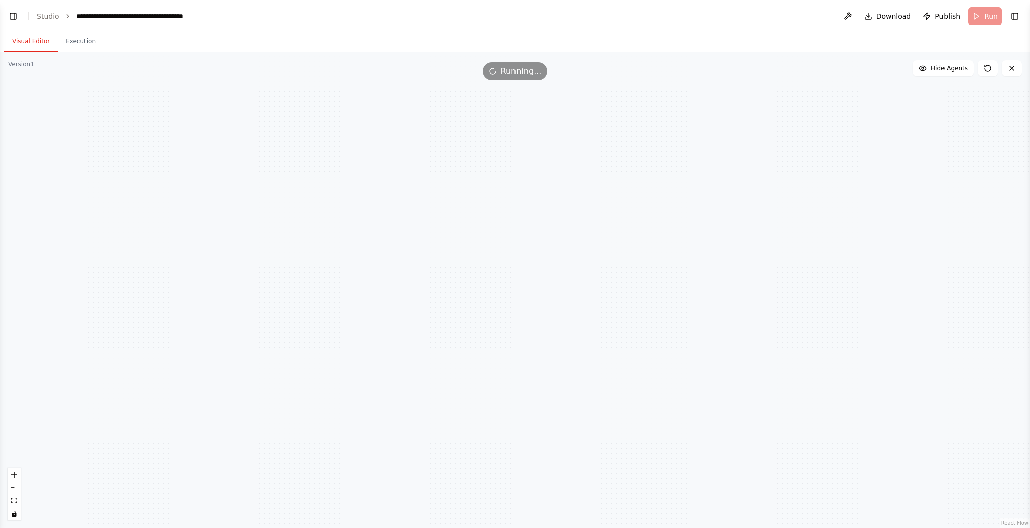
click at [10, 11] on button "Toggle Left Sidebar" at bounding box center [13, 16] width 14 height 14
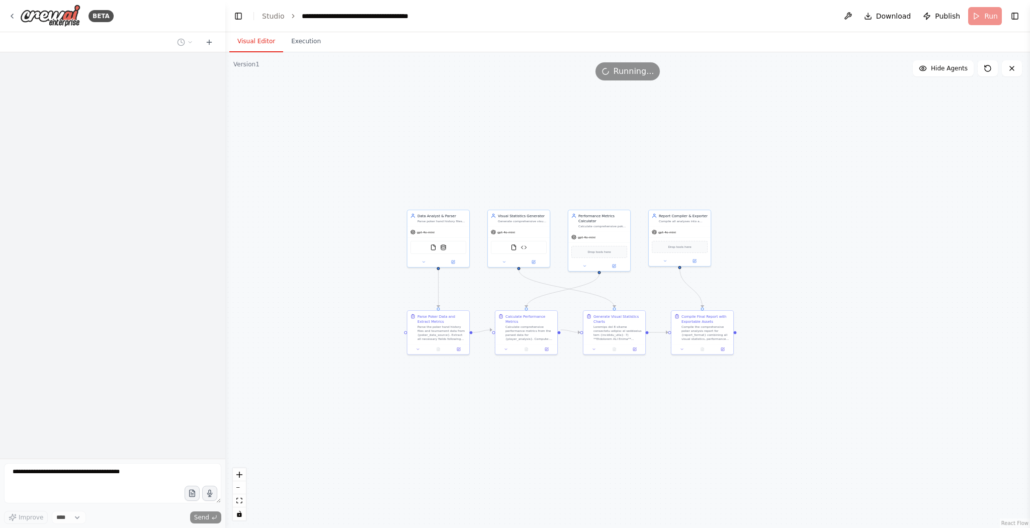
drag, startPoint x: 238, startPoint y: 513, endPoint x: 864, endPoint y: 89, distance: 756.3
click at [515, 78] on div "Running..." at bounding box center [627, 71] width 805 height 18
click at [515, 16] on button at bounding box center [848, 16] width 16 height 18
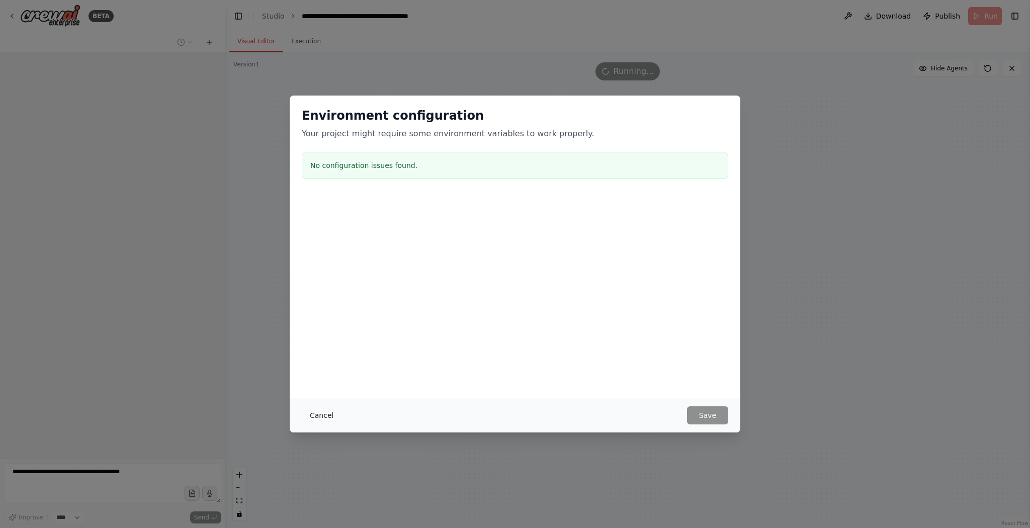
click at [323, 264] on button "Cancel" at bounding box center [322, 416] width 40 height 18
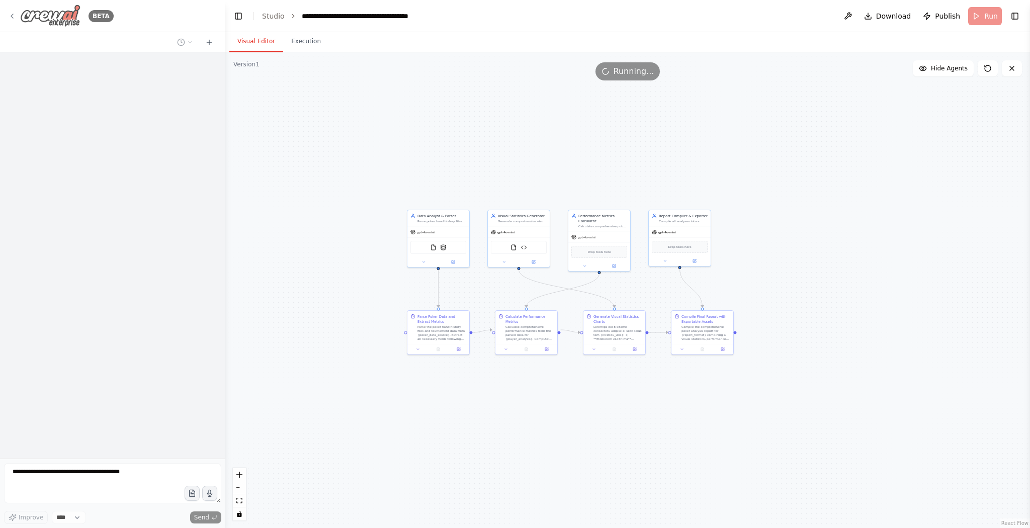
click at [12, 16] on icon at bounding box center [12, 16] width 8 height 8
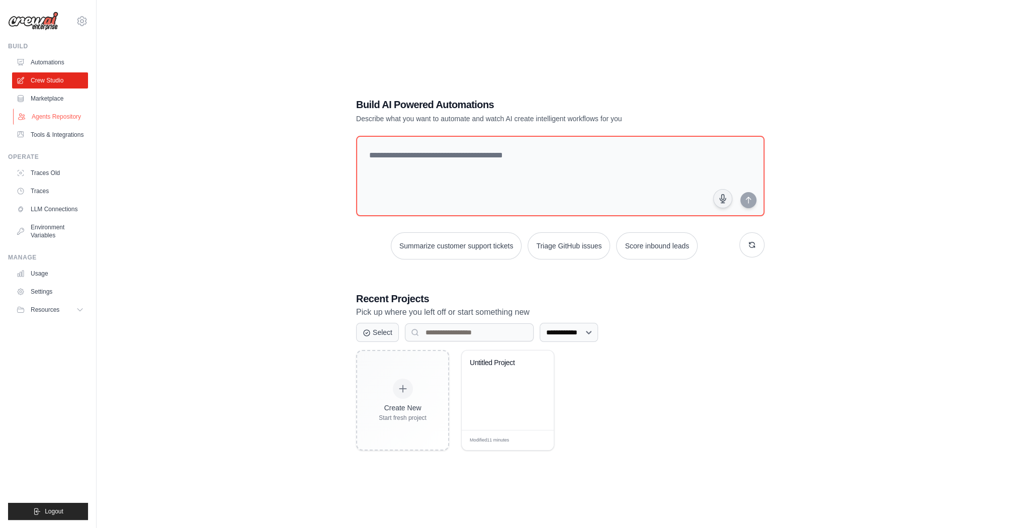
click at [66, 120] on link "Agents Repository" at bounding box center [51, 117] width 76 height 16
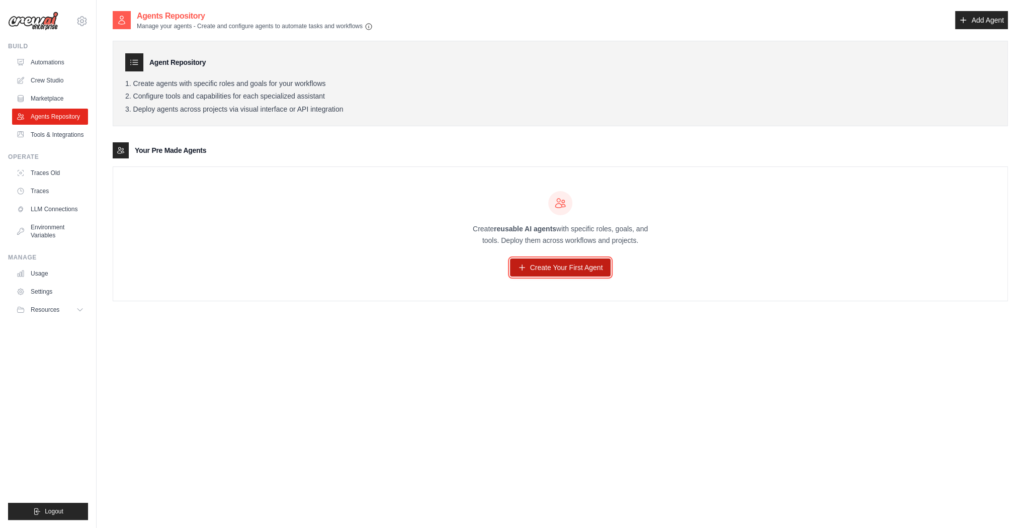
click at [590, 268] on link "Create Your First Agent" at bounding box center [560, 268] width 101 height 18
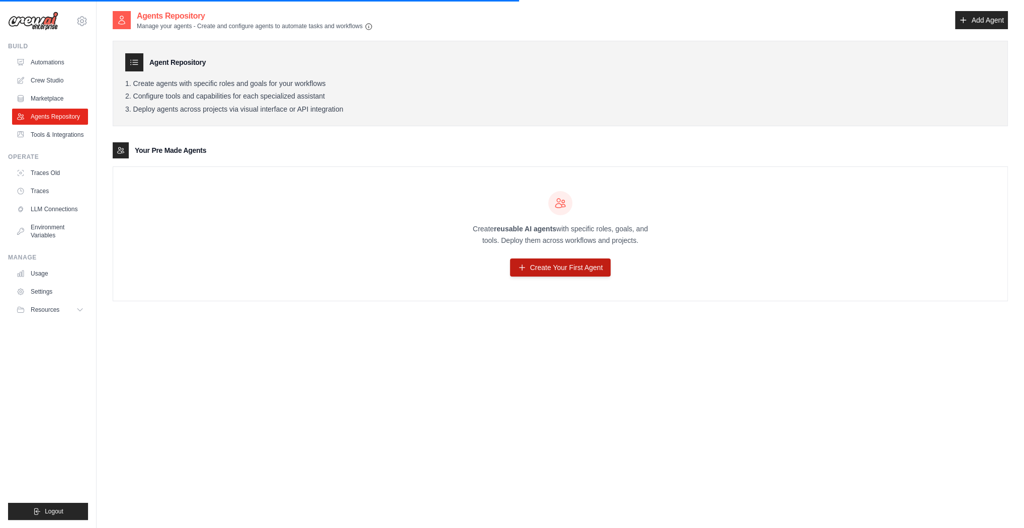
drag, startPoint x: 549, startPoint y: 263, endPoint x: 512, endPoint y: 263, distance: 37.7
click at [449, 274] on div "Create reusable AI agents with specific roles, goals, and tools. Deploy them ac…" at bounding box center [560, 234] width 895 height 134
click at [545, 265] on link "Create Your First Agent" at bounding box center [560, 268] width 101 height 18
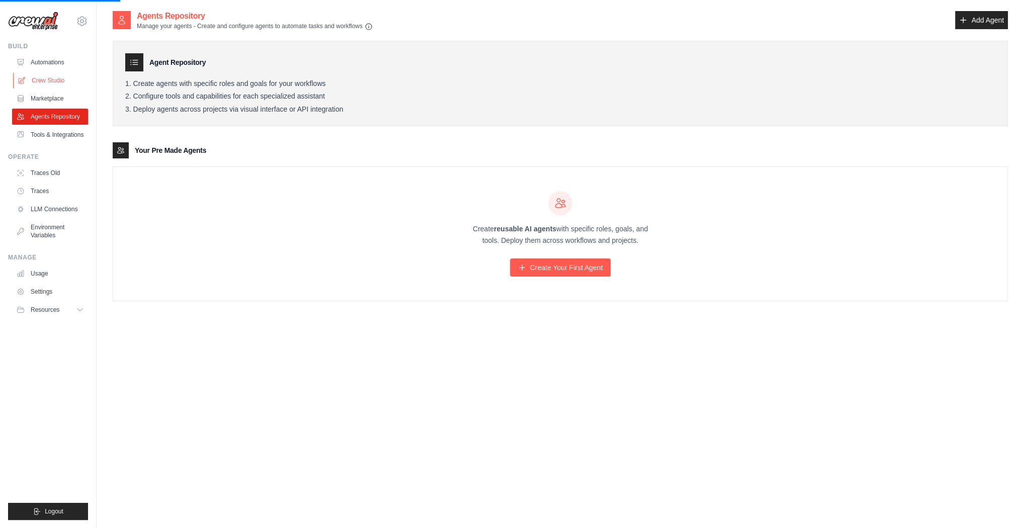
click at [41, 80] on link "Crew Studio" at bounding box center [51, 80] width 76 height 16
click at [58, 112] on link "Agents Repository" at bounding box center [51, 117] width 76 height 16
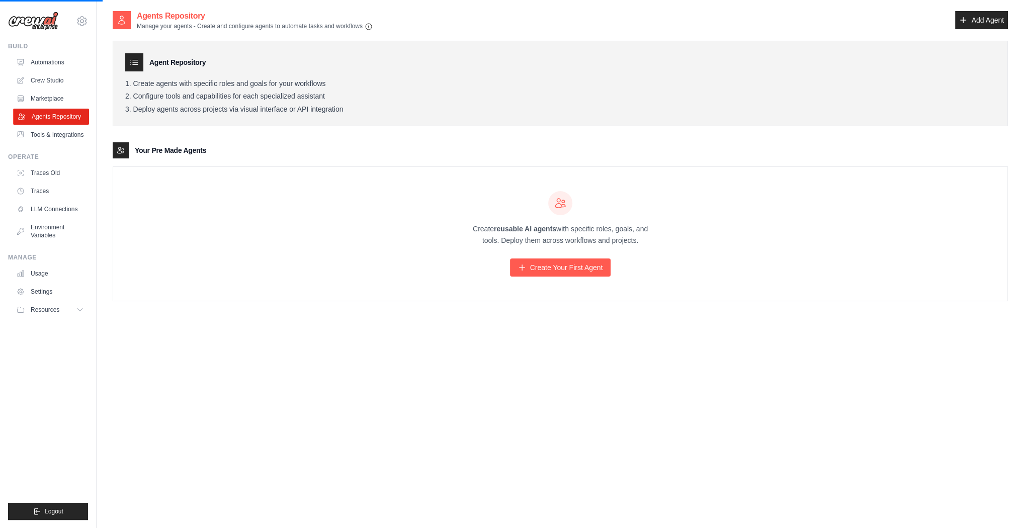
click at [58, 112] on link "Agents Repository" at bounding box center [51, 117] width 76 height 16
click at [56, 138] on link "Tools & Integrations" at bounding box center [51, 135] width 76 height 16
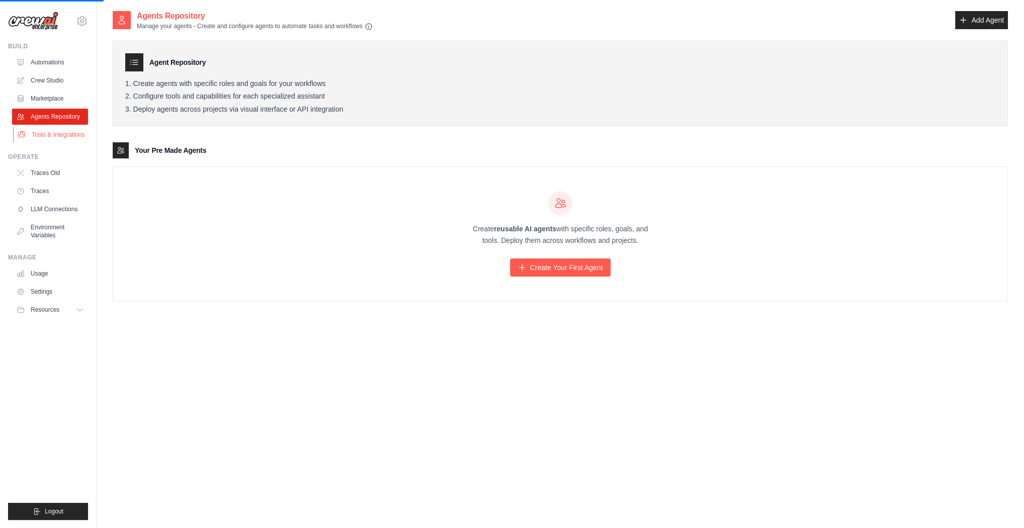
click at [54, 137] on link "Tools & Integrations" at bounding box center [51, 135] width 76 height 16
drag, startPoint x: 54, startPoint y: 137, endPoint x: 206, endPoint y: 5, distance: 201.1
click at [54, 137] on link "Tools & Integrations" at bounding box center [50, 135] width 76 height 16
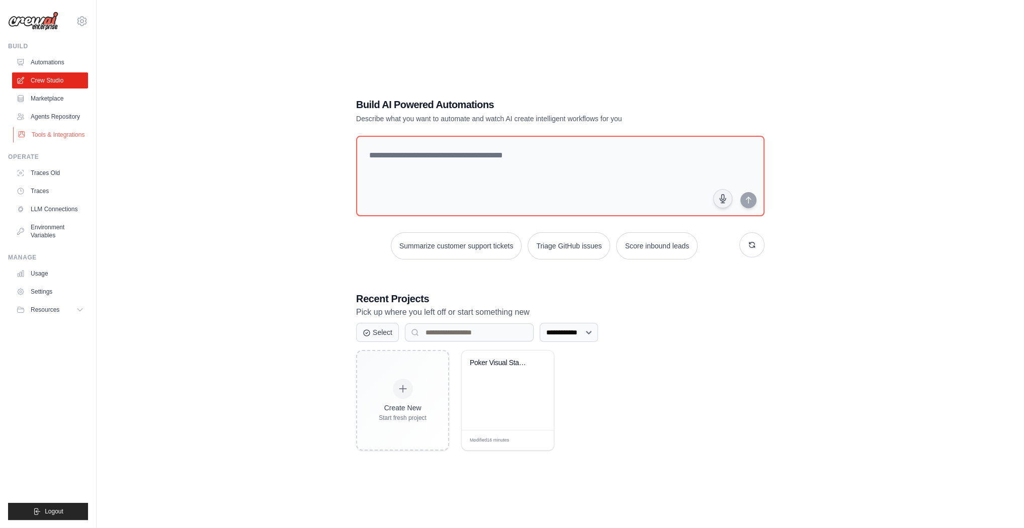
click at [69, 132] on link "Tools & Integrations" at bounding box center [51, 135] width 76 height 16
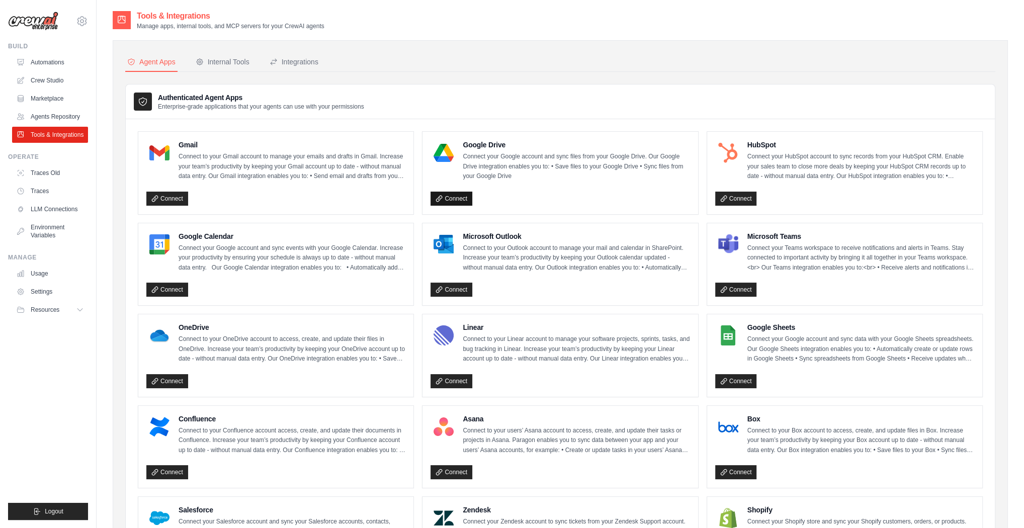
click at [455, 196] on link "Connect" at bounding box center [452, 199] width 42 height 14
click at [225, 60] on div "Internal Tools" at bounding box center [223, 62] width 54 height 10
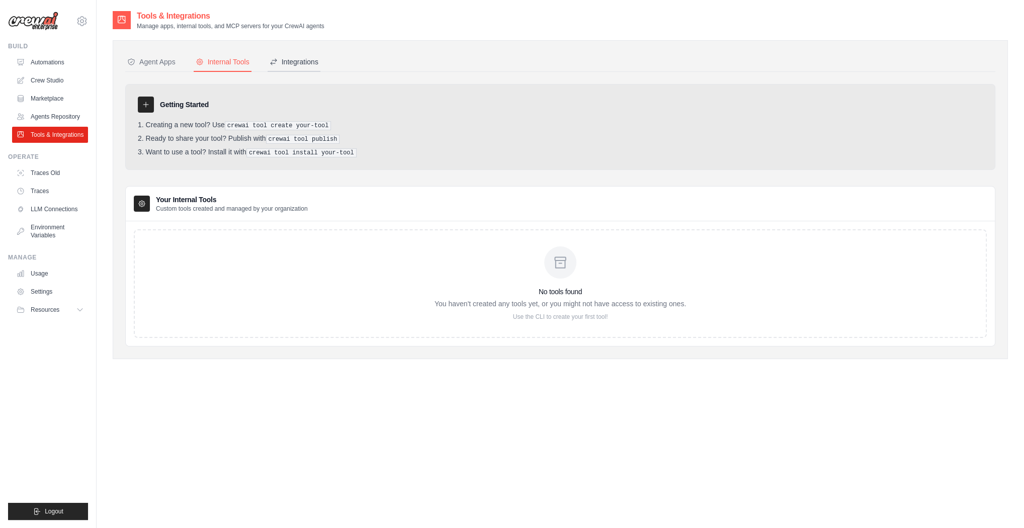
click at [314, 64] on div "Integrations" at bounding box center [294, 62] width 49 height 10
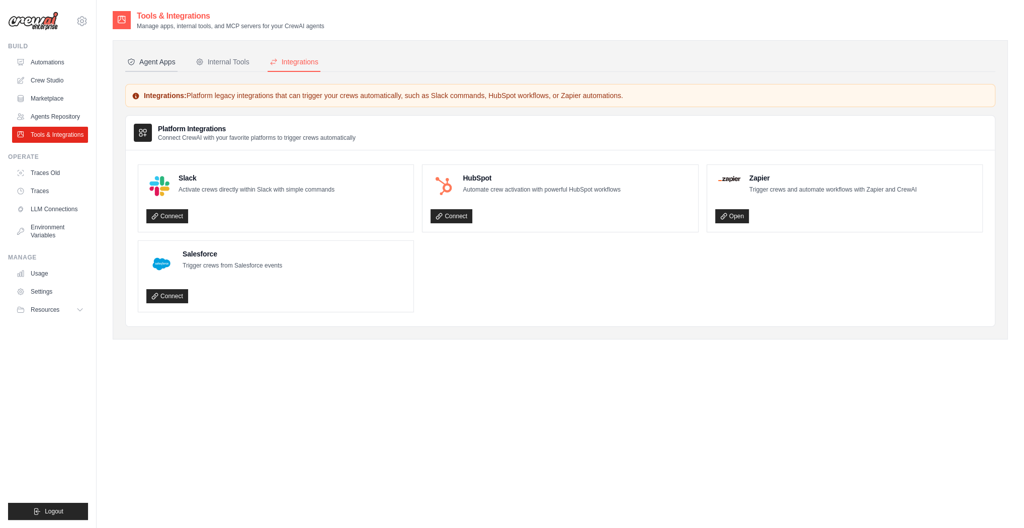
click at [143, 64] on div "Agent Apps" at bounding box center [151, 62] width 48 height 10
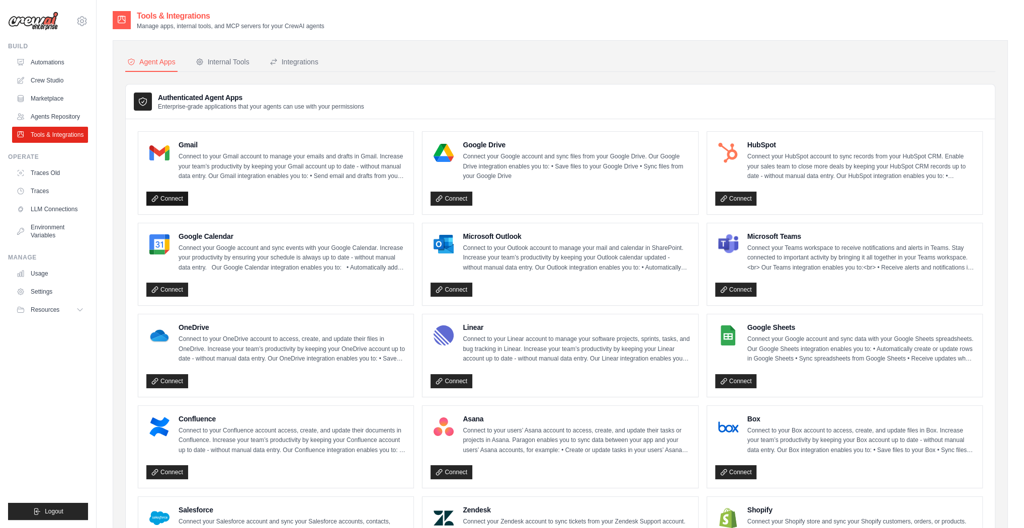
click at [179, 198] on link "Connect" at bounding box center [167, 199] width 42 height 14
click at [452, 287] on link "Connect" at bounding box center [452, 290] width 42 height 14
click at [456, 238] on div at bounding box center [444, 244] width 26 height 26
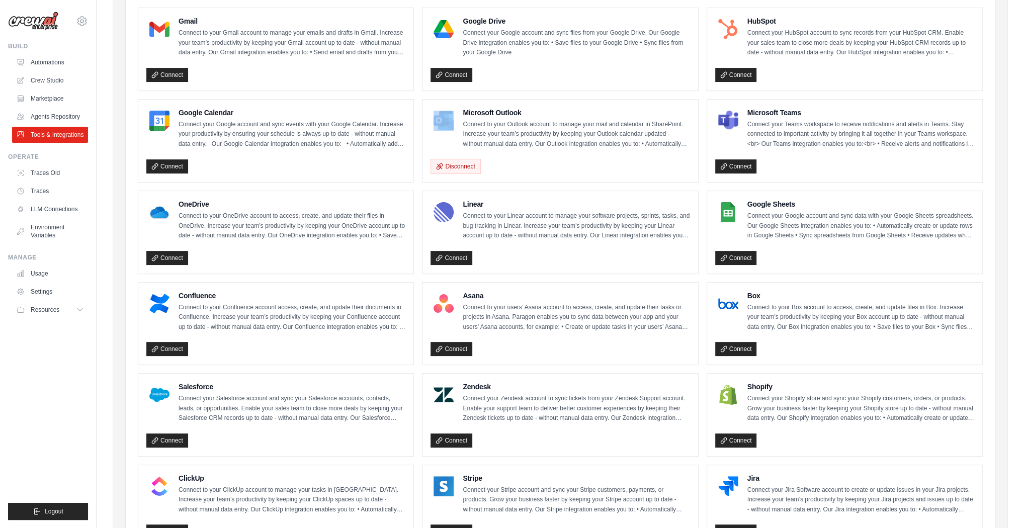
scroll to position [242, 0]
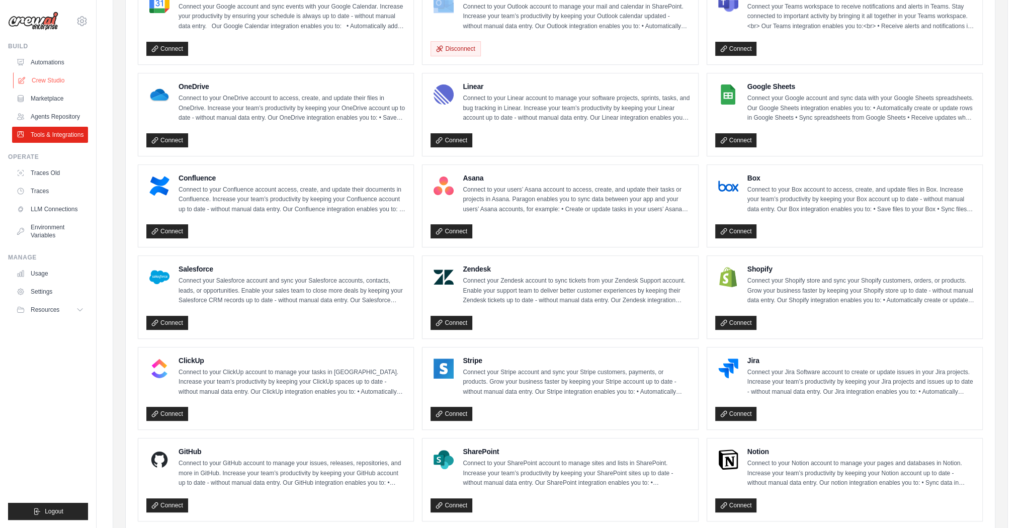
click at [39, 83] on link "Crew Studio" at bounding box center [51, 80] width 76 height 16
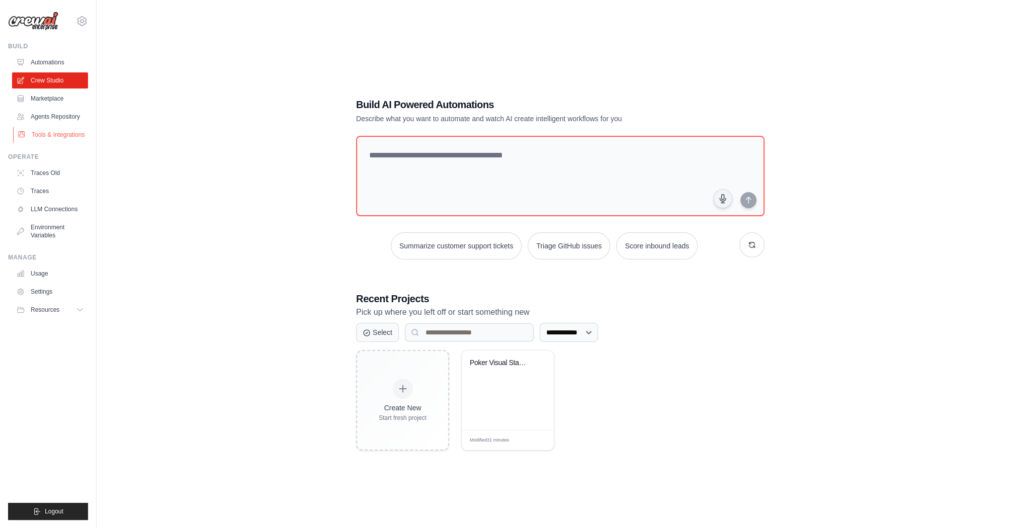
click at [69, 134] on link "Tools & Integrations" at bounding box center [51, 135] width 76 height 16
click at [73, 137] on link "Tools & Integrations" at bounding box center [51, 135] width 76 height 16
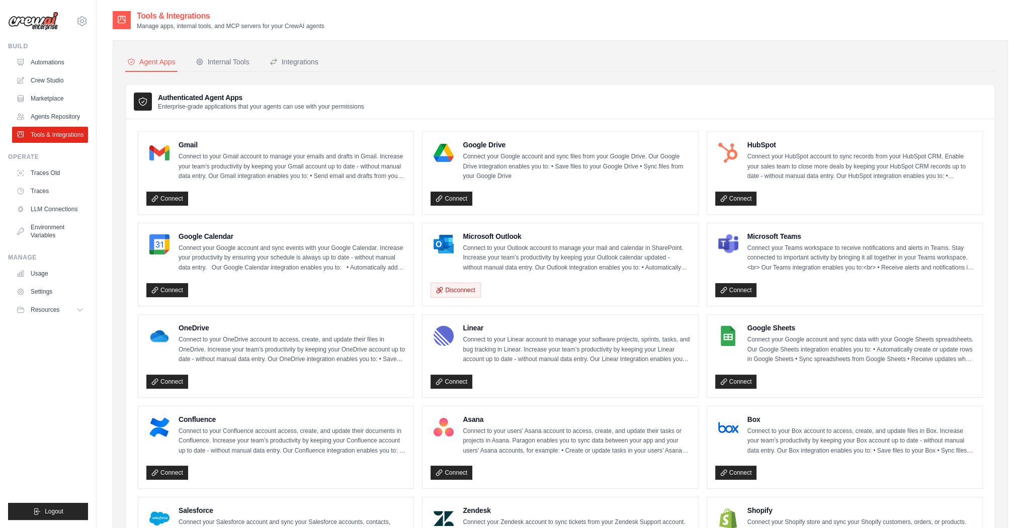
drag, startPoint x: 76, startPoint y: 426, endPoint x: 89, endPoint y: 373, distance: 54.3
click at [75, 422] on ul "Build Automations Crew Studio Marketplace Agents Repository Resources Blog" at bounding box center [48, 281] width 80 height 478
click at [62, 76] on link "Crew Studio" at bounding box center [51, 80] width 76 height 16
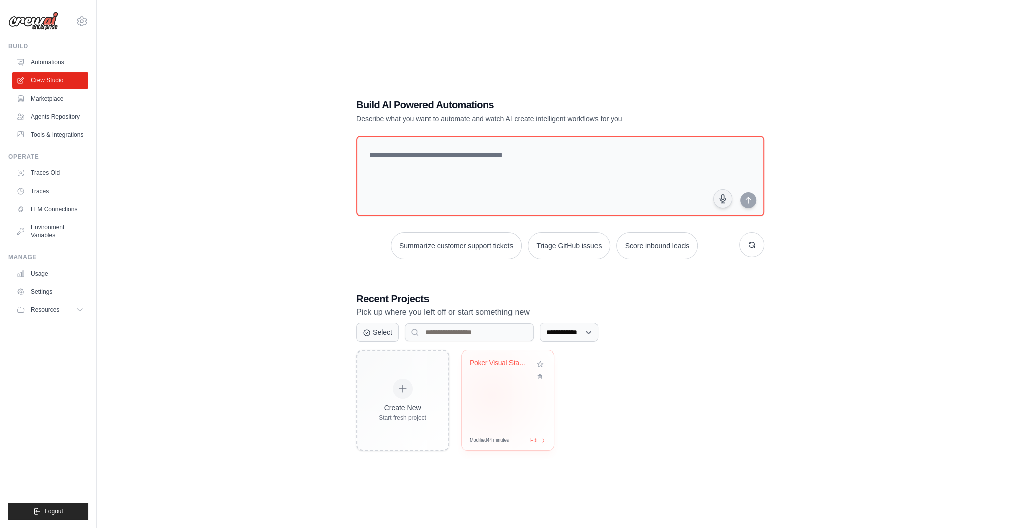
drag, startPoint x: 492, startPoint y: 395, endPoint x: 488, endPoint y: 408, distance: 13.7
click at [492, 394] on div "Poker Visual Statistics & Analytics..." at bounding box center [508, 390] width 92 height 79
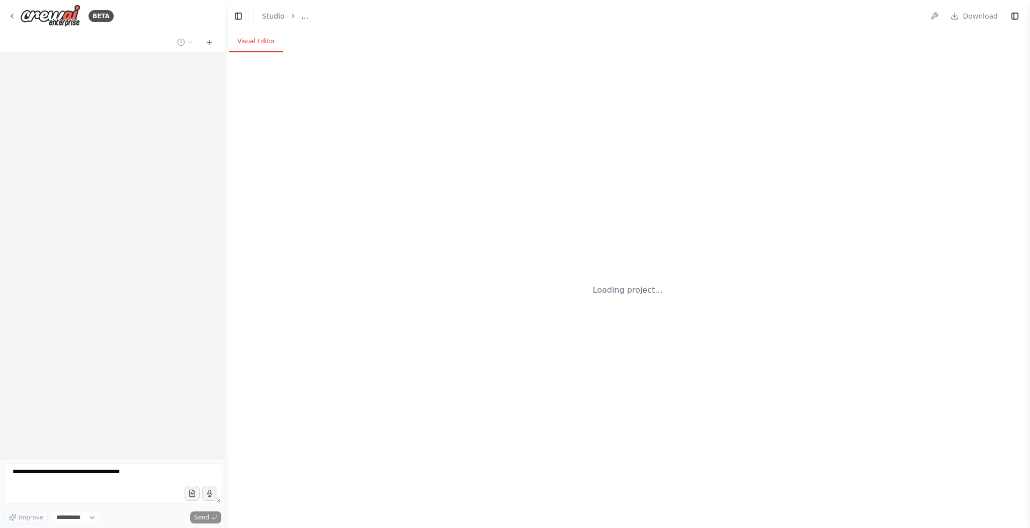
select select "****"
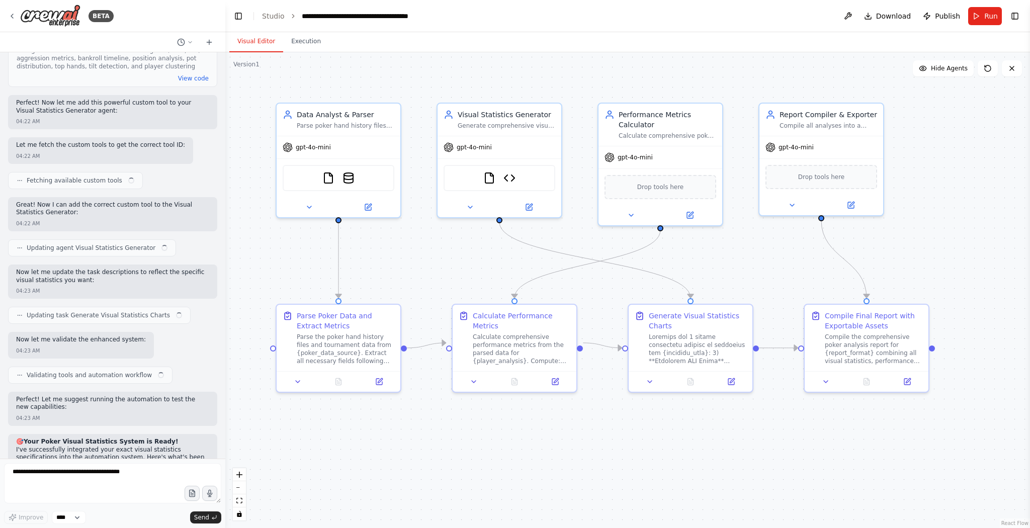
scroll to position [5592, 0]
click at [119, 461] on form "Improve **** Send" at bounding box center [112, 493] width 225 height 69
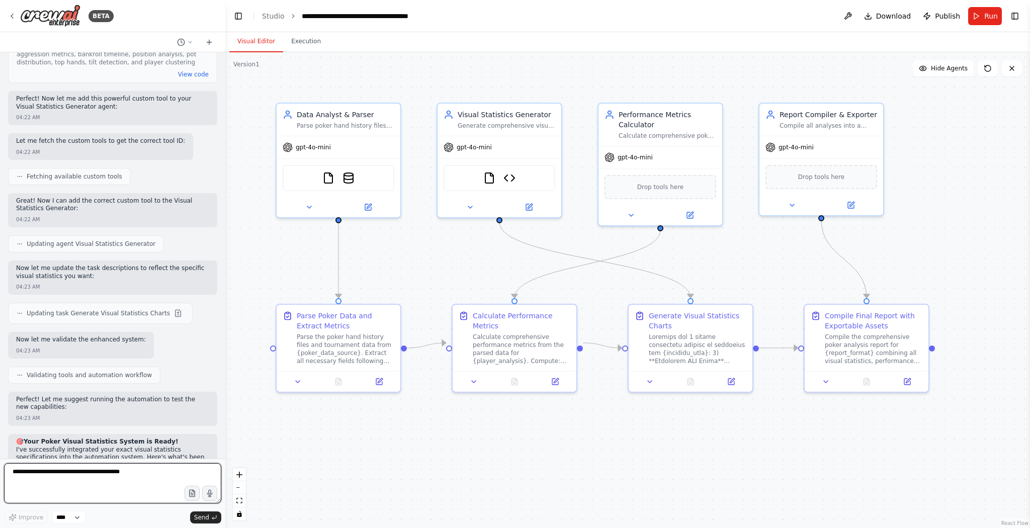
click at [107, 473] on textarea at bounding box center [112, 483] width 217 height 40
paste textarea "**********"
type textarea "**********"
drag, startPoint x: 209, startPoint y: 516, endPoint x: 343, endPoint y: 480, distance: 138.4
click at [209, 515] on button "Send" at bounding box center [205, 518] width 31 height 12
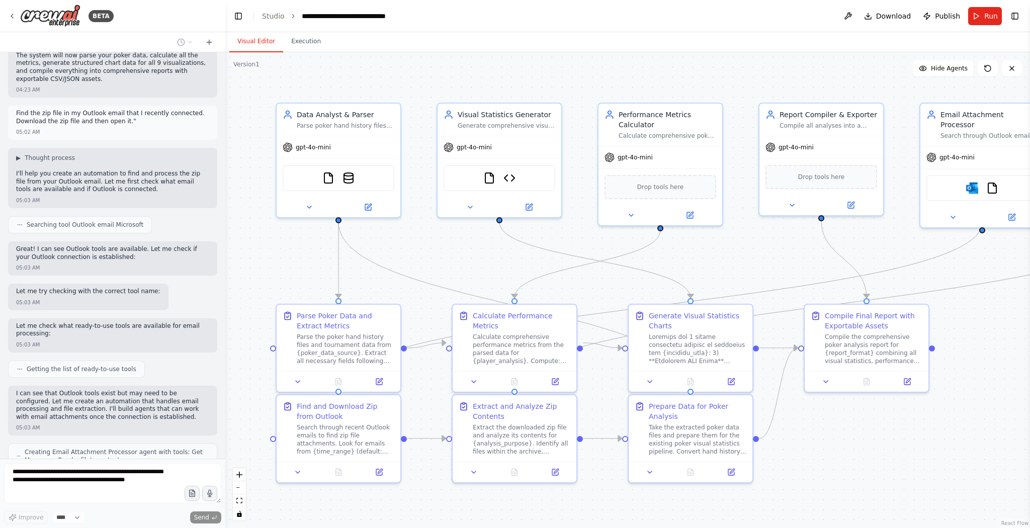
scroll to position [6359, 0]
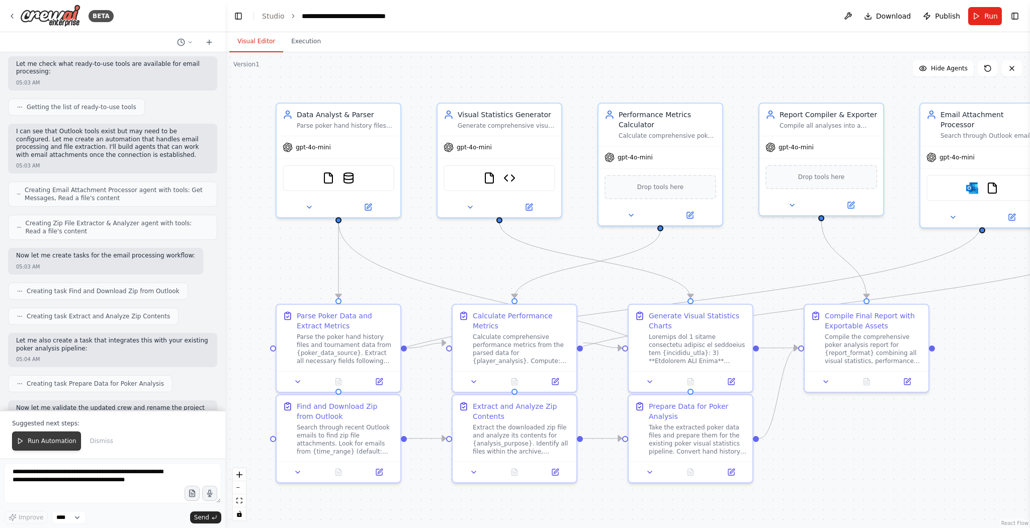
click at [43, 439] on span "Run Automation" at bounding box center [52, 441] width 49 height 8
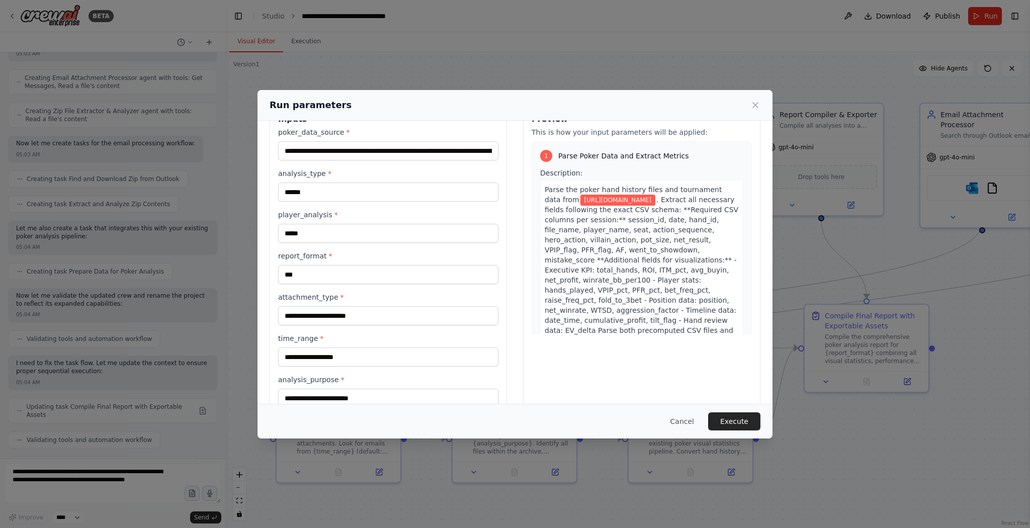
scroll to position [48, 0]
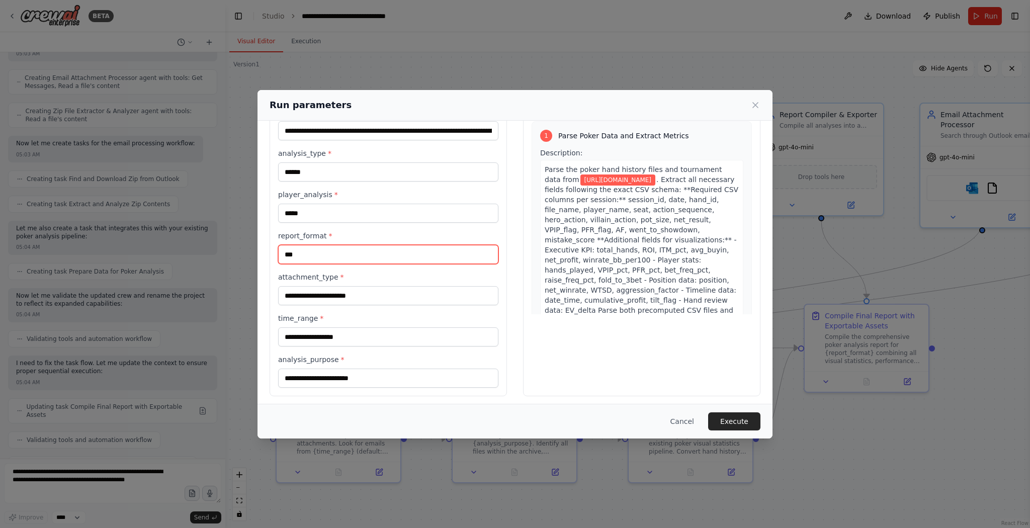
click at [327, 254] on input "***" at bounding box center [388, 254] width 220 height 19
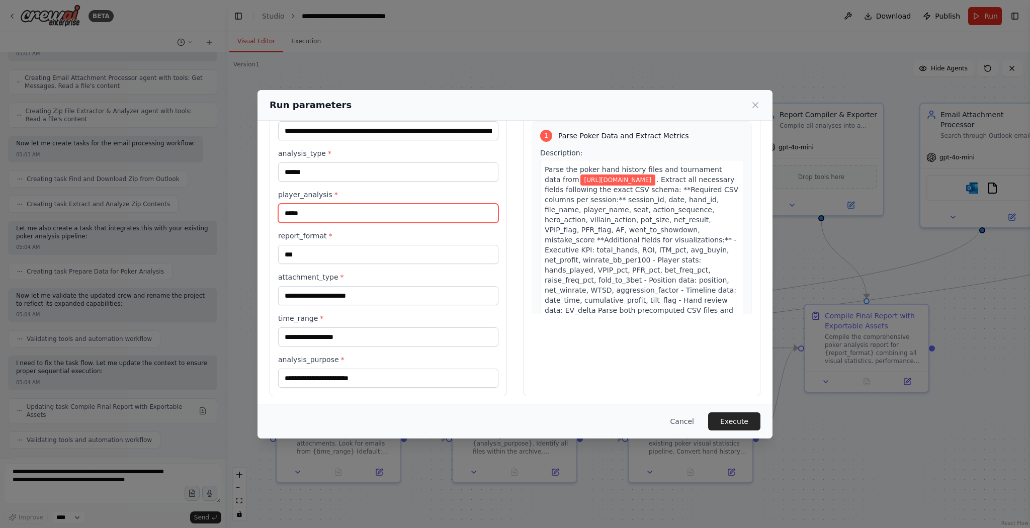
click at [337, 211] on input "****" at bounding box center [388, 213] width 220 height 19
click at [348, 175] on input "******" at bounding box center [388, 172] width 220 height 19
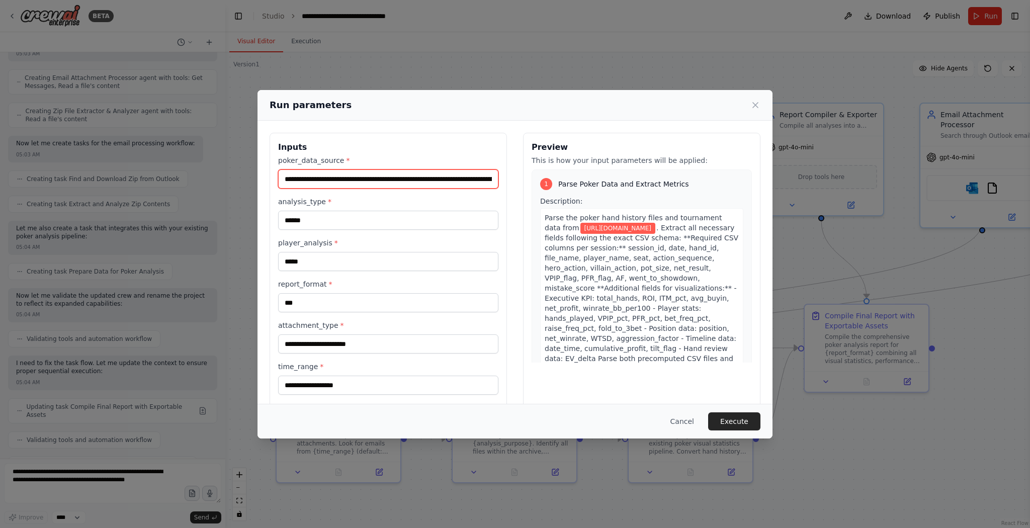
drag, startPoint x: 322, startPoint y: 173, endPoint x: 424, endPoint y: 129, distance: 111.3
click at [322, 173] on input "**********" at bounding box center [388, 179] width 220 height 19
click at [682, 423] on button "Cancel" at bounding box center [683, 422] width 40 height 18
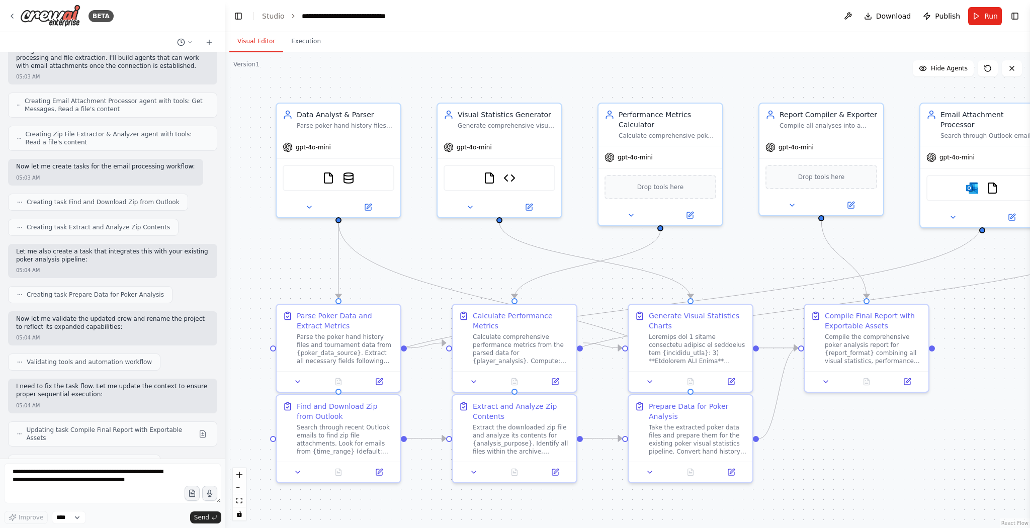
scroll to position [6668, 0]
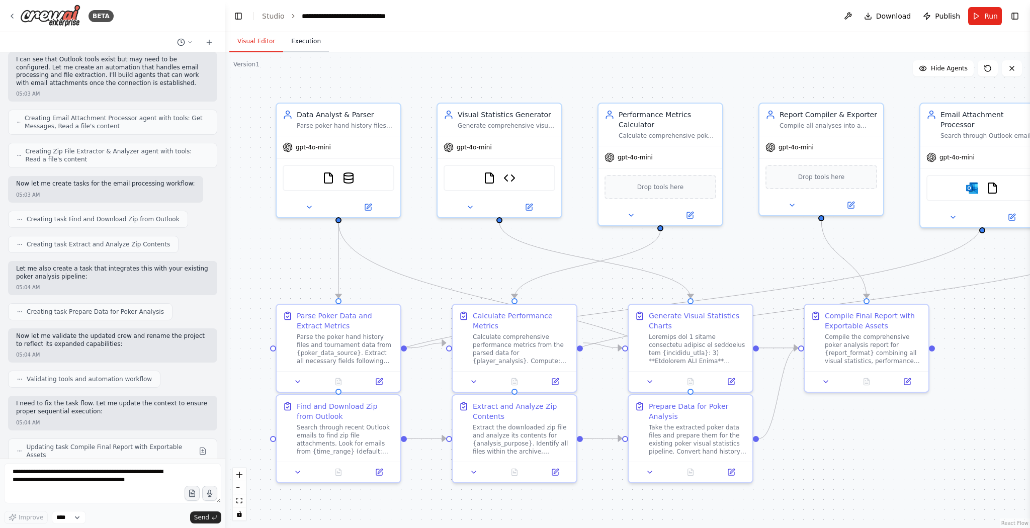
click at [314, 37] on button "Execution" at bounding box center [306, 41] width 46 height 21
click at [256, 44] on button "Visual Editor" at bounding box center [256, 41] width 54 height 21
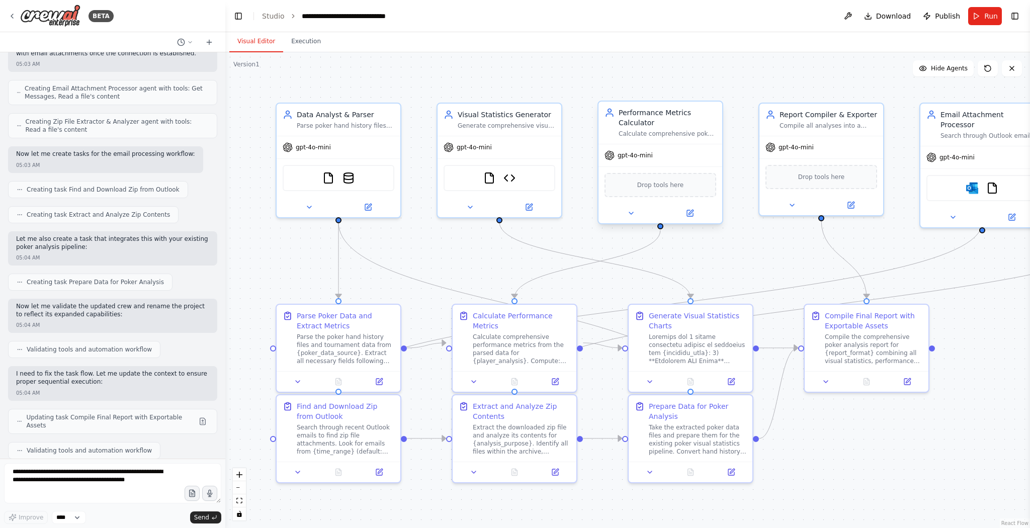
scroll to position [6709, 0]
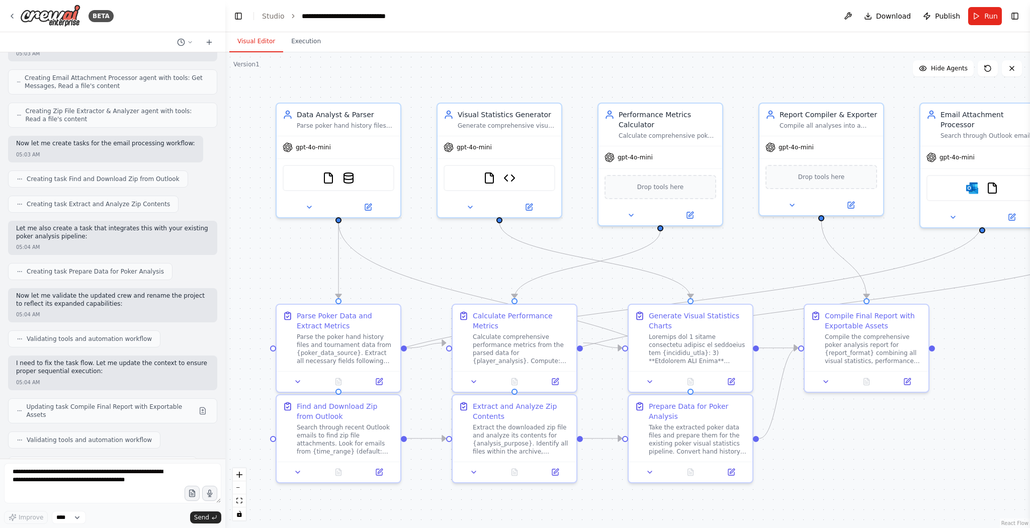
drag, startPoint x: 666, startPoint y: 59, endPoint x: 670, endPoint y: 68, distance: 9.2
click at [668, 65] on div ".deletable-edge-delete-btn { width: 20px; height: 20px; border: 0px solid #ffff…" at bounding box center [627, 290] width 805 height 476
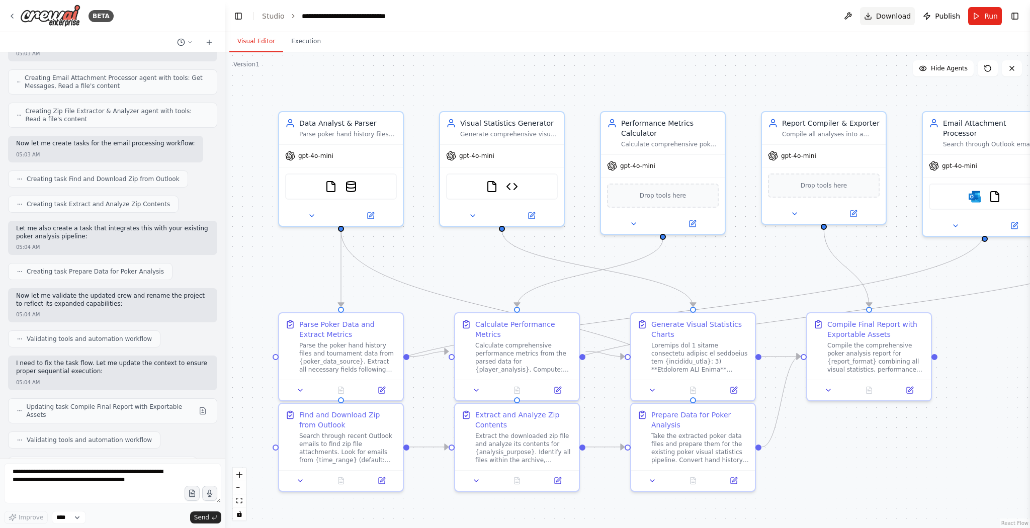
click at [896, 17] on span "Download" at bounding box center [893, 16] width 35 height 10
